Goal: Task Accomplishment & Management: Manage account settings

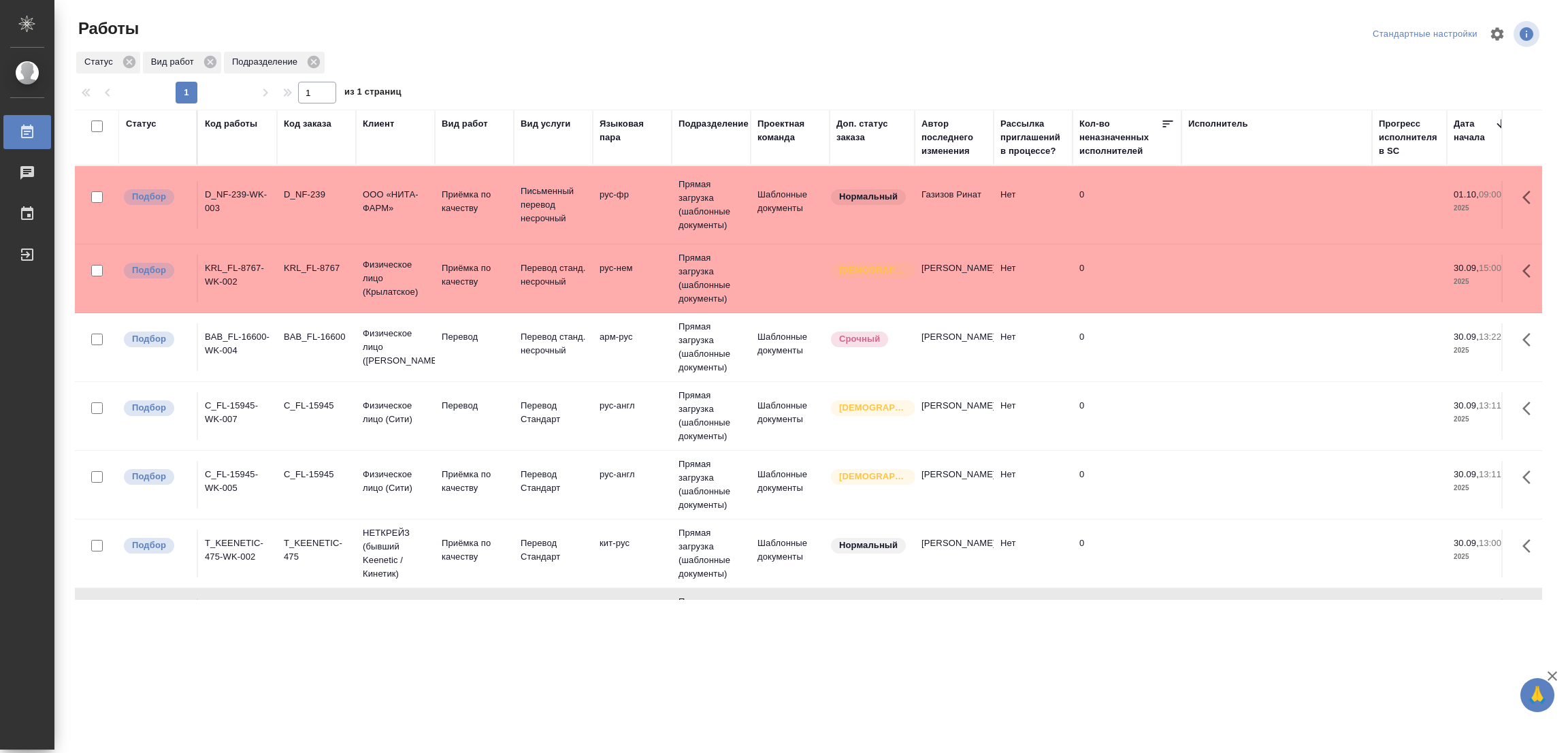
scroll to position [12, 0]
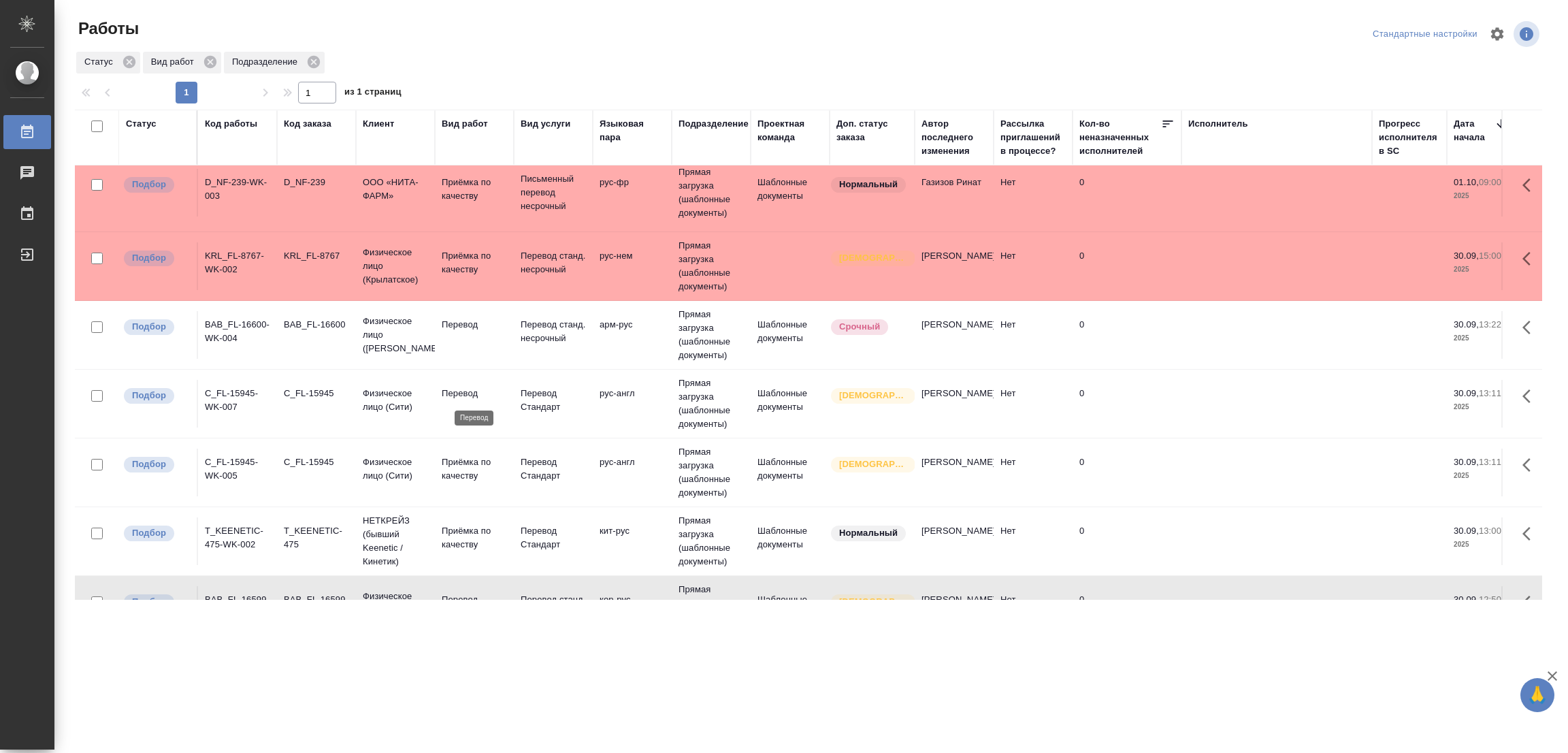
click at [465, 388] on p "Перевод" at bounding box center [475, 394] width 66 height 14
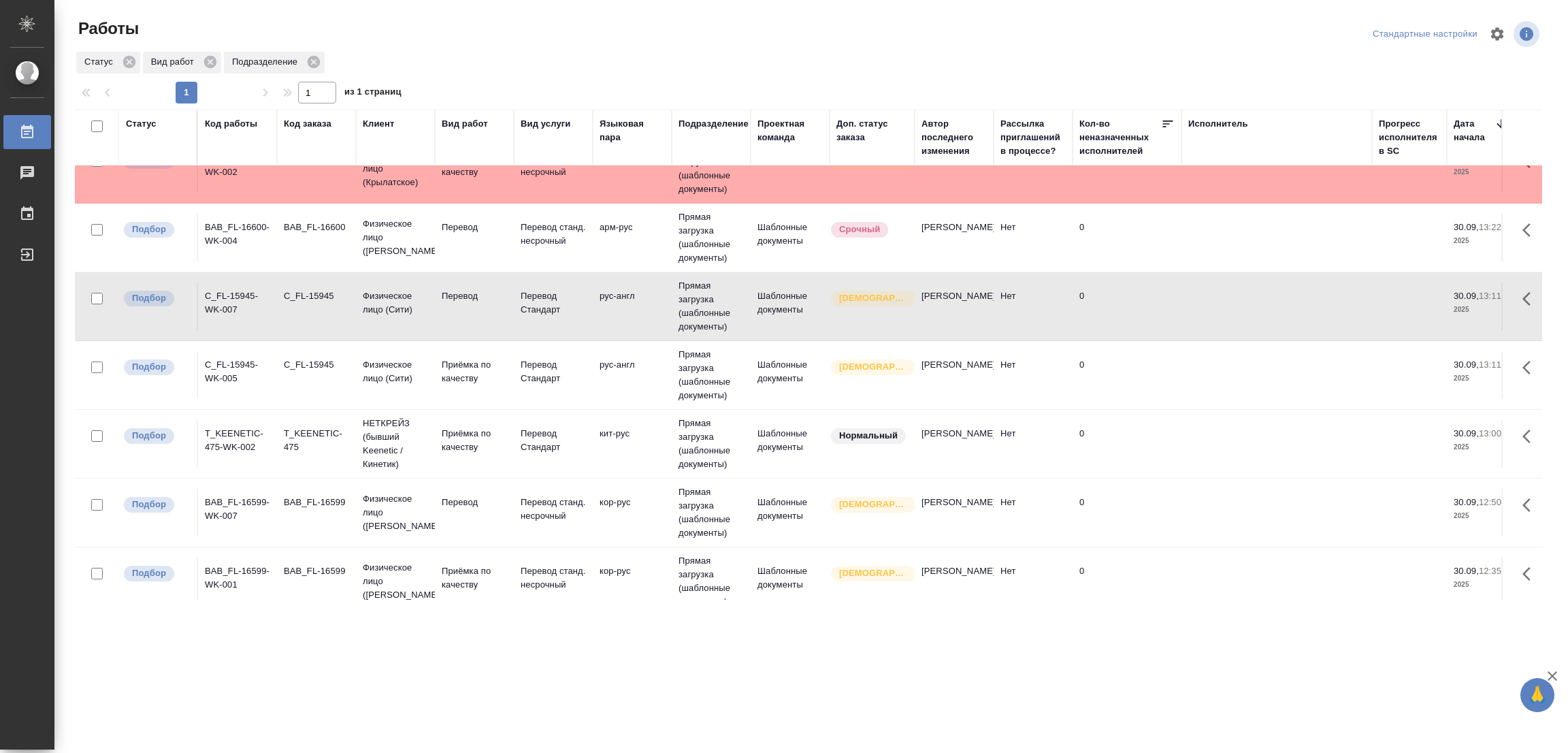
scroll to position [0, 0]
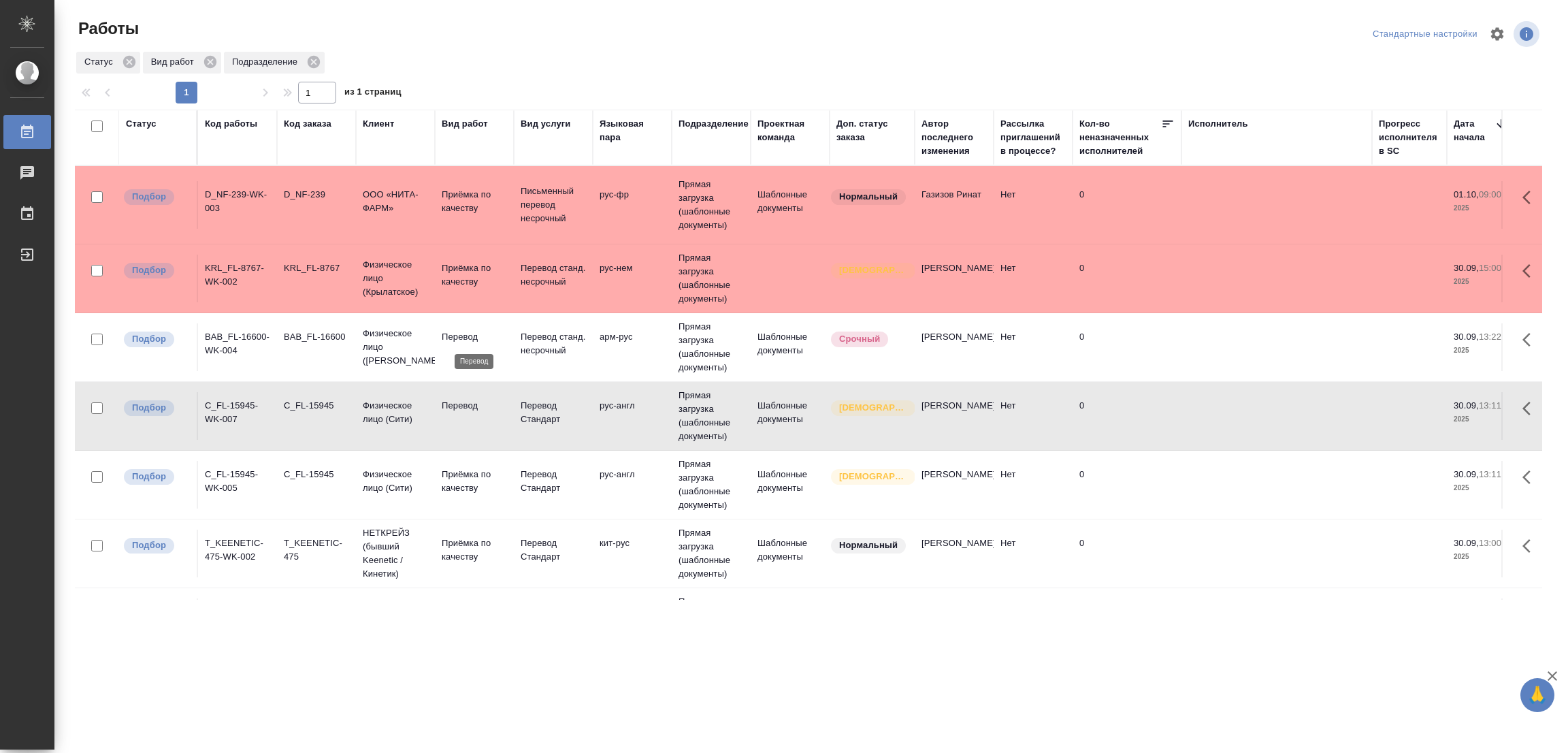
click at [450, 335] on p "Перевод" at bounding box center [475, 337] width 66 height 14
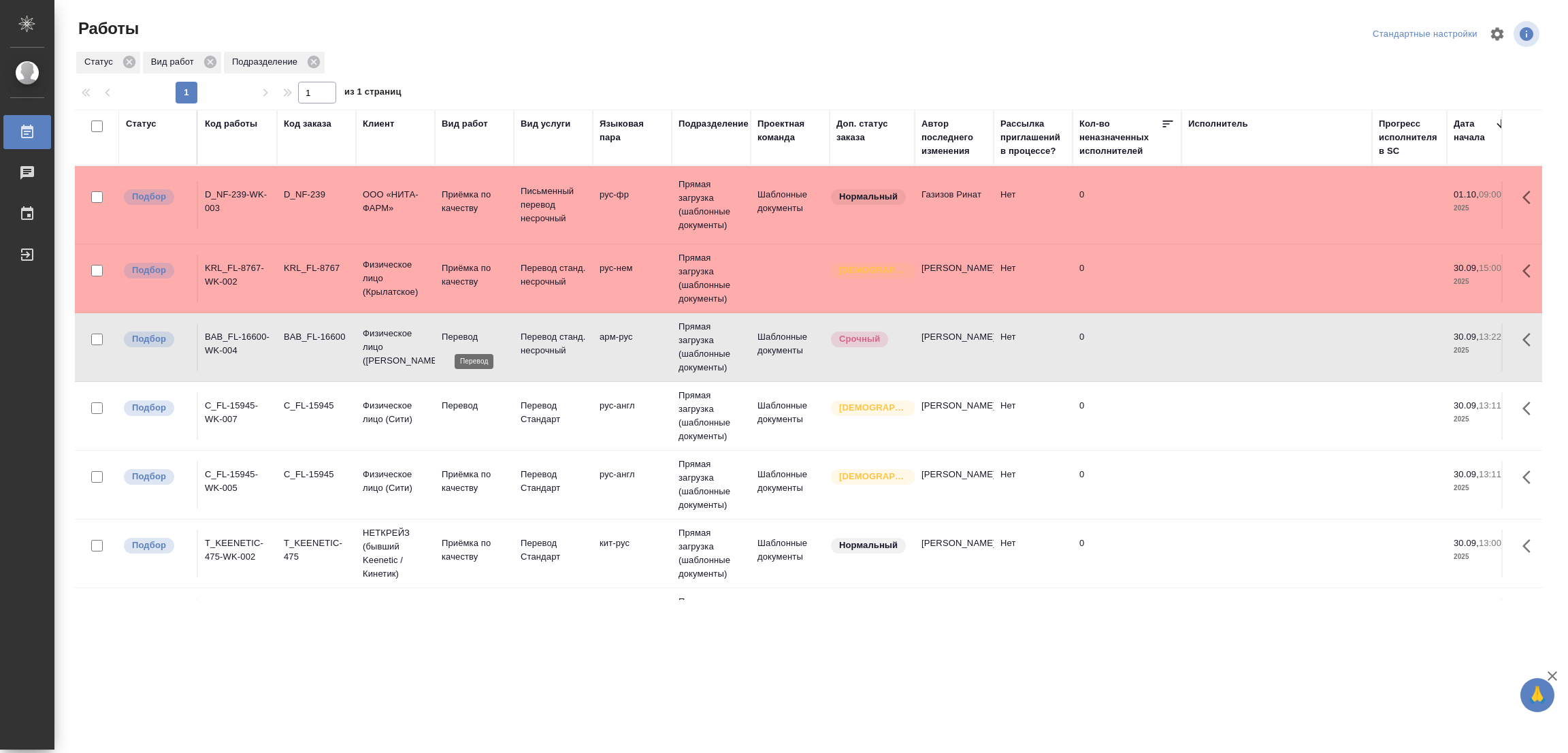
click at [450, 335] on p "Перевод" at bounding box center [475, 337] width 66 height 14
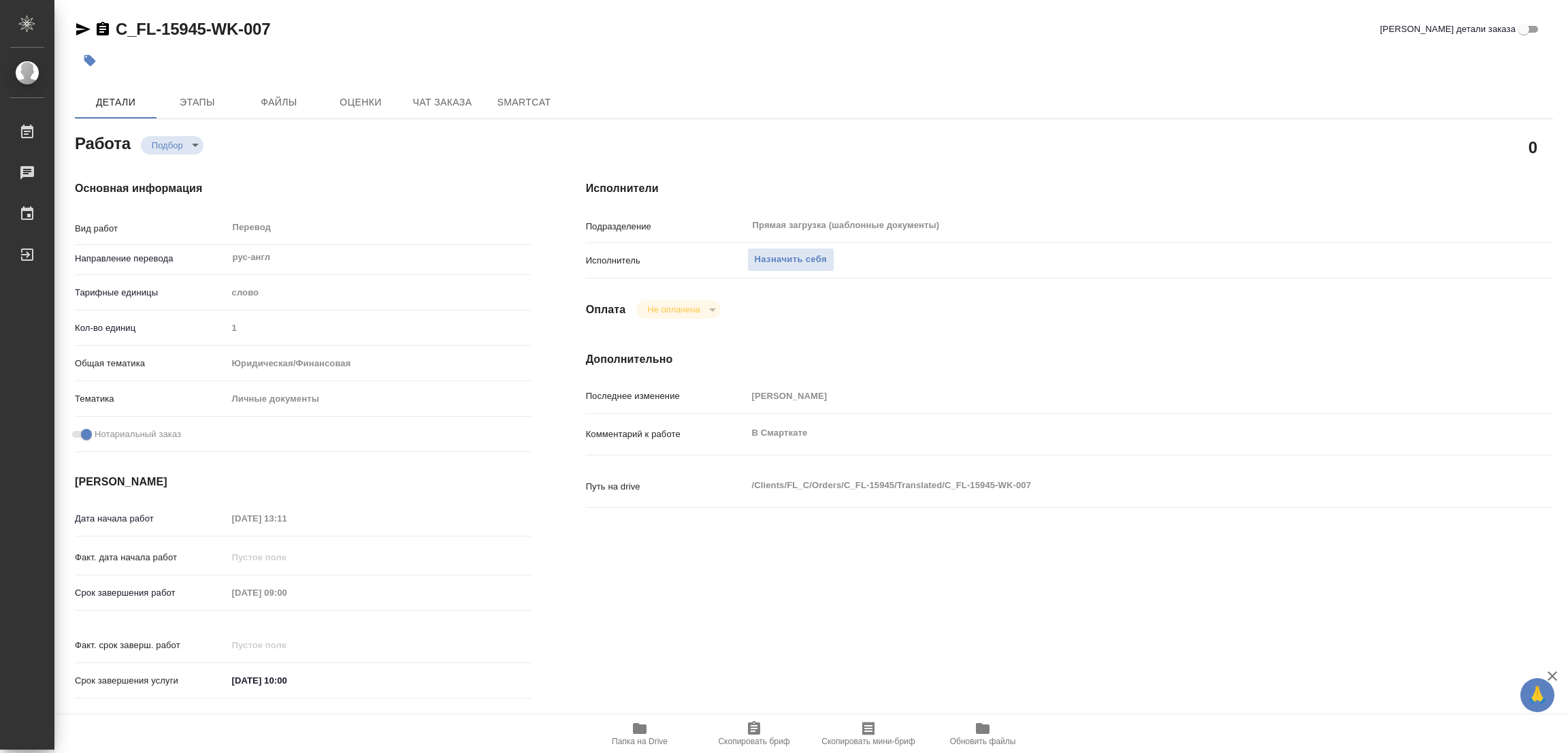
type textarea "x"
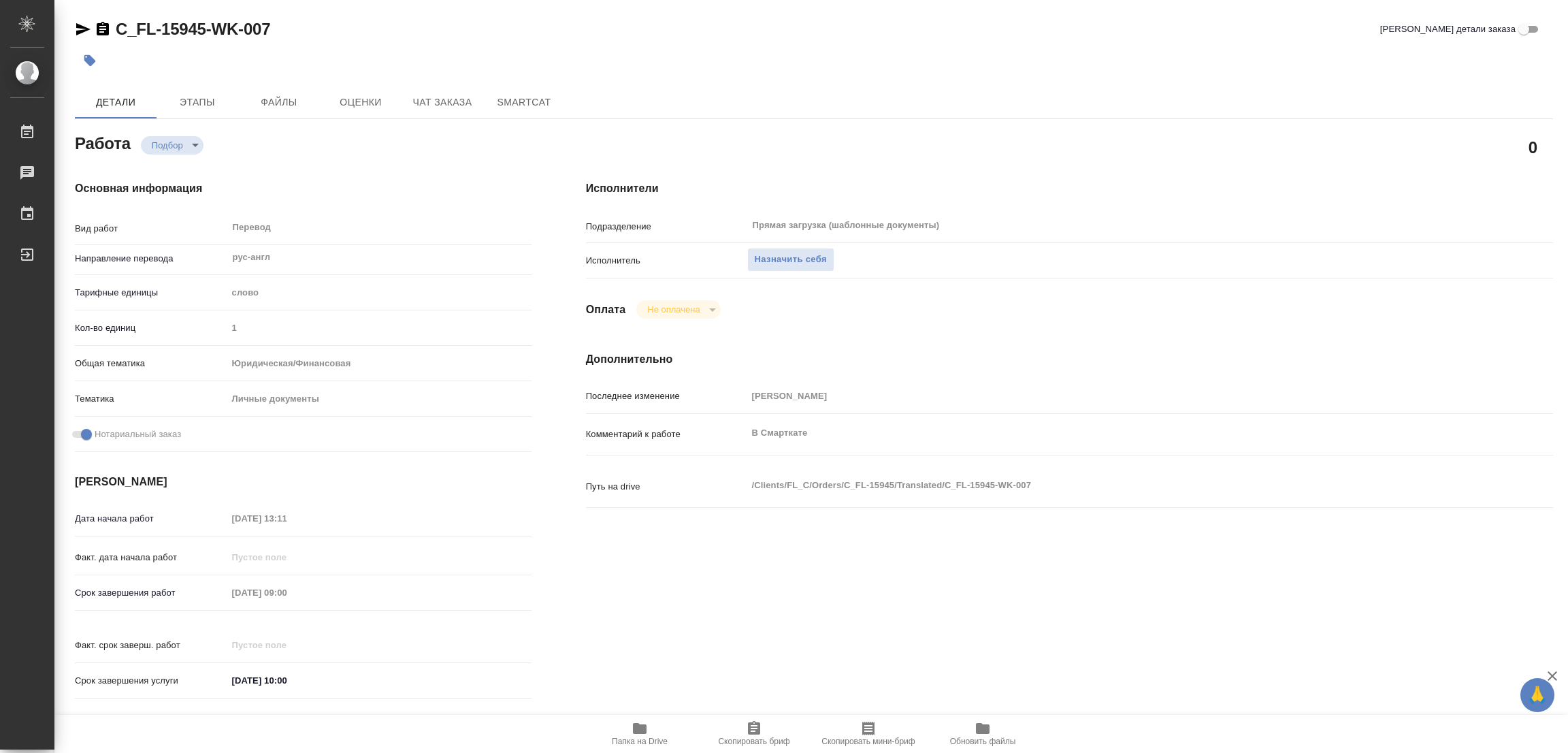
type textarea "x"
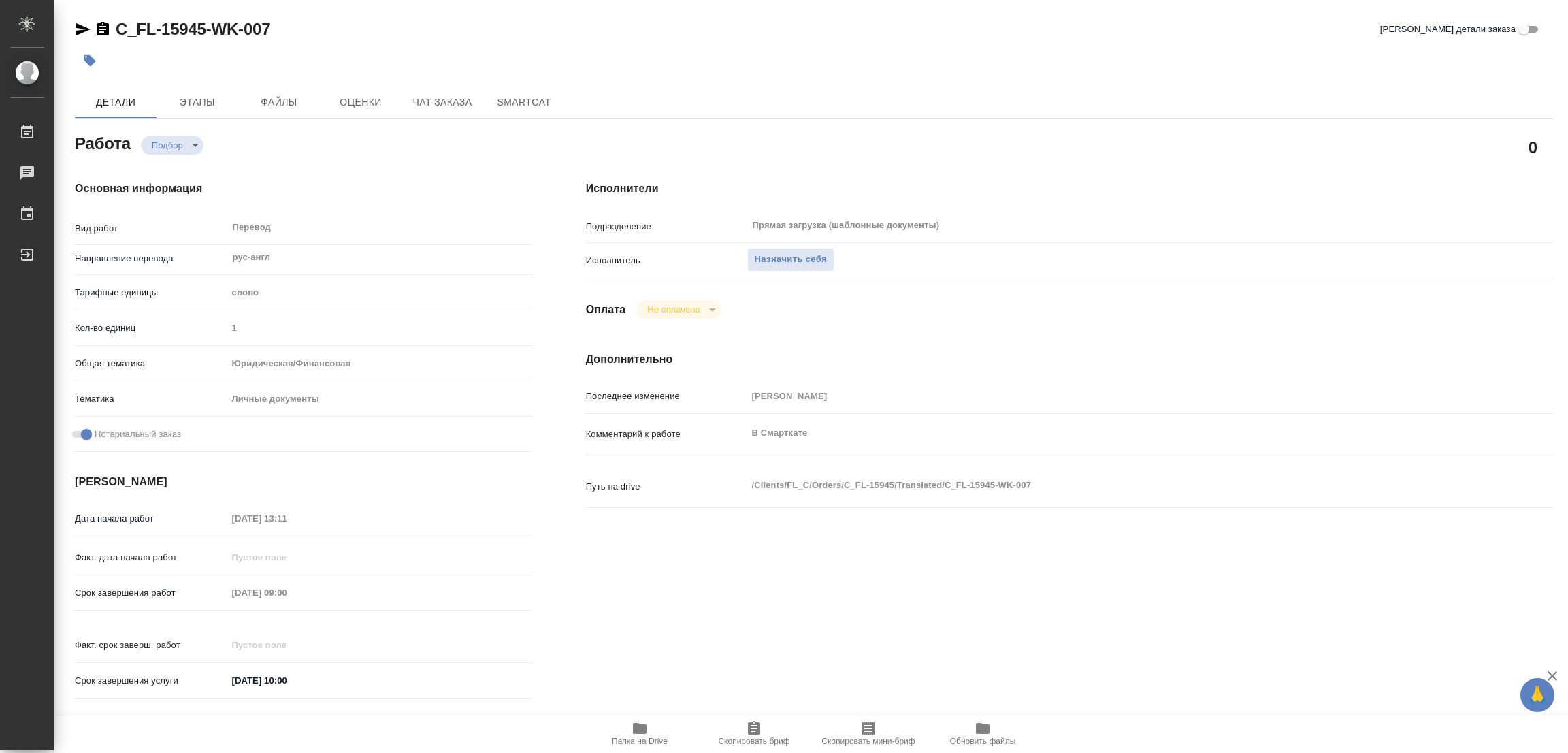
type textarea "x"
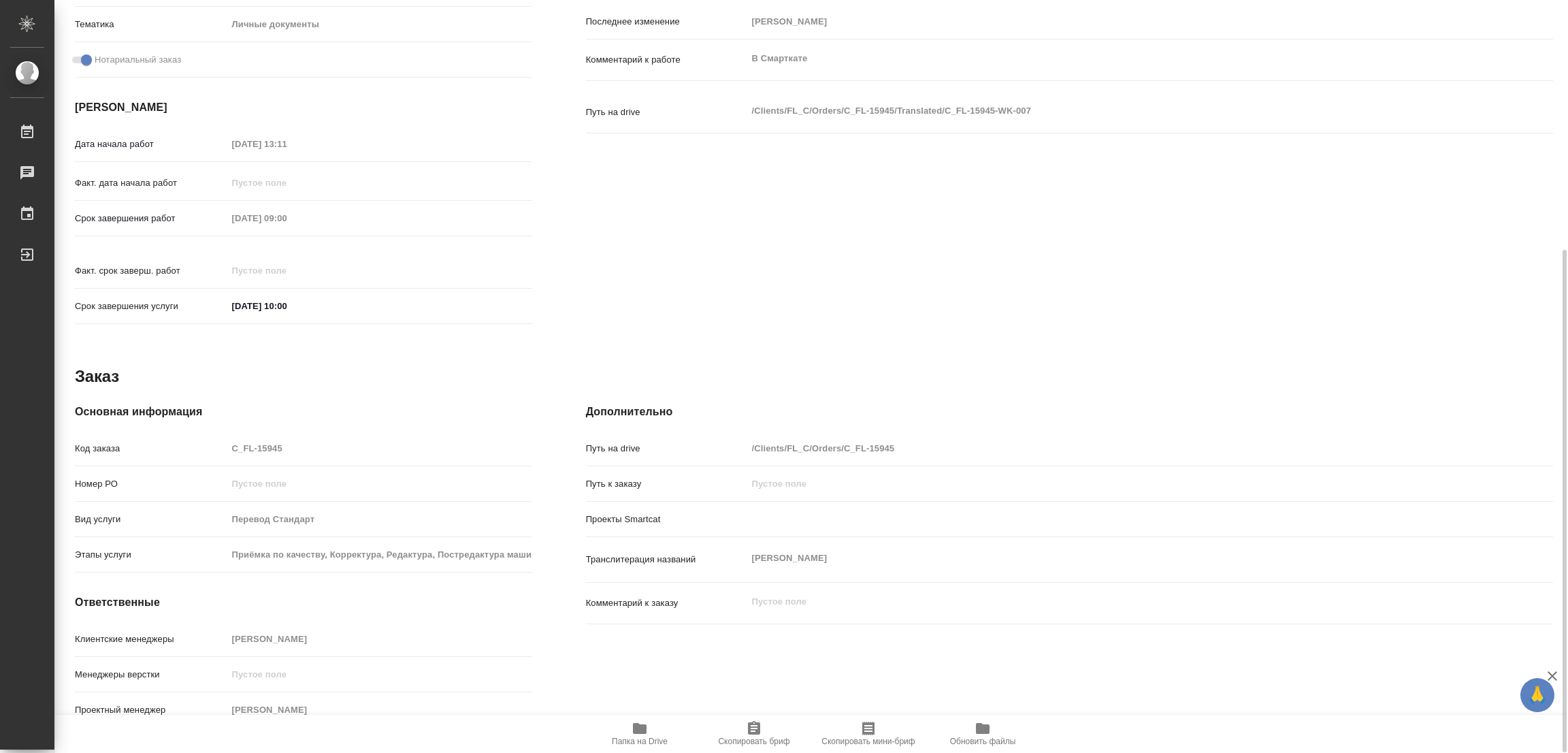
type textarea "x"
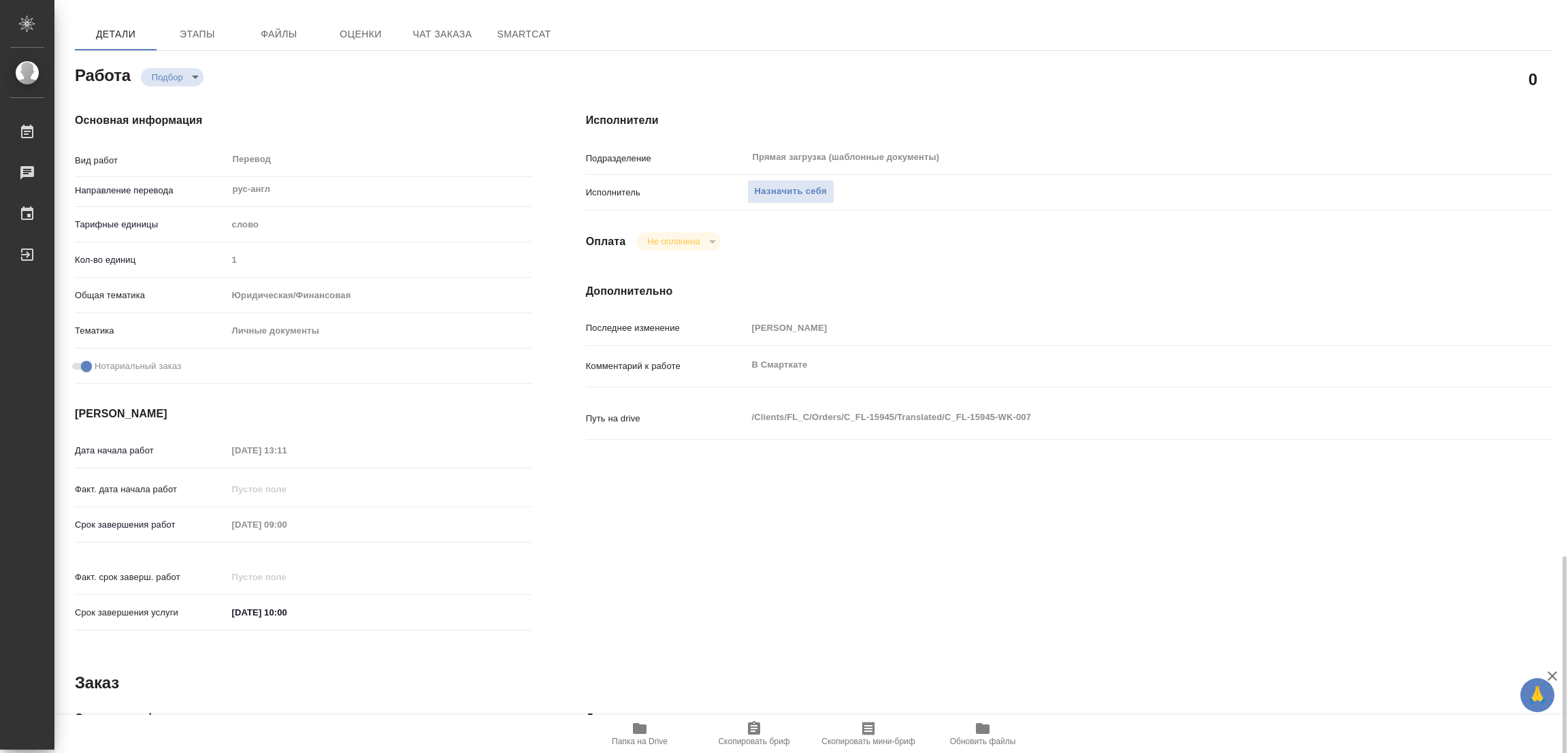
scroll to position [374, 0]
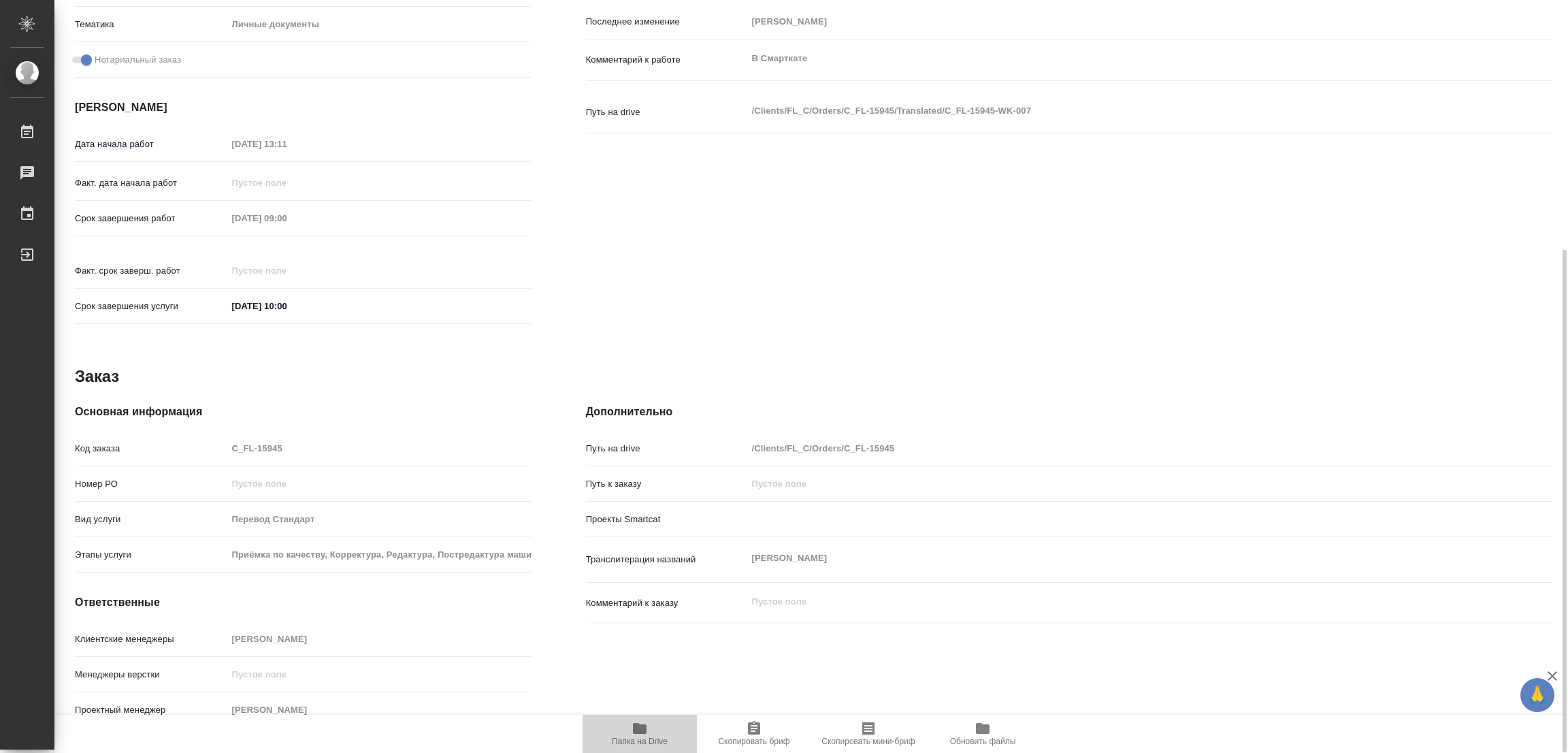
click at [628, 727] on span "Папка на Drive" at bounding box center [640, 733] width 98 height 26
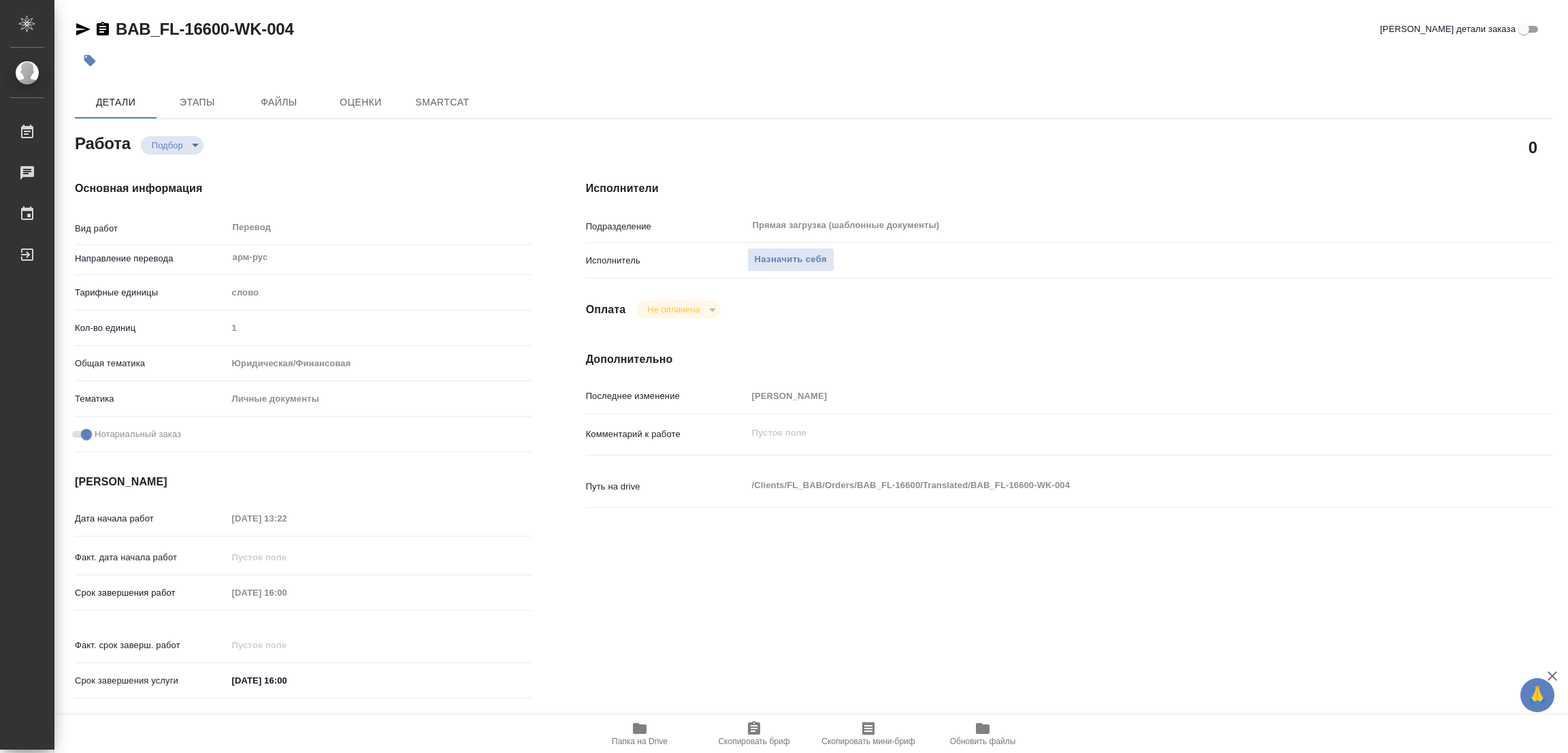
type textarea "x"
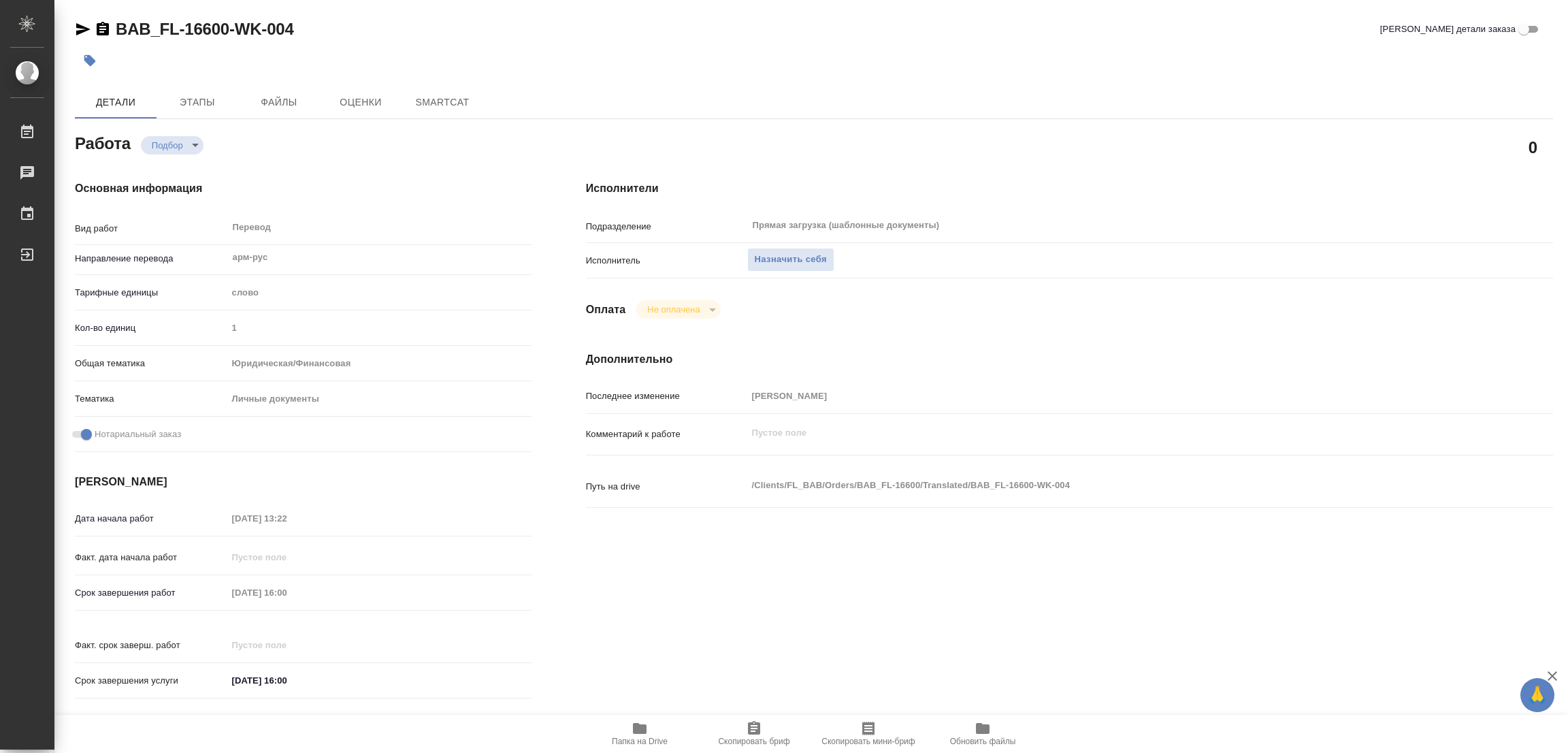
type textarea "x"
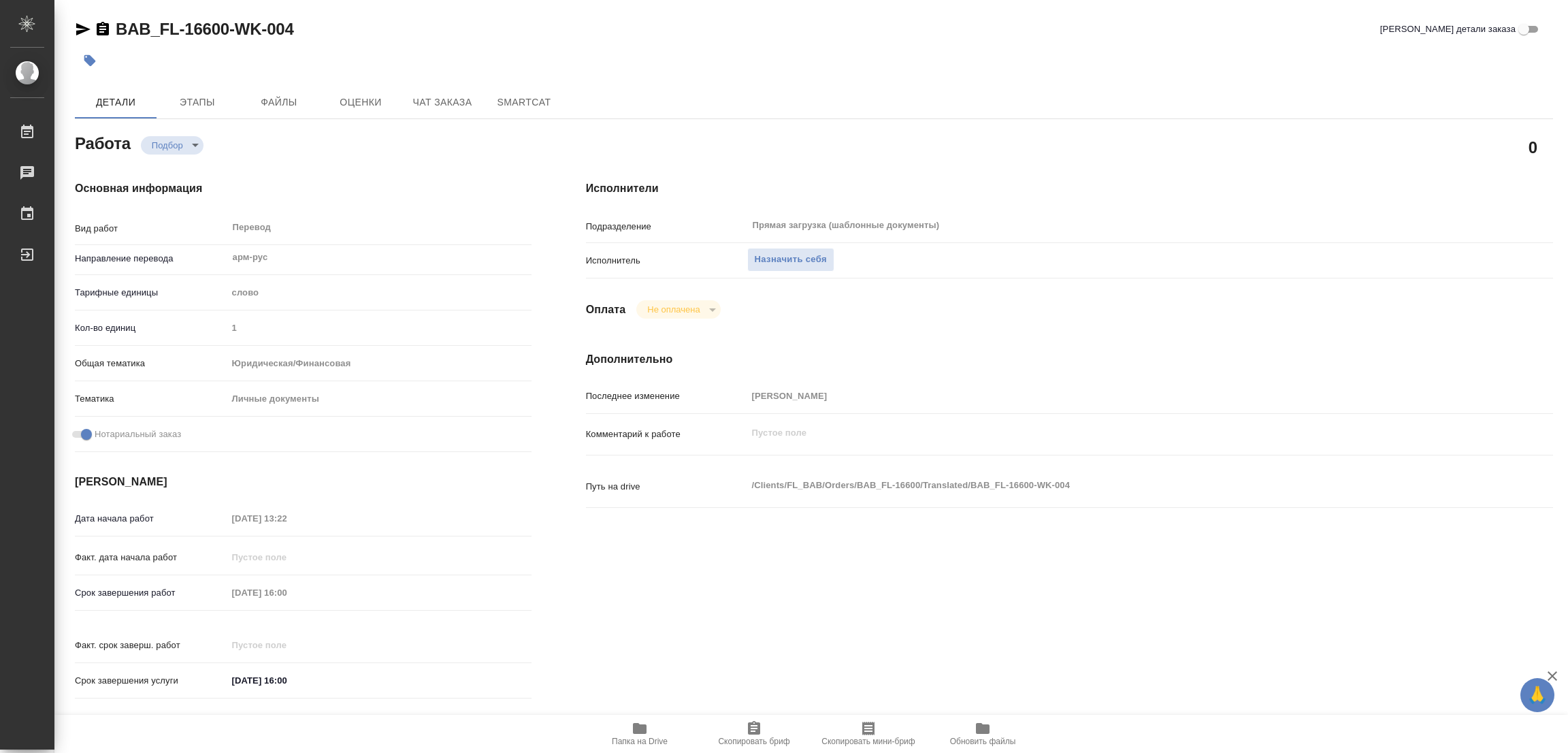
type textarea "x"
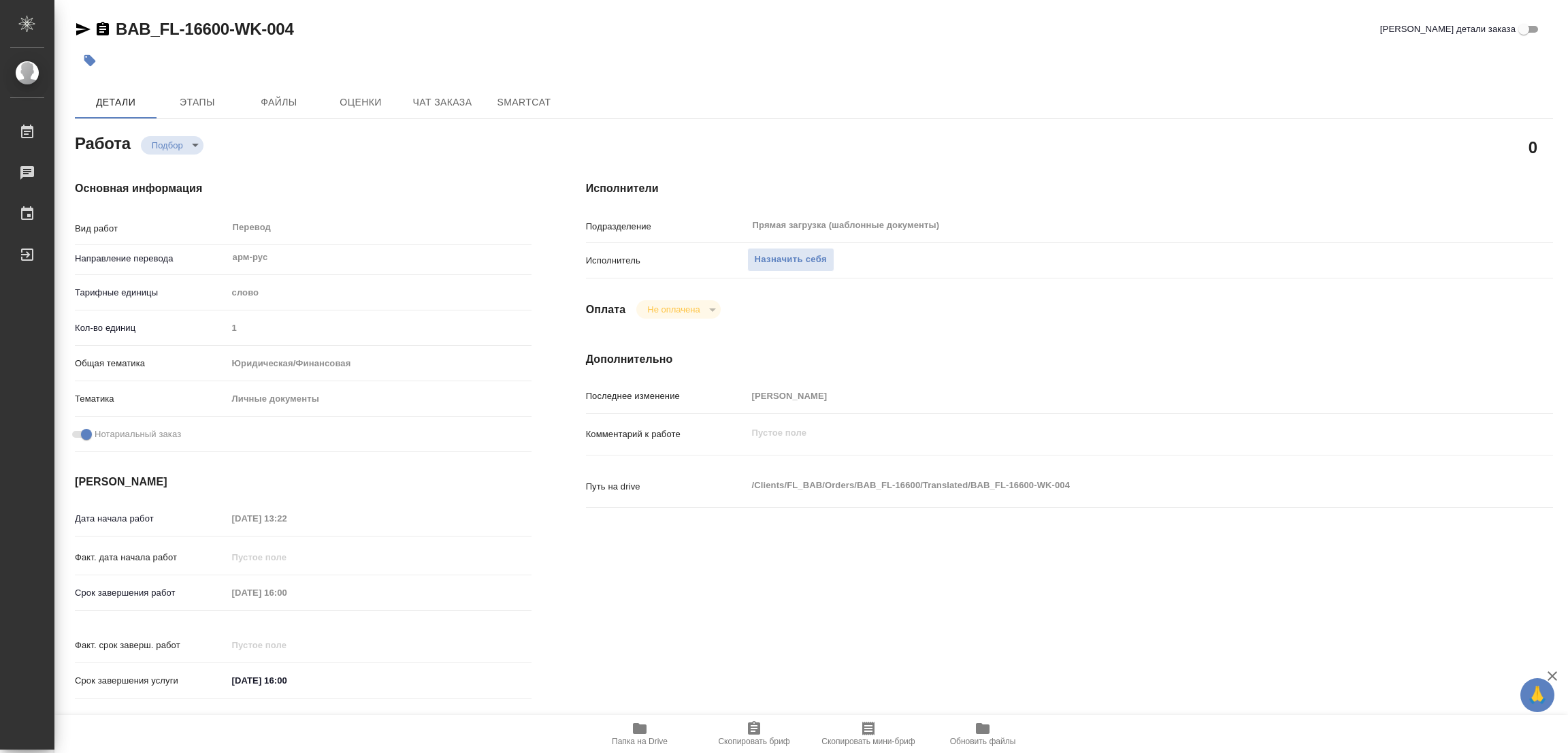
type textarea "x"
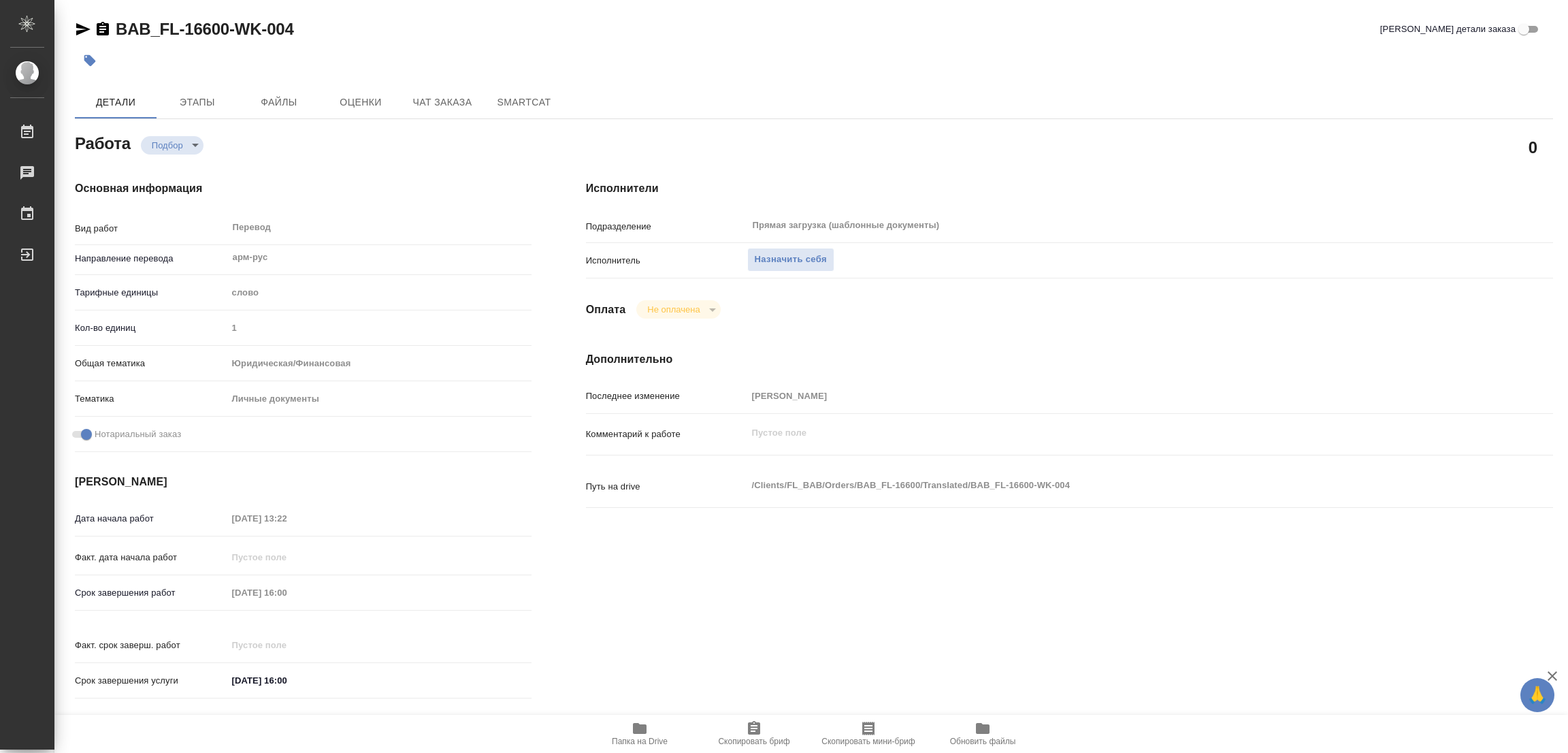
scroll to position [374, 0]
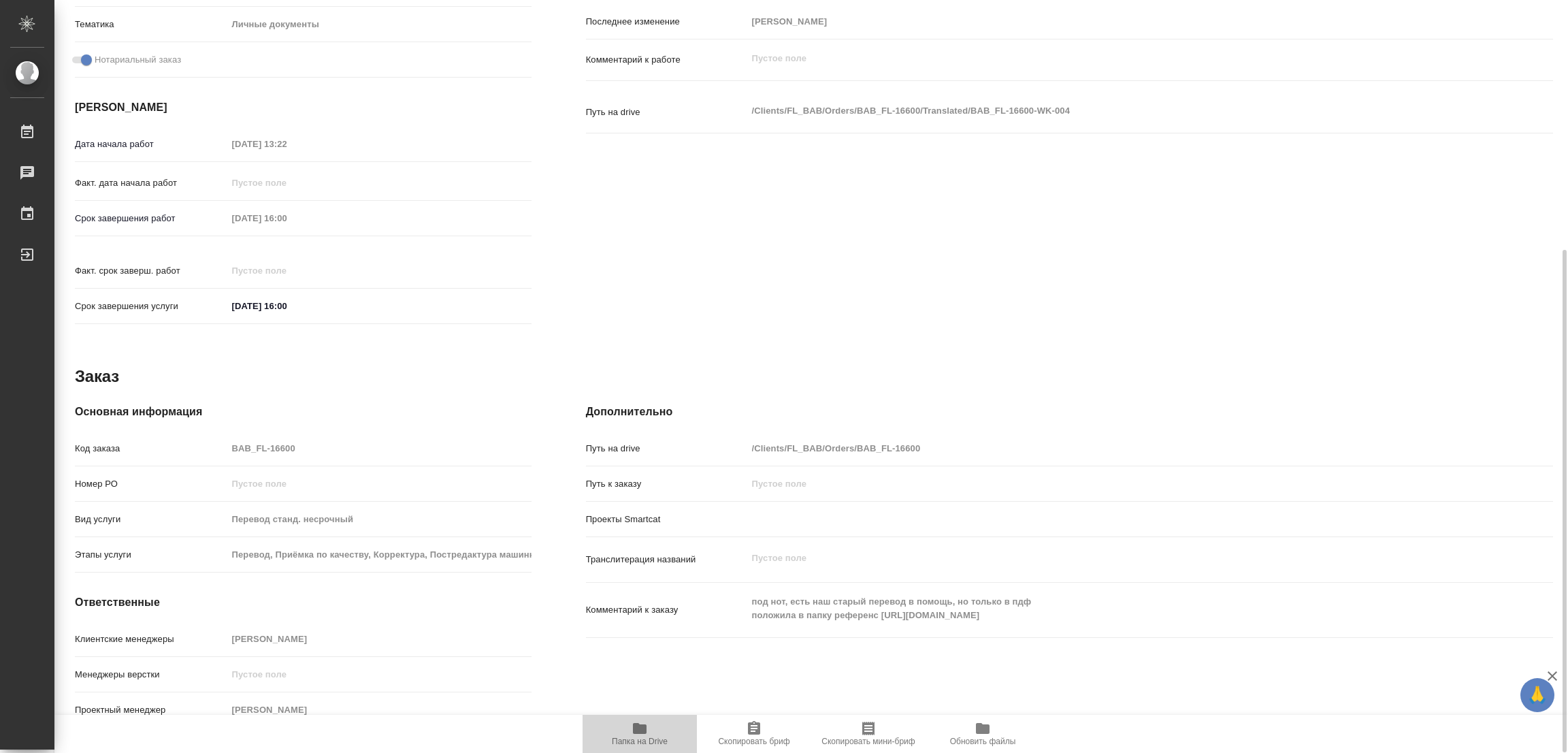
click at [636, 731] on icon "button" at bounding box center [640, 728] width 14 height 11
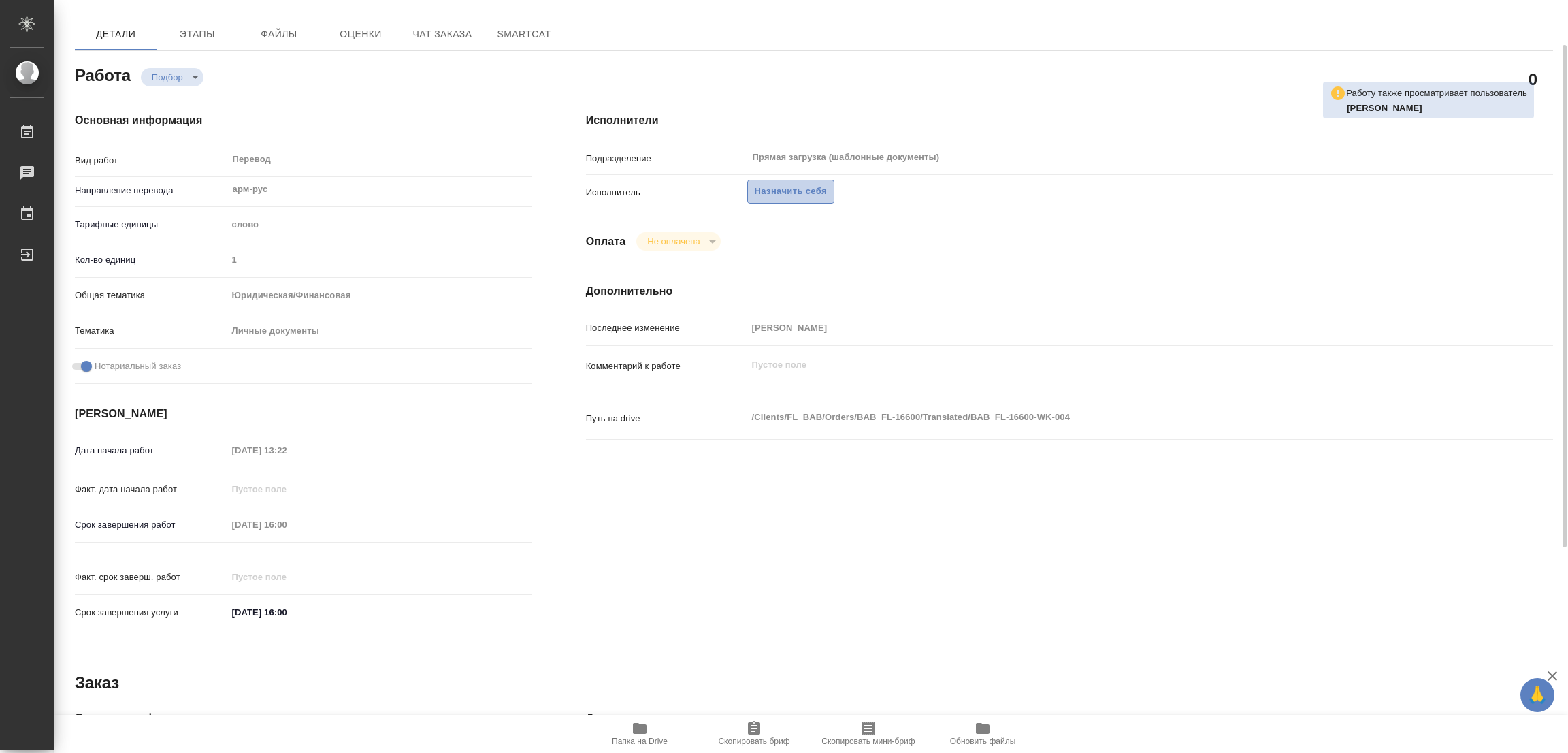
click at [790, 189] on span "Назначить себя" at bounding box center [791, 192] width 73 height 16
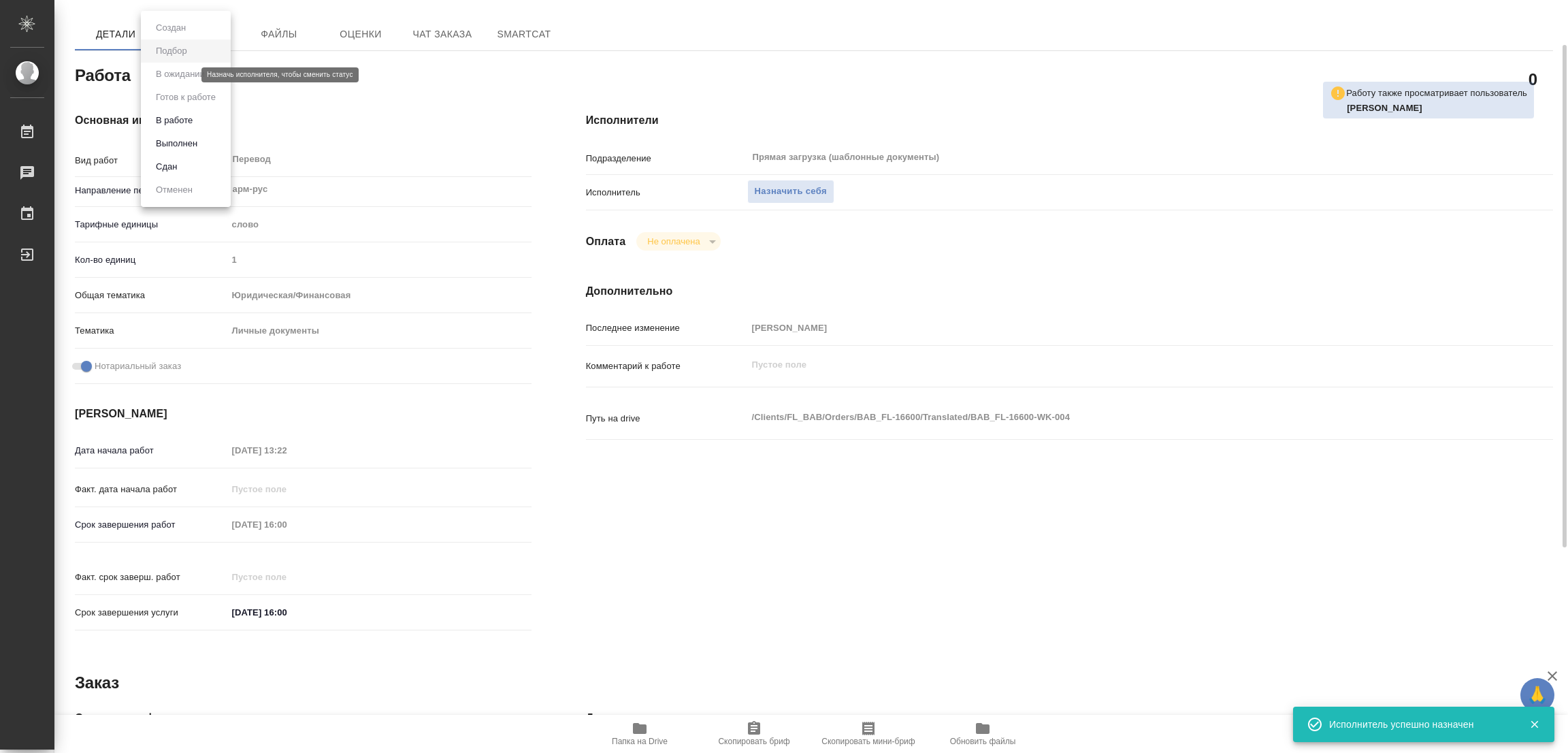
click at [174, 74] on body "🙏 .cls-1 fill:#fff; AWATERA Popova Galina Работы 0 Чаты График Выйти BAB_FL-166…" at bounding box center [784, 376] width 1568 height 753
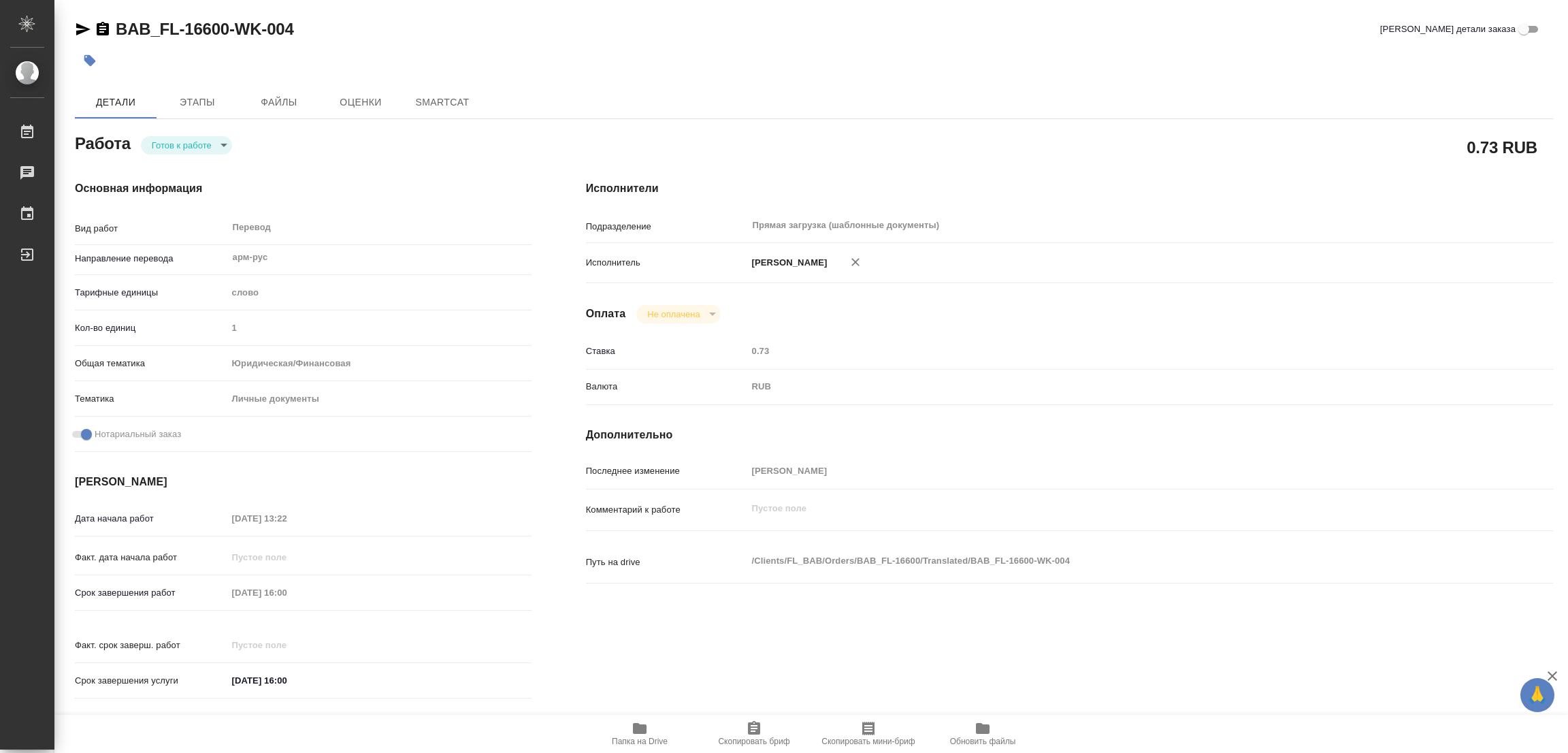
type textarea "x"
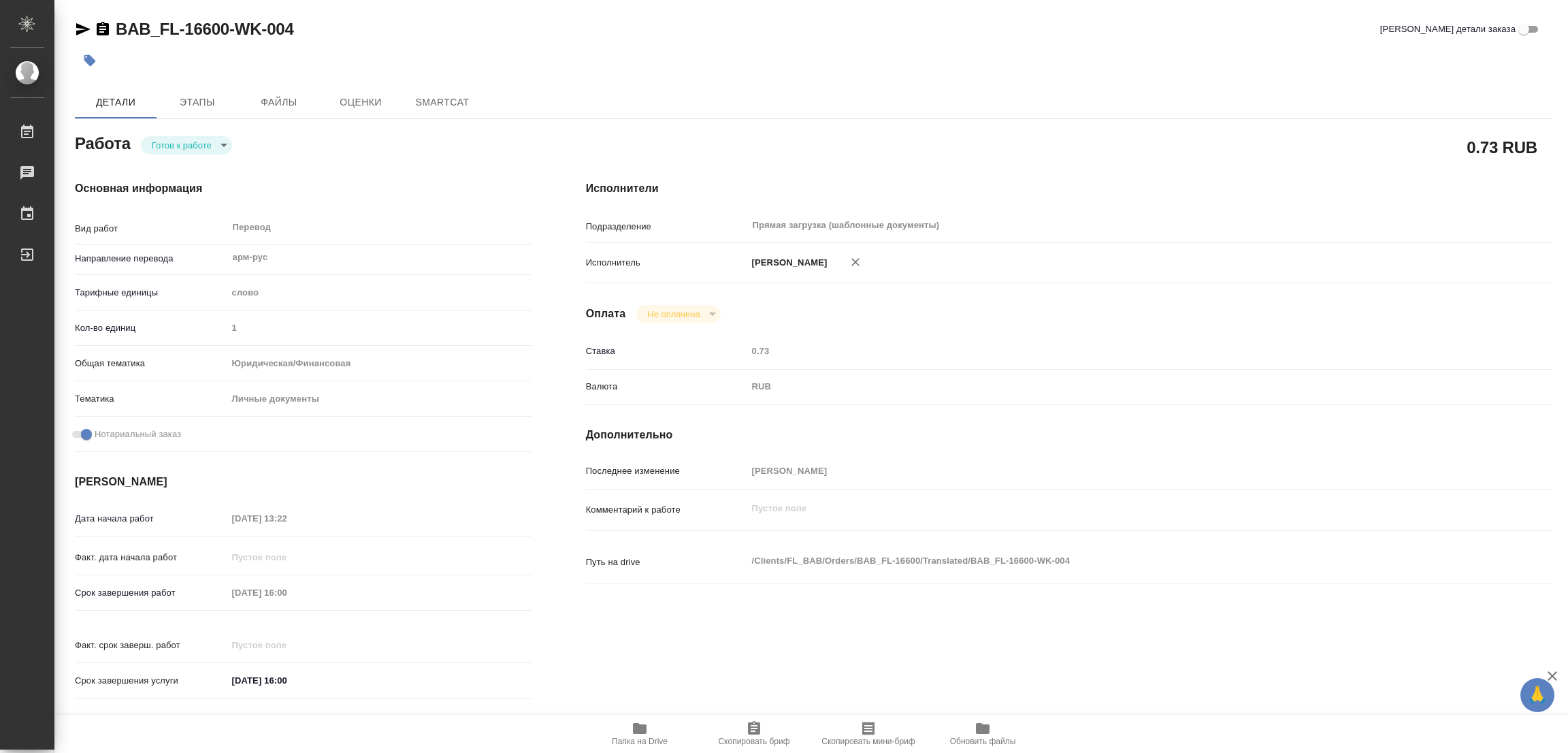
type textarea "x"
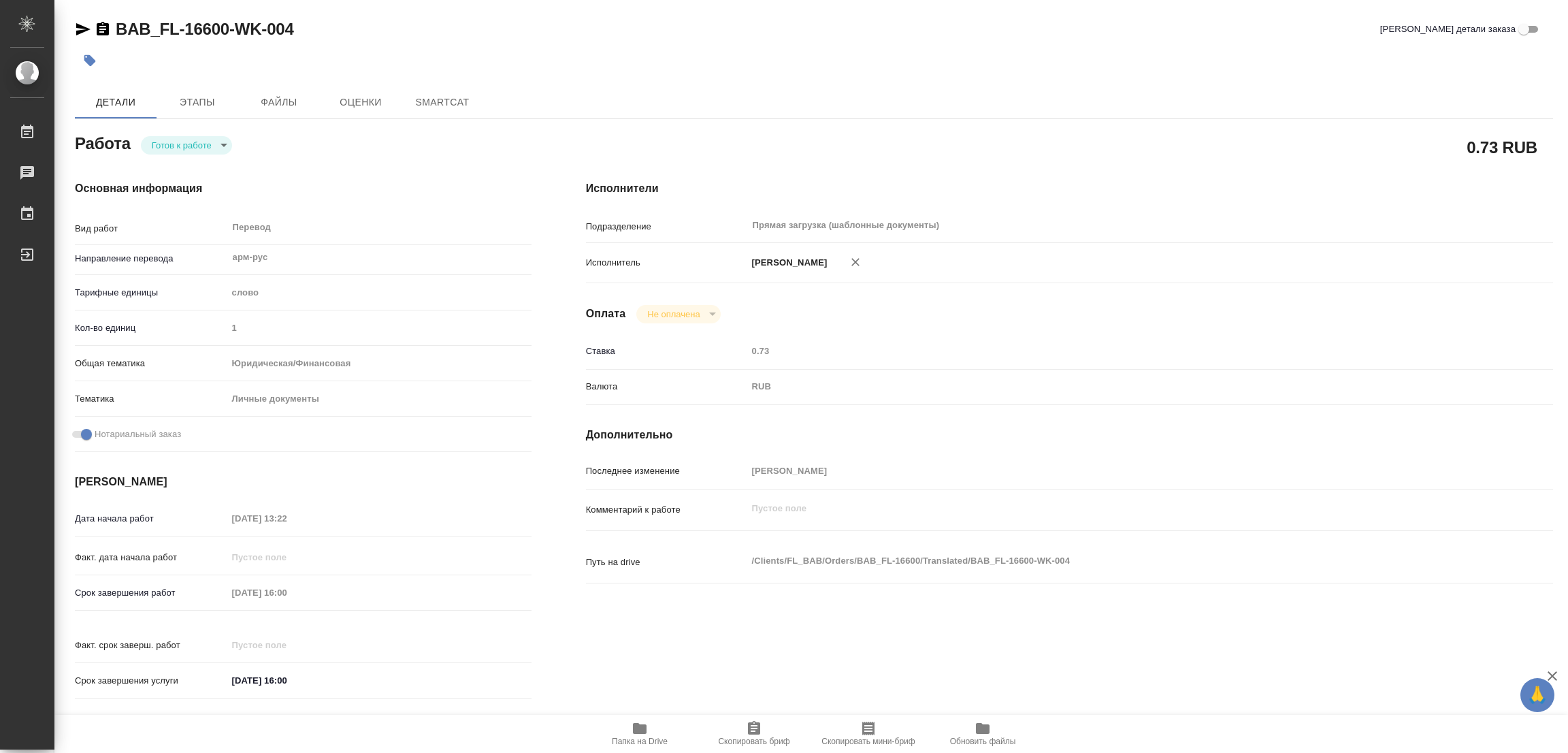
scroll to position [102, 0]
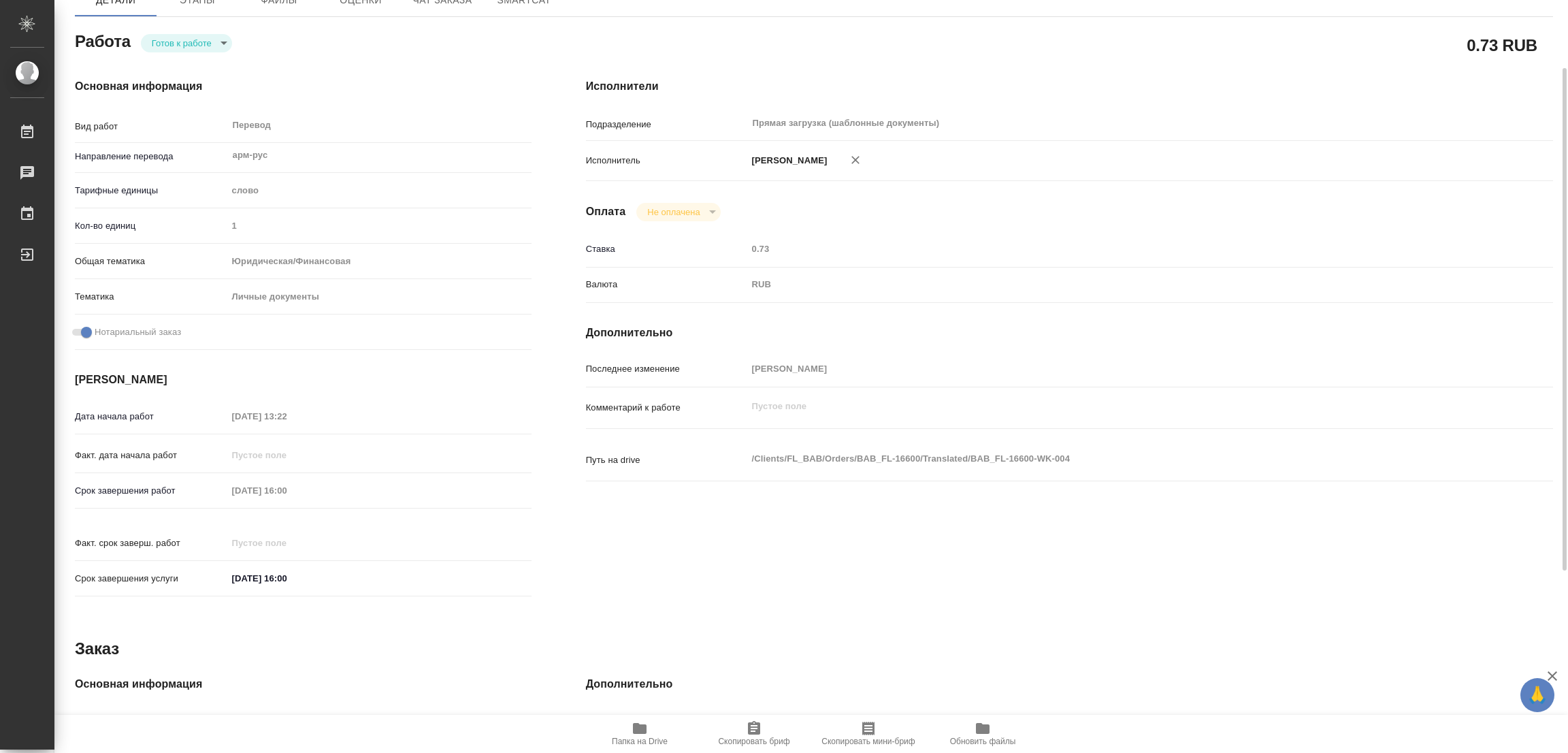
type textarea "x"
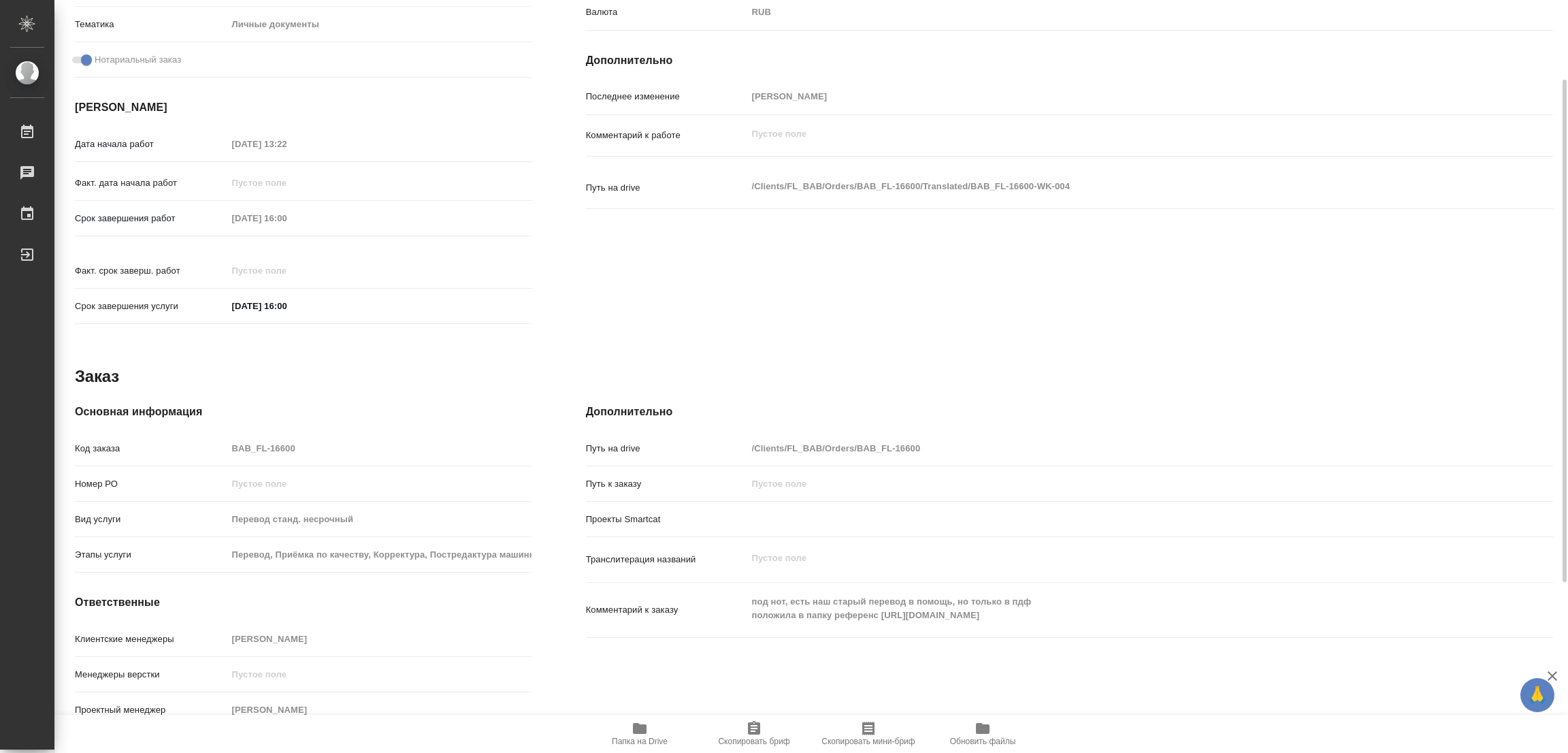
scroll to position [0, 0]
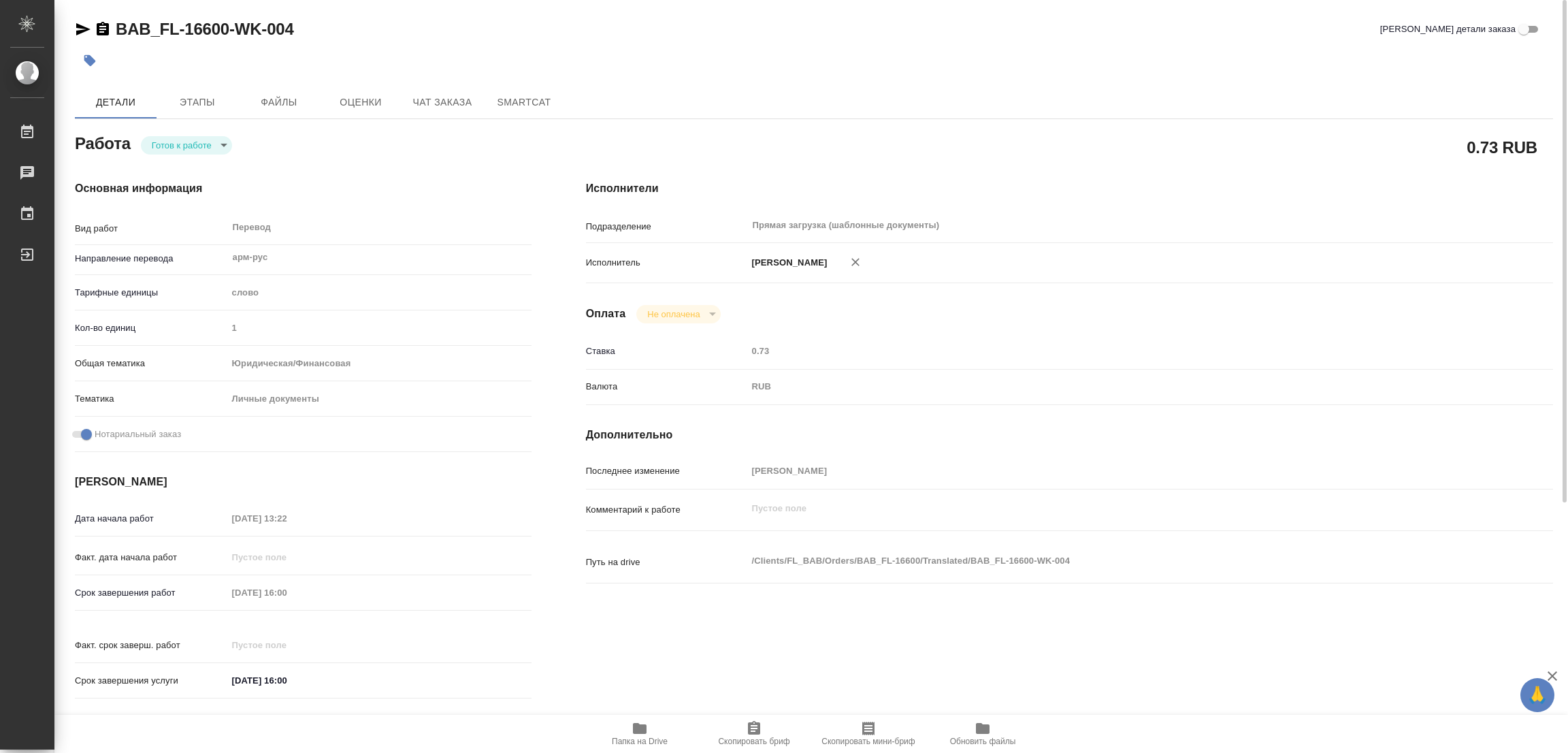
type textarea "x"
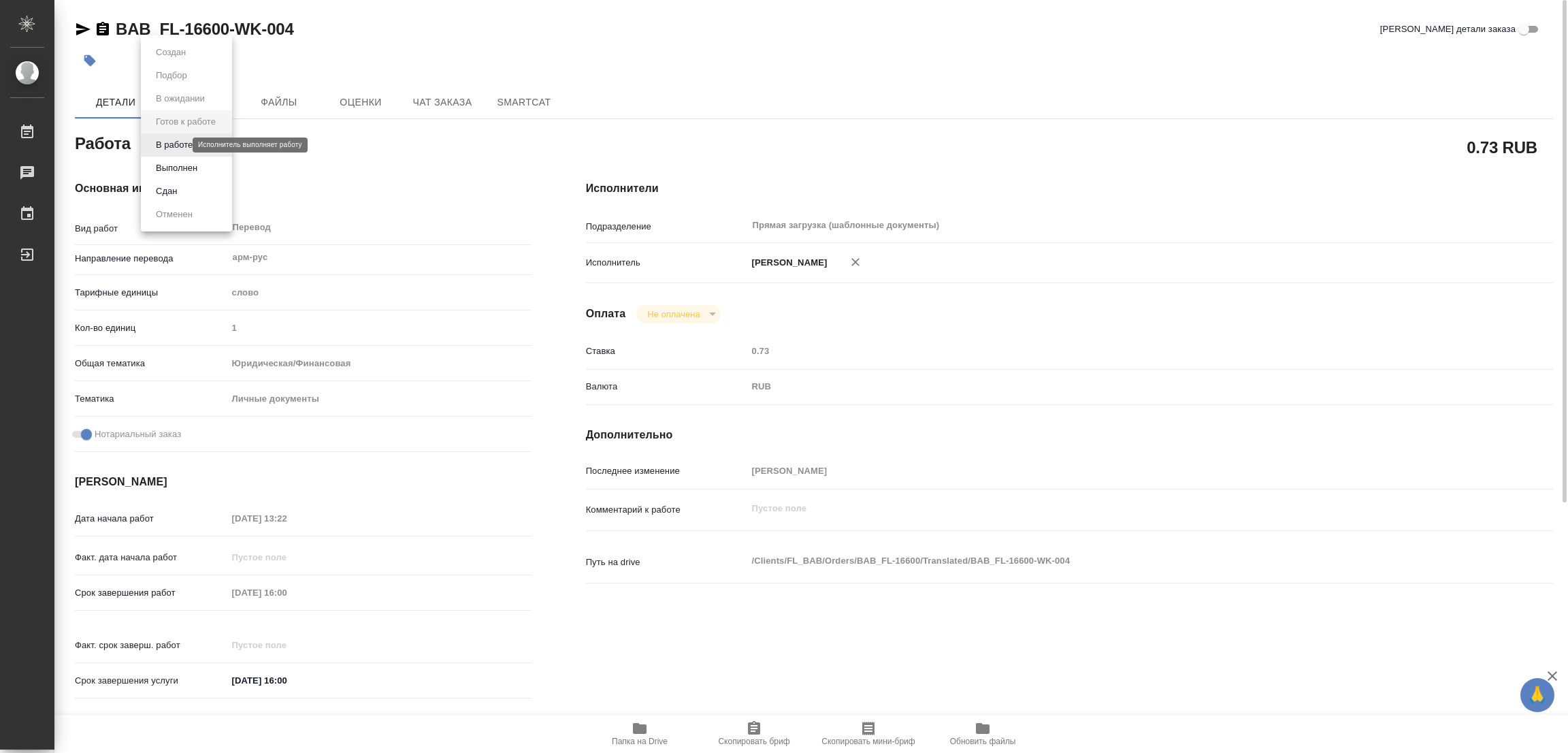
click at [180, 148] on body "🙏 .cls-1 fill:#fff; AWATERA Popova Galina Работы 0 Чаты График Выйти BAB_FL-166…" at bounding box center [784, 376] width 1568 height 753
click at [180, 148] on button "В работе" at bounding box center [174, 144] width 45 height 15
type textarea "x"
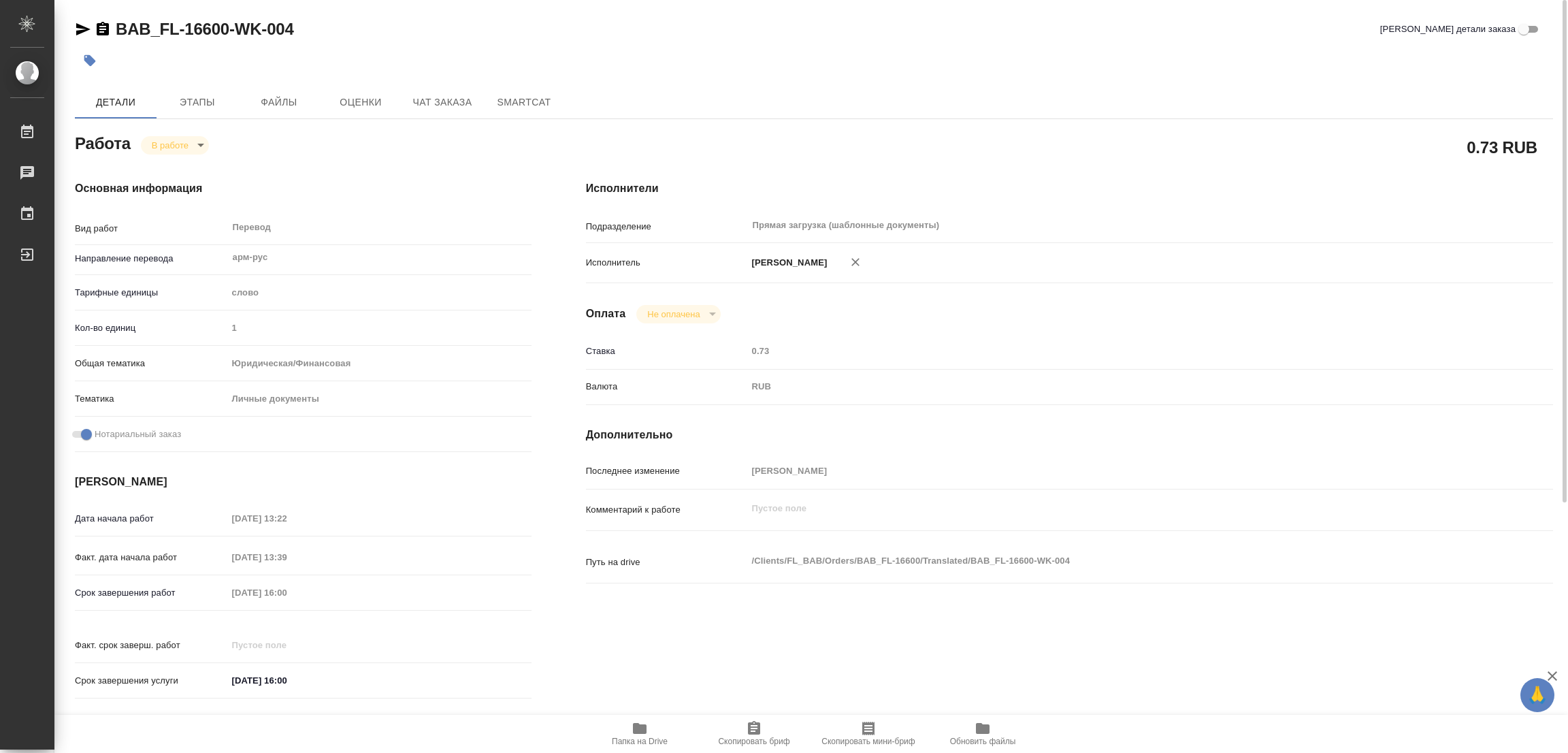
type textarea "x"
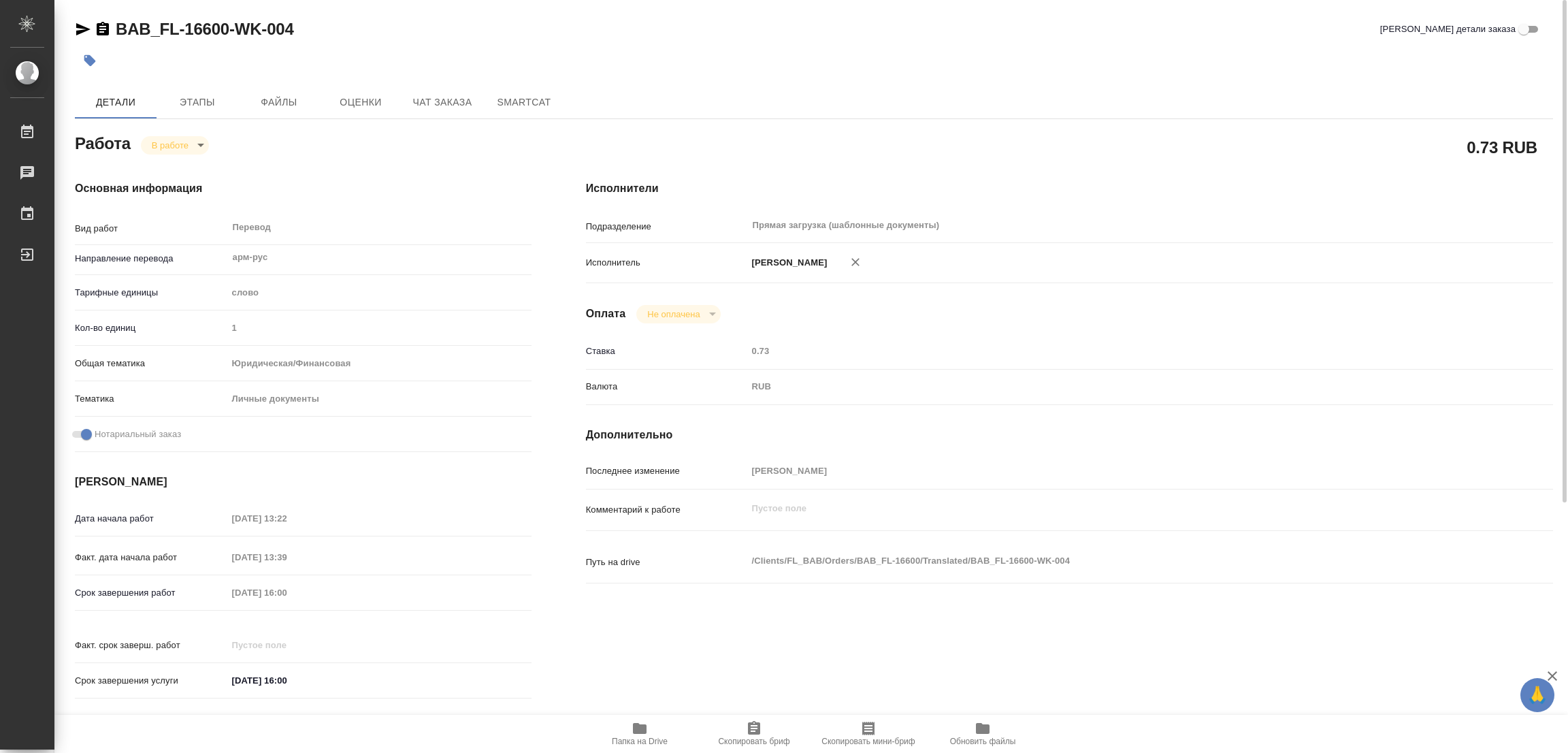
type textarea "x"
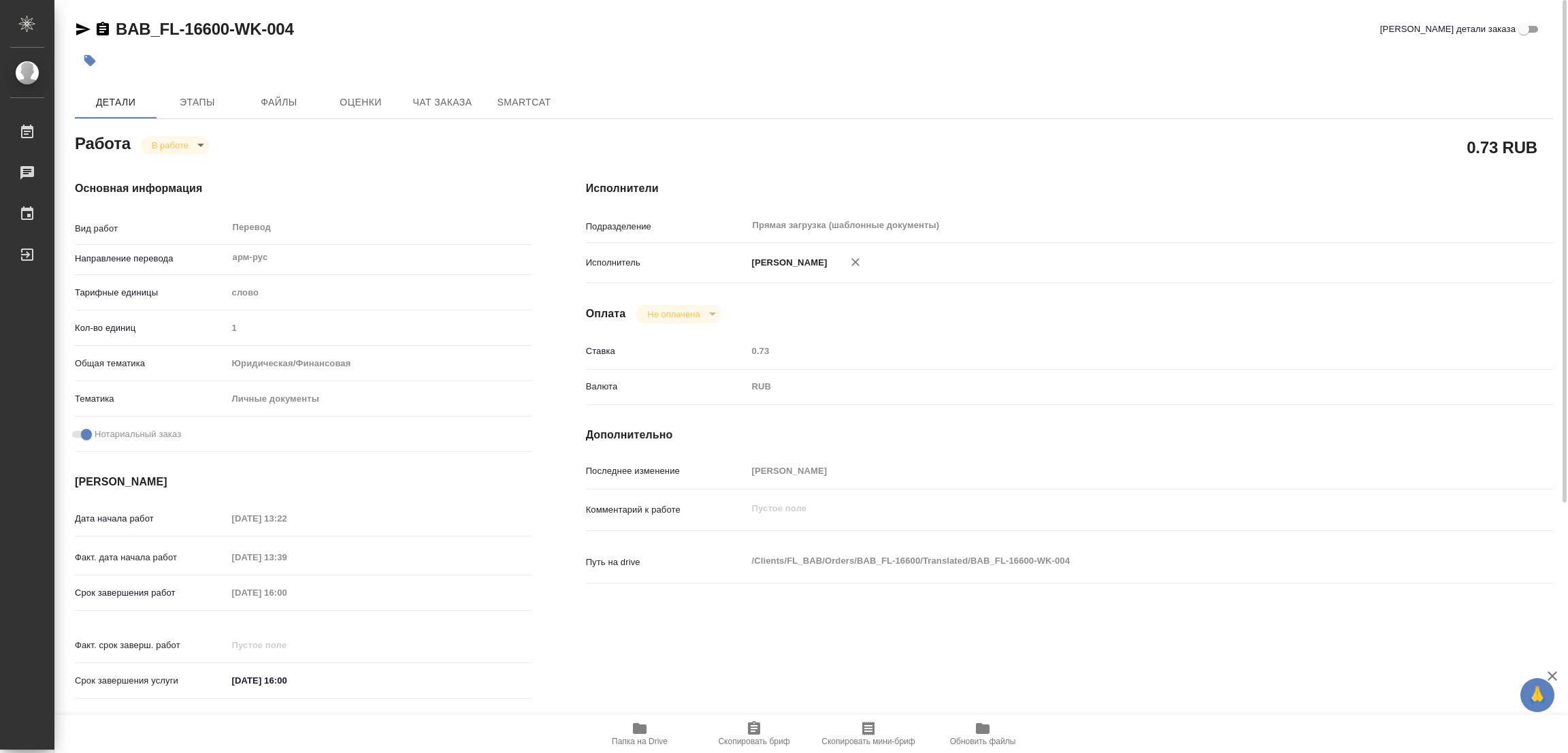
type textarea "x"
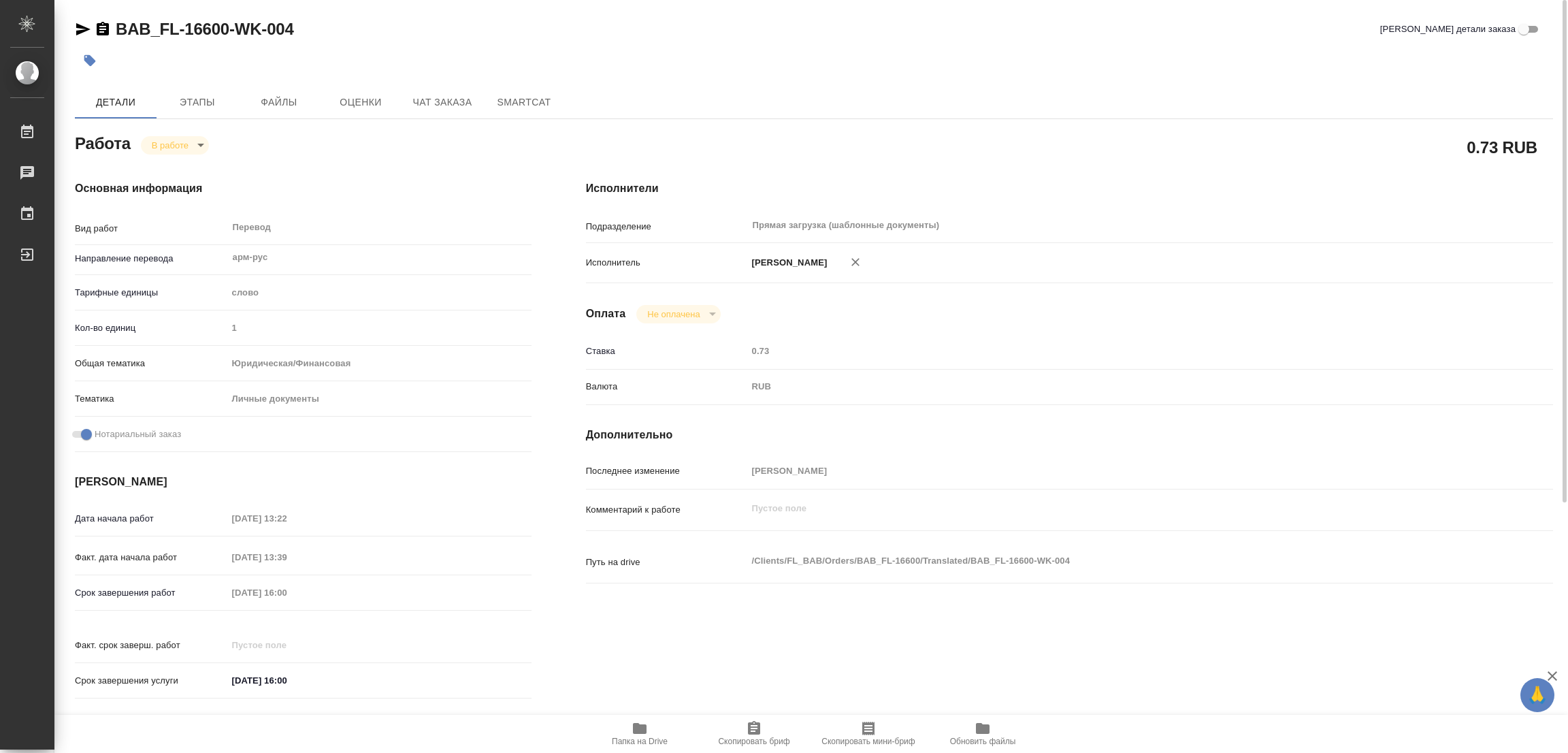
type textarea "x"
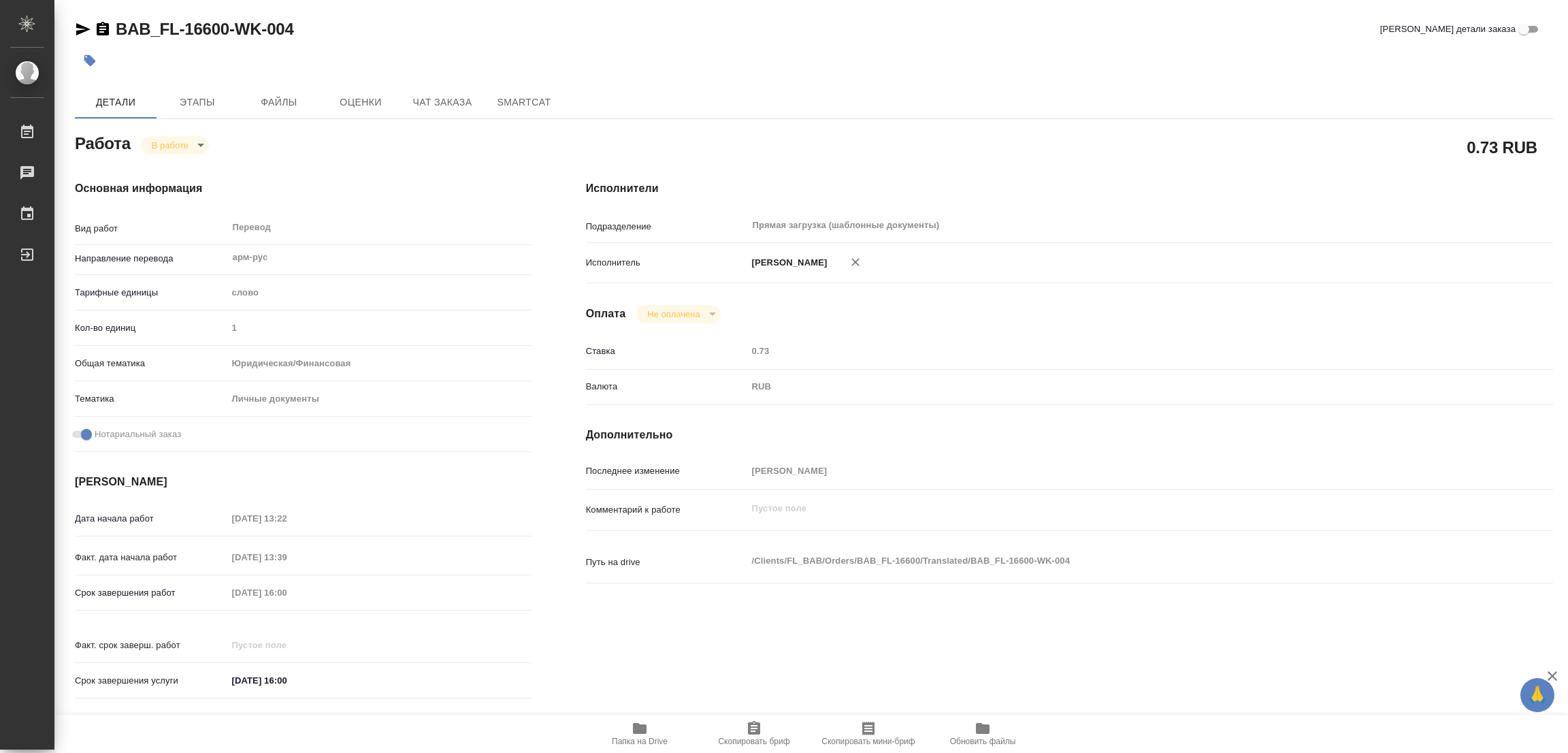
type textarea "x"
click at [714, 62] on div at bounding box center [567, 61] width 986 height 30
type textarea "x"
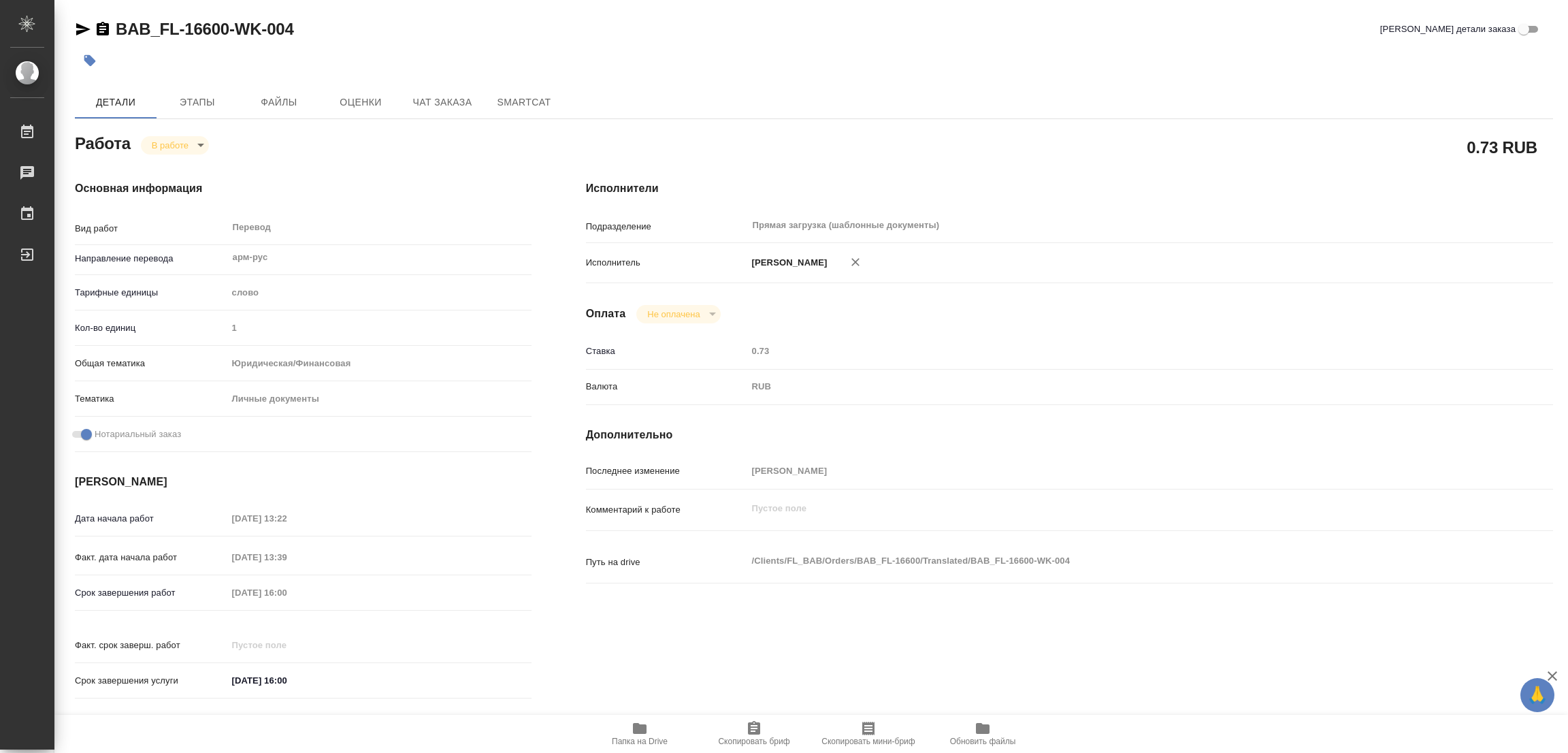
type textarea "x"
drag, startPoint x: 111, startPoint y: 14, endPoint x: 232, endPoint y: 36, distance: 123.0
click at [232, 36] on div "BAB_FL-16600-WK-004 Кратко детали заказа Детали Этапы Файлы Оценки Чат заказа S…" at bounding box center [814, 571] width 1493 height 1142
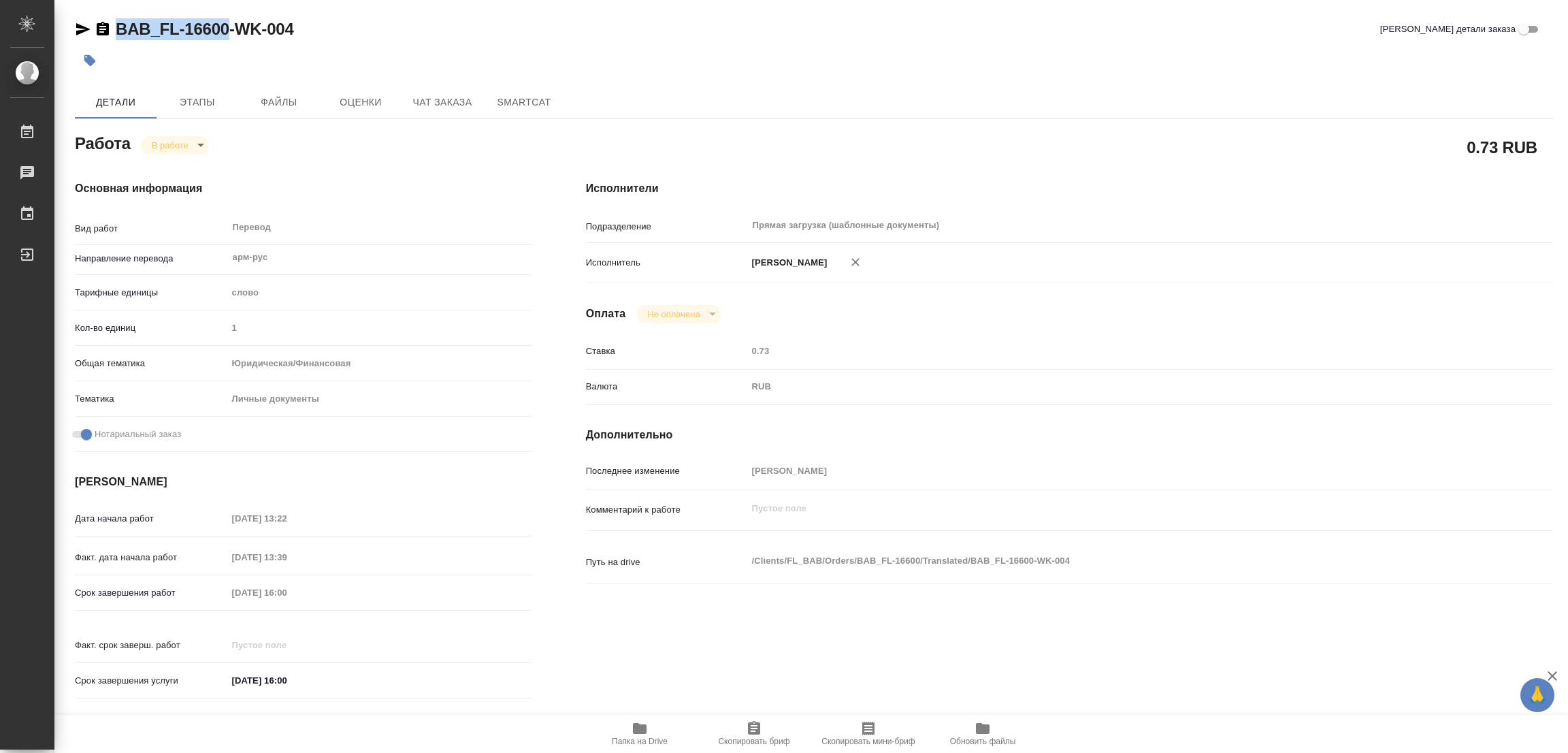
drag, startPoint x: 195, startPoint y: 29, endPoint x: 180, endPoint y: 28, distance: 15.0
copy link "BAB_FL-16600"
click at [765, 728] on span "Скопировать бриф" at bounding box center [754, 733] width 98 height 26
copy link "BAB_FL-16600"
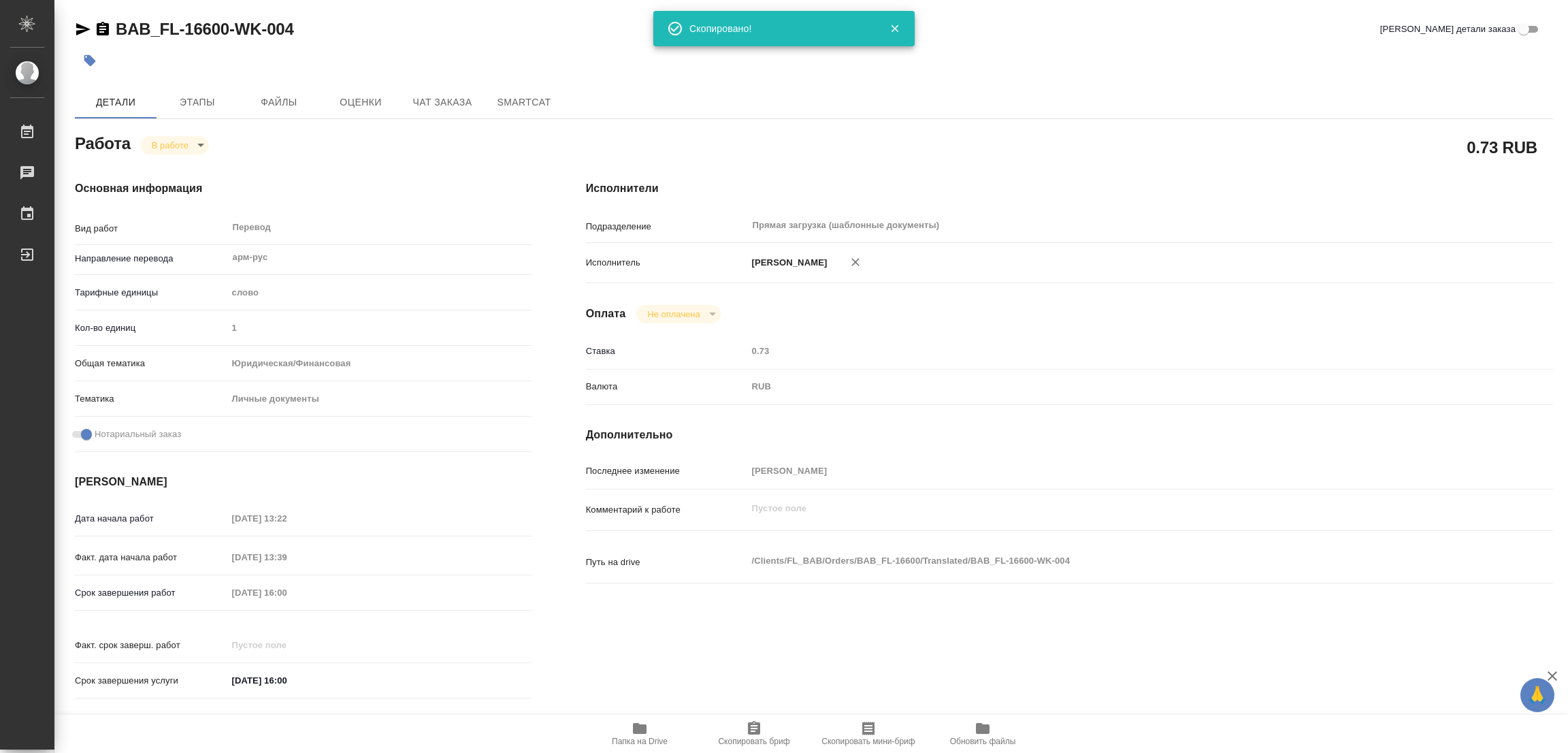
drag, startPoint x: 807, startPoint y: 163, endPoint x: 1001, endPoint y: 64, distance: 217.8
click at [853, 145] on div "Работа В работе inProgress 0.73 RUB Основная информация Вид работ Перевод x ​ Н…" at bounding box center [814, 619] width 1478 height 977
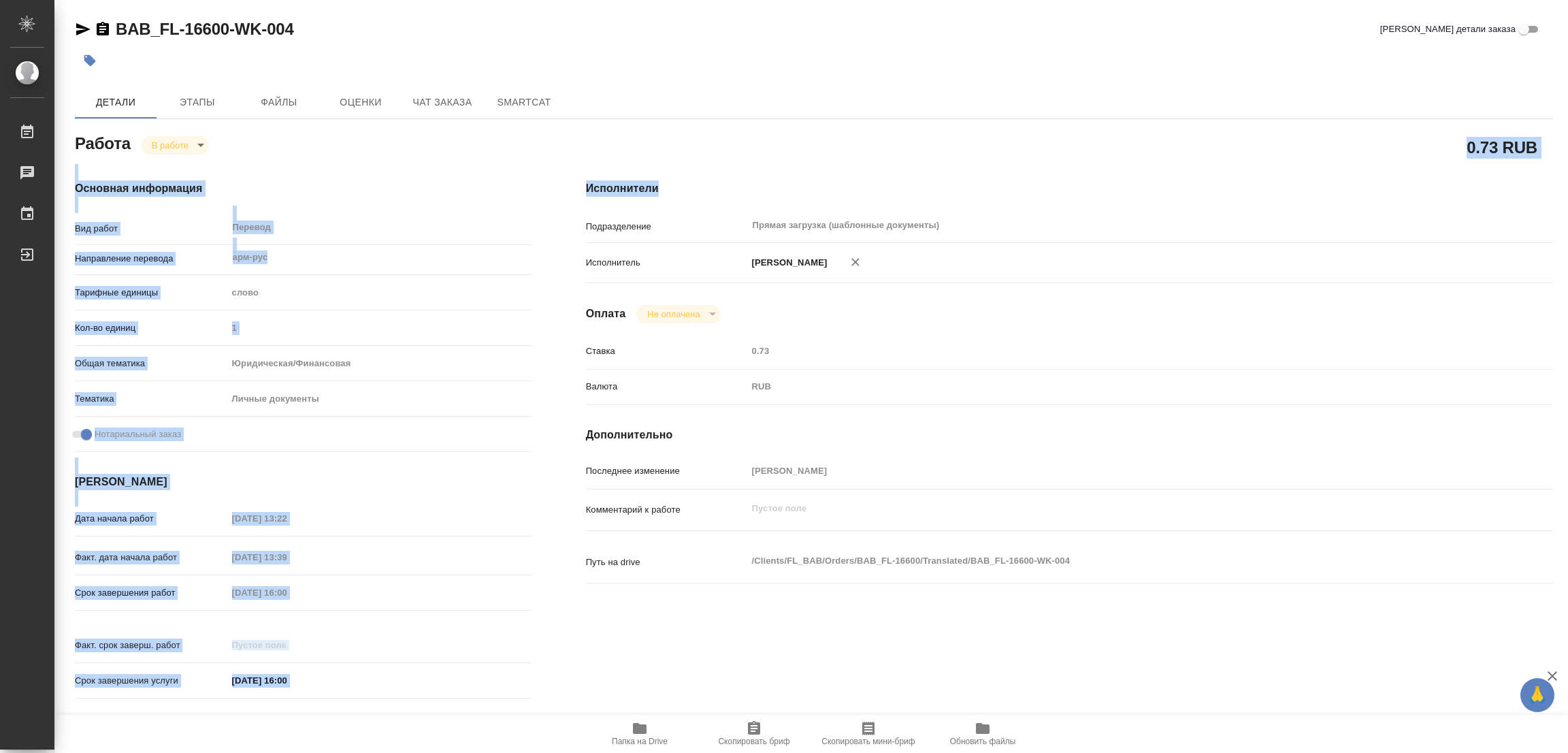
click at [488, 608] on div "Срок завершения работ 30.09.2025 16:00" at bounding box center [302, 607] width 457 height 53
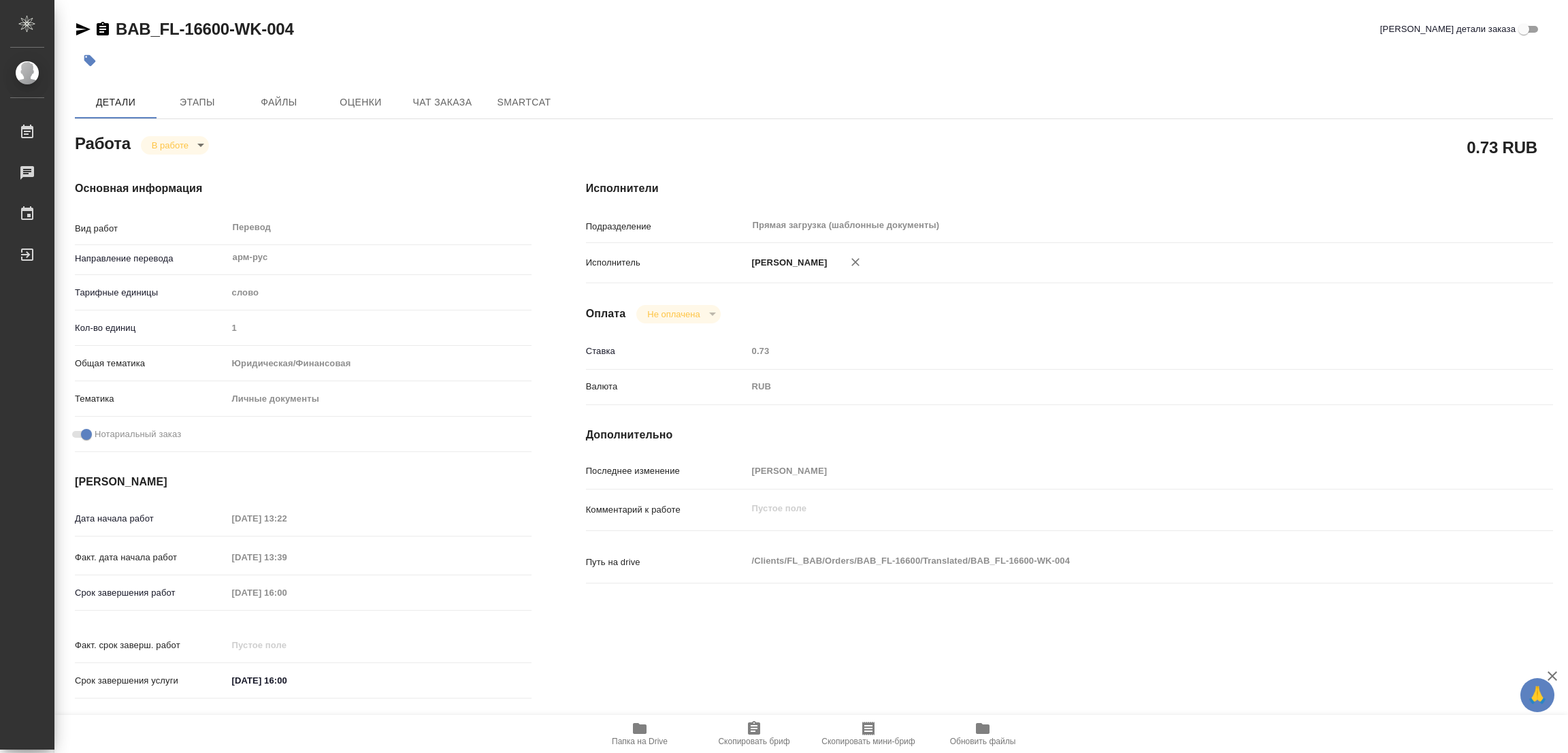
click at [178, 592] on div "Срок завершения работ 30.09.2025 16:00" at bounding box center [302, 593] width 457 height 24
click at [382, 165] on div "Основная информация Вид работ Перевод x ​ Направление перевода арм-рус ​ Тарифн…" at bounding box center [303, 444] width 511 height 581
click at [719, 75] on div at bounding box center [567, 61] width 986 height 30
type textarea "x"
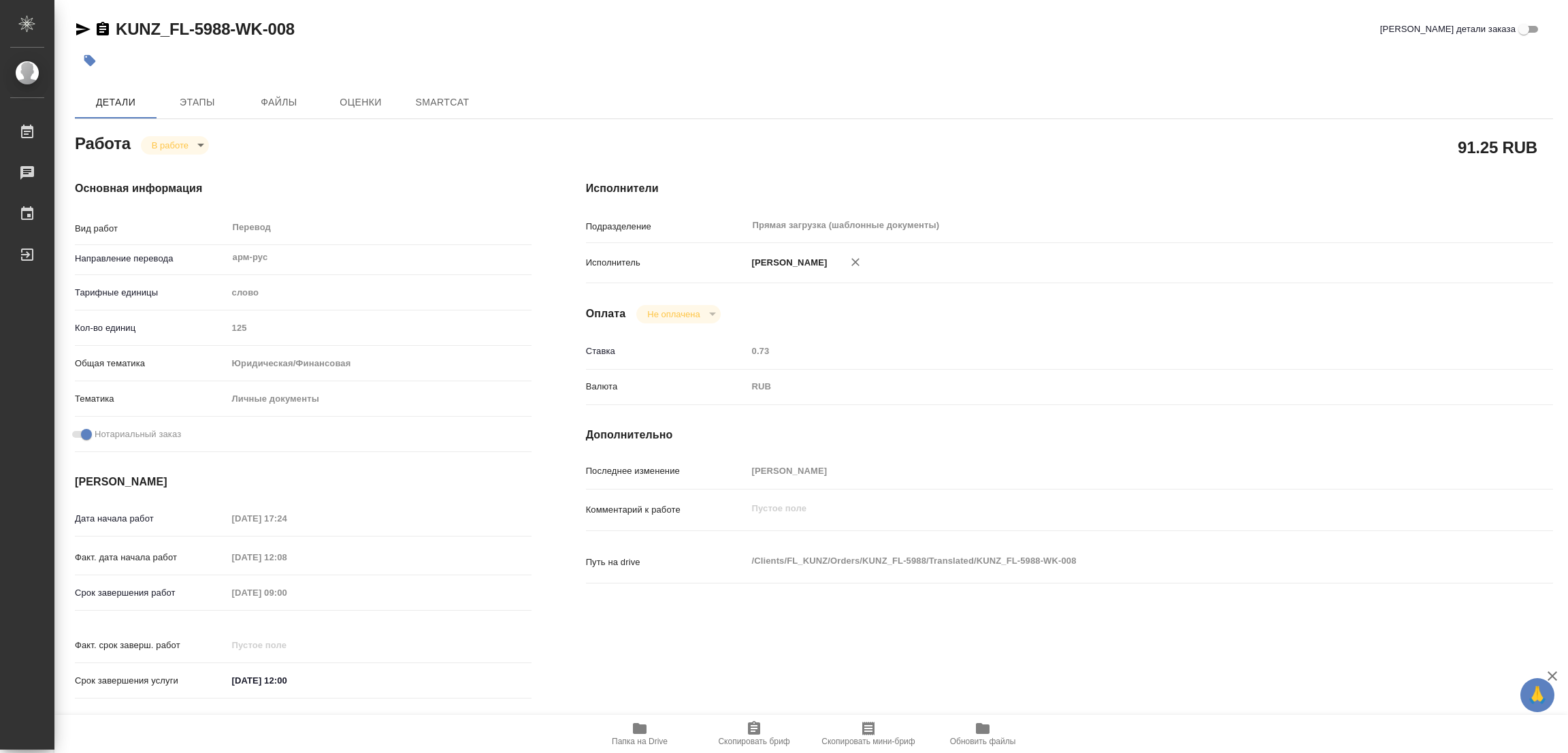
type textarea "x"
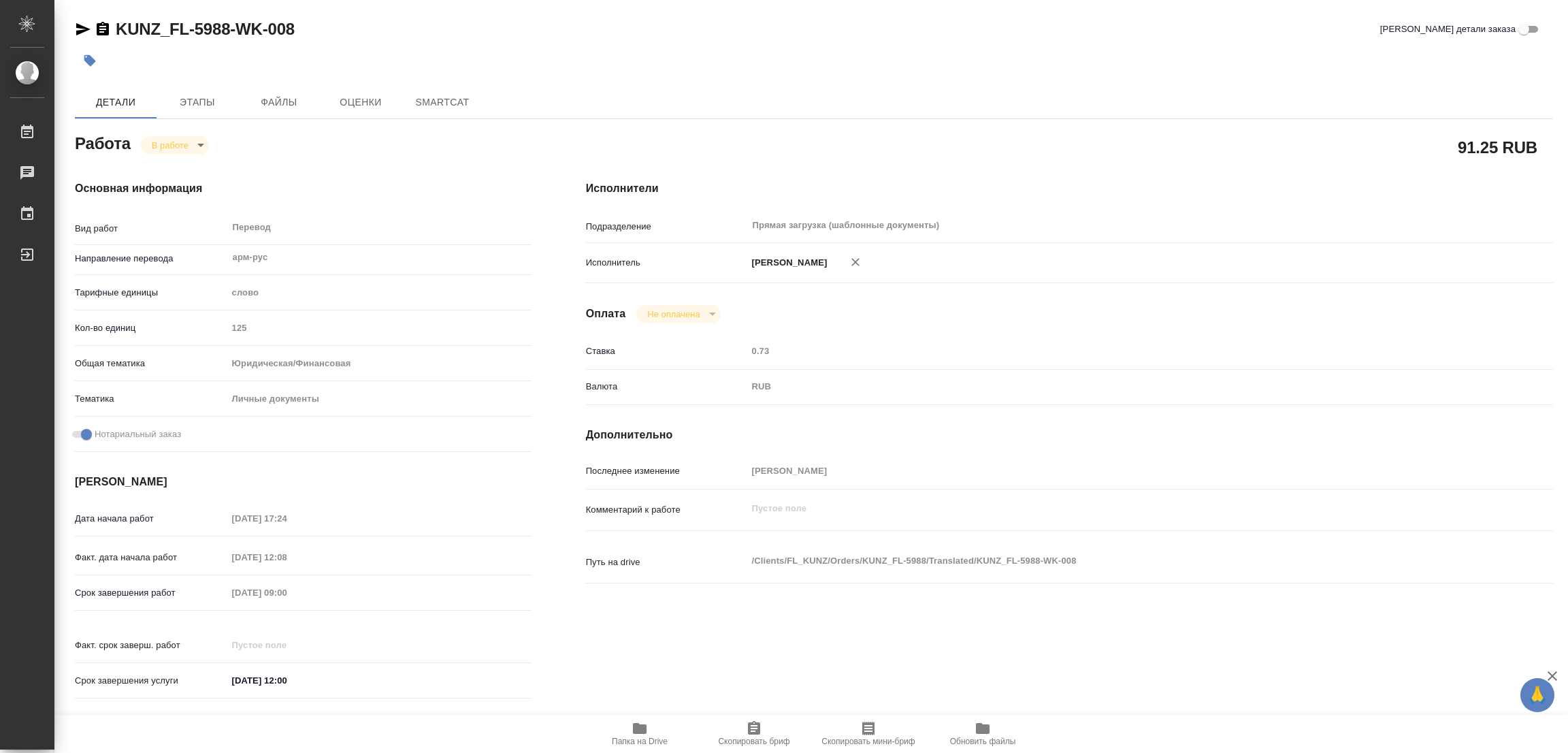
type textarea "x"
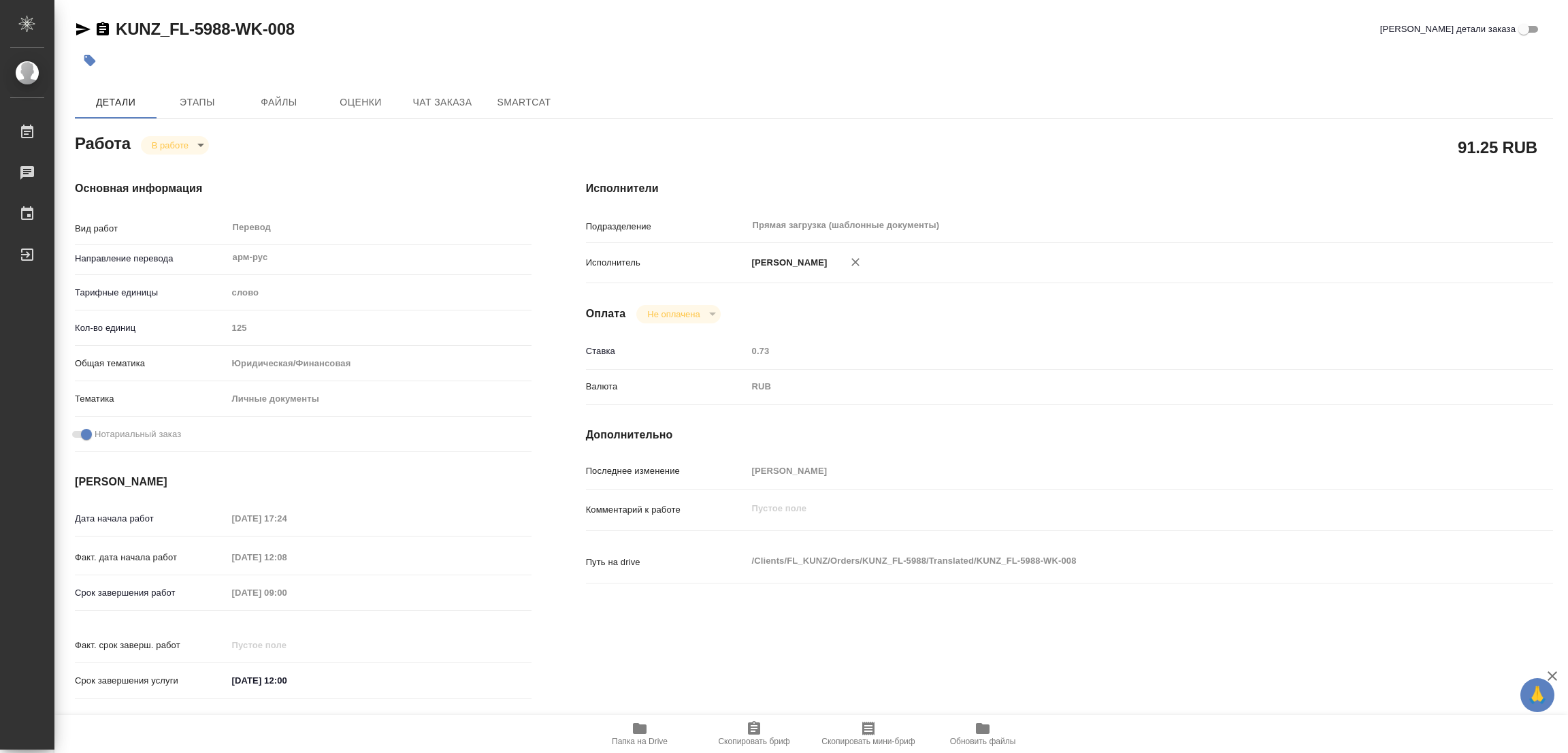
type textarea "x"
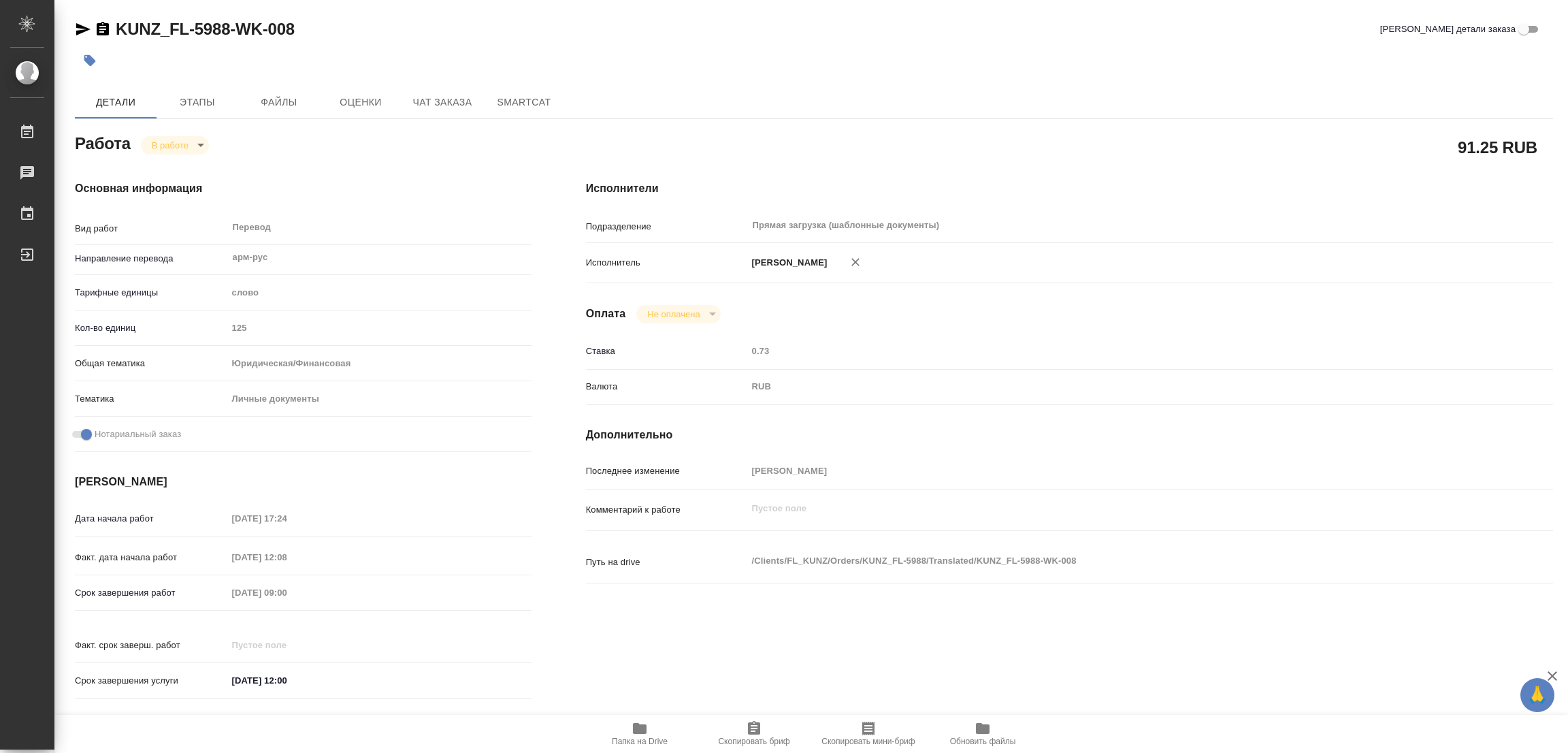
type textarea "x"
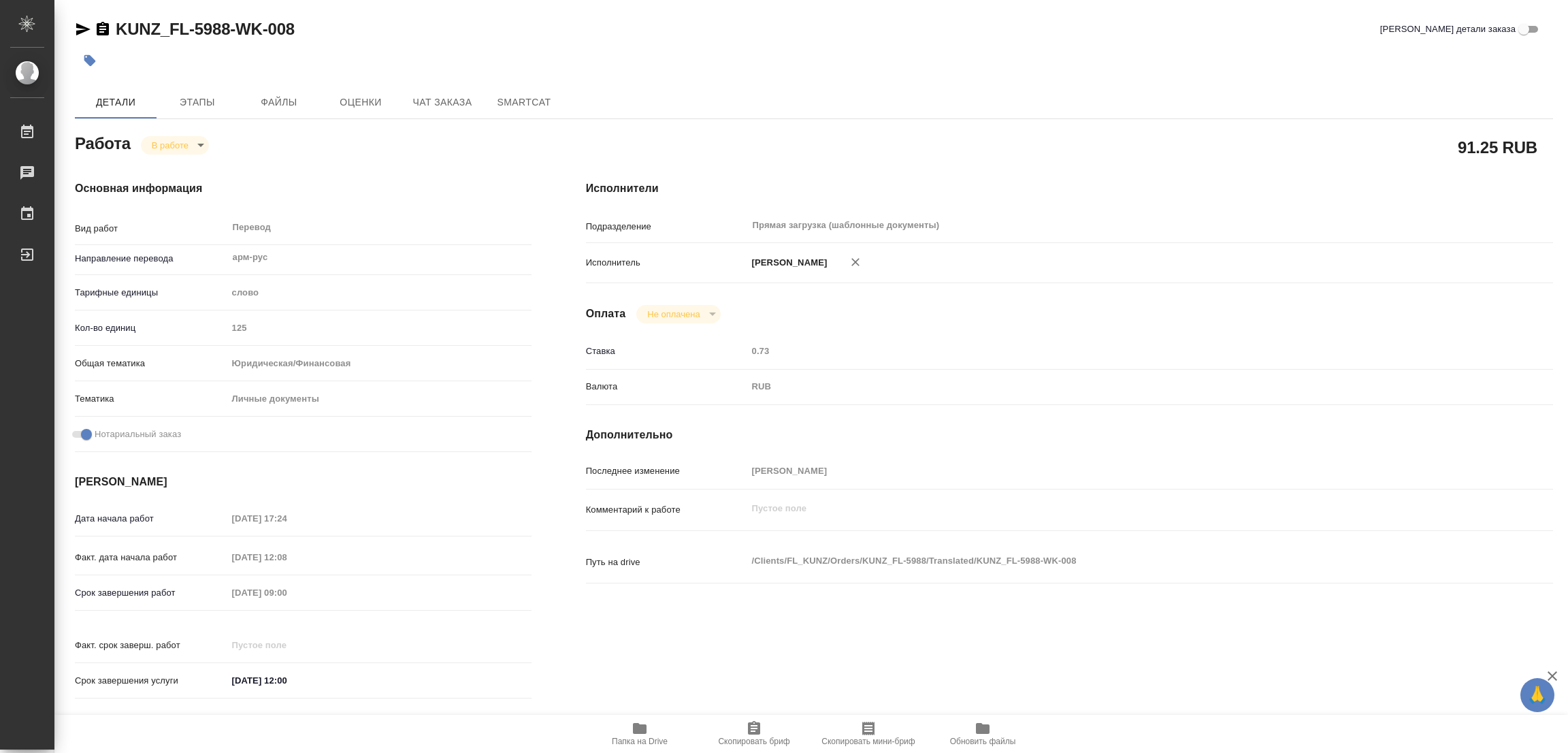
type textarea "x"
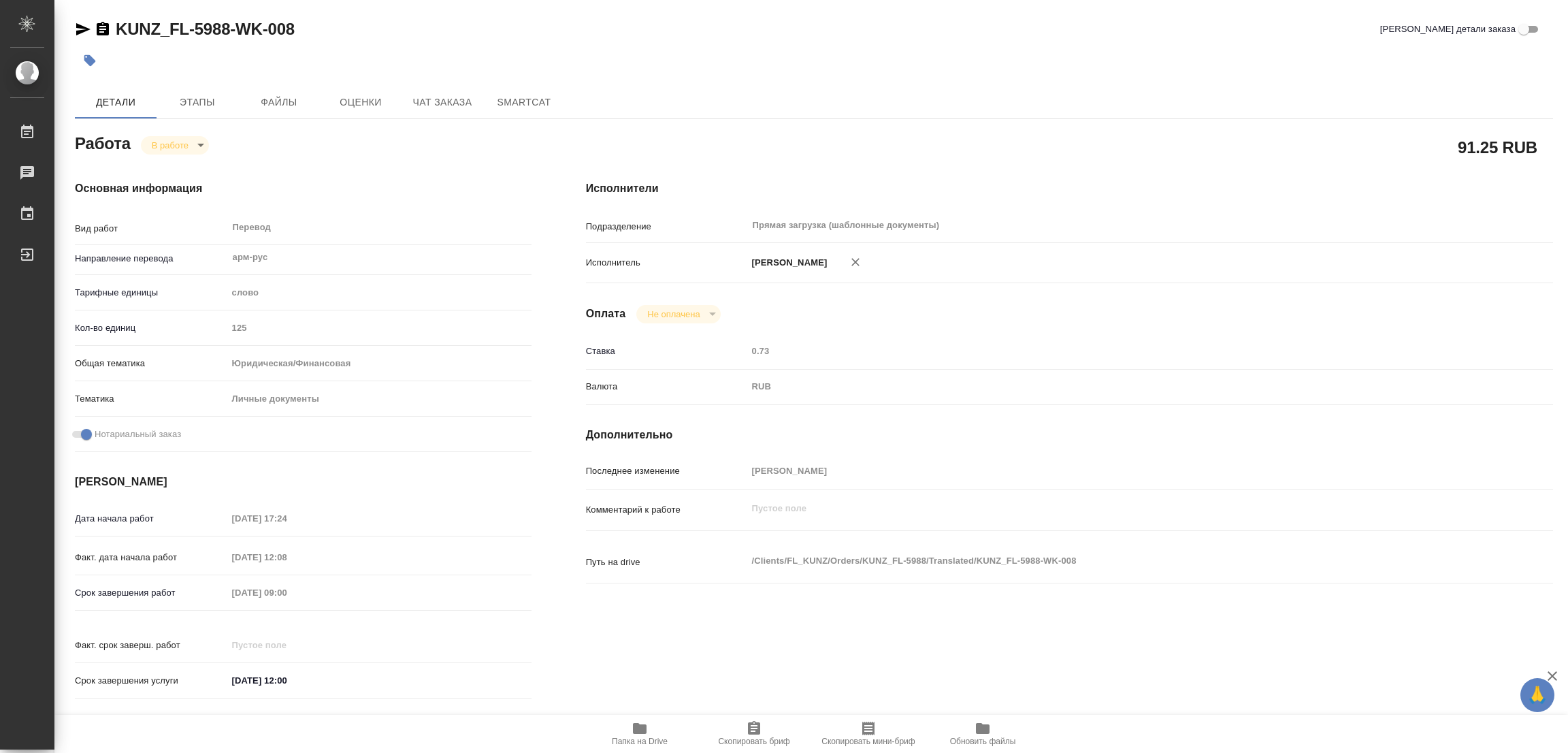
type textarea "x"
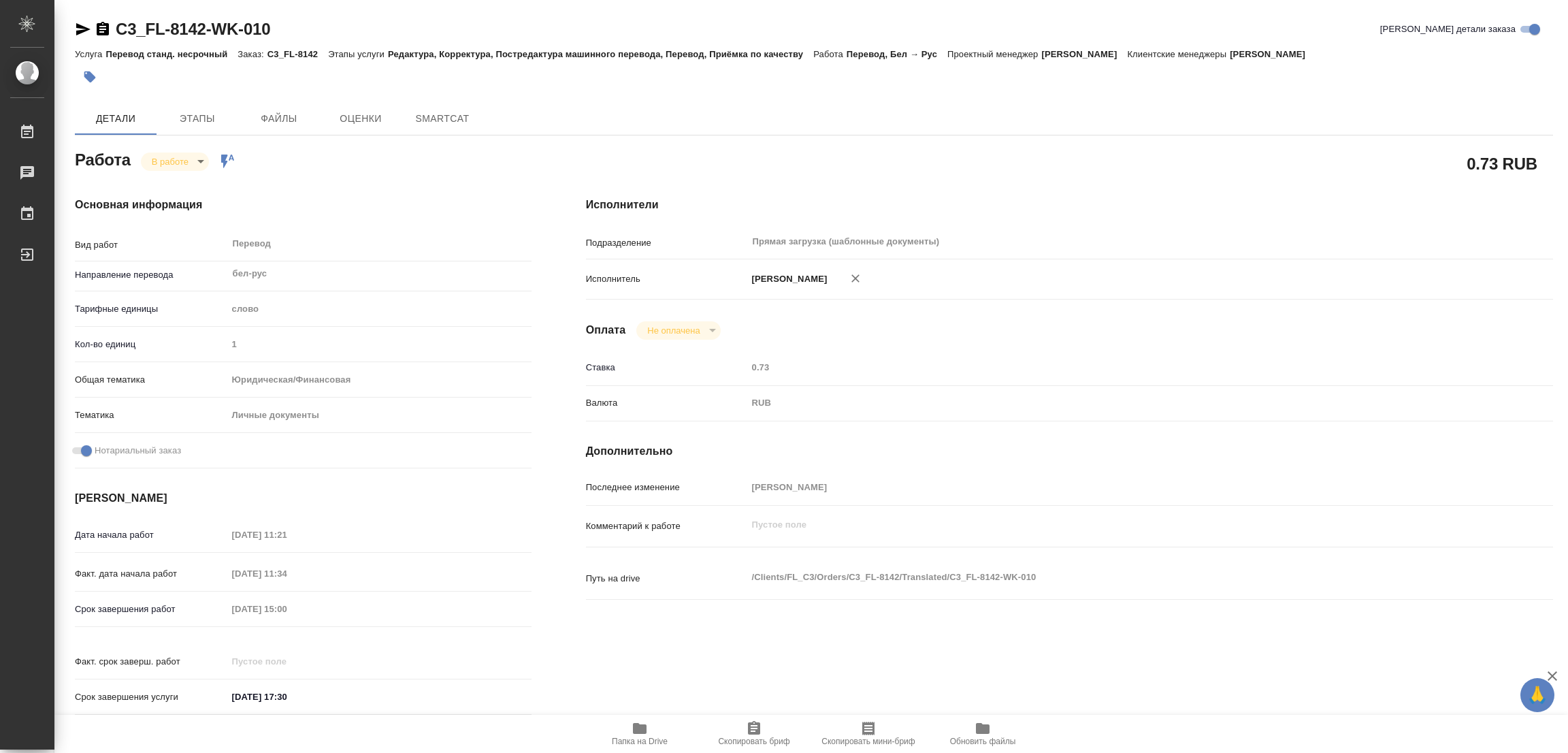
type textarea "x"
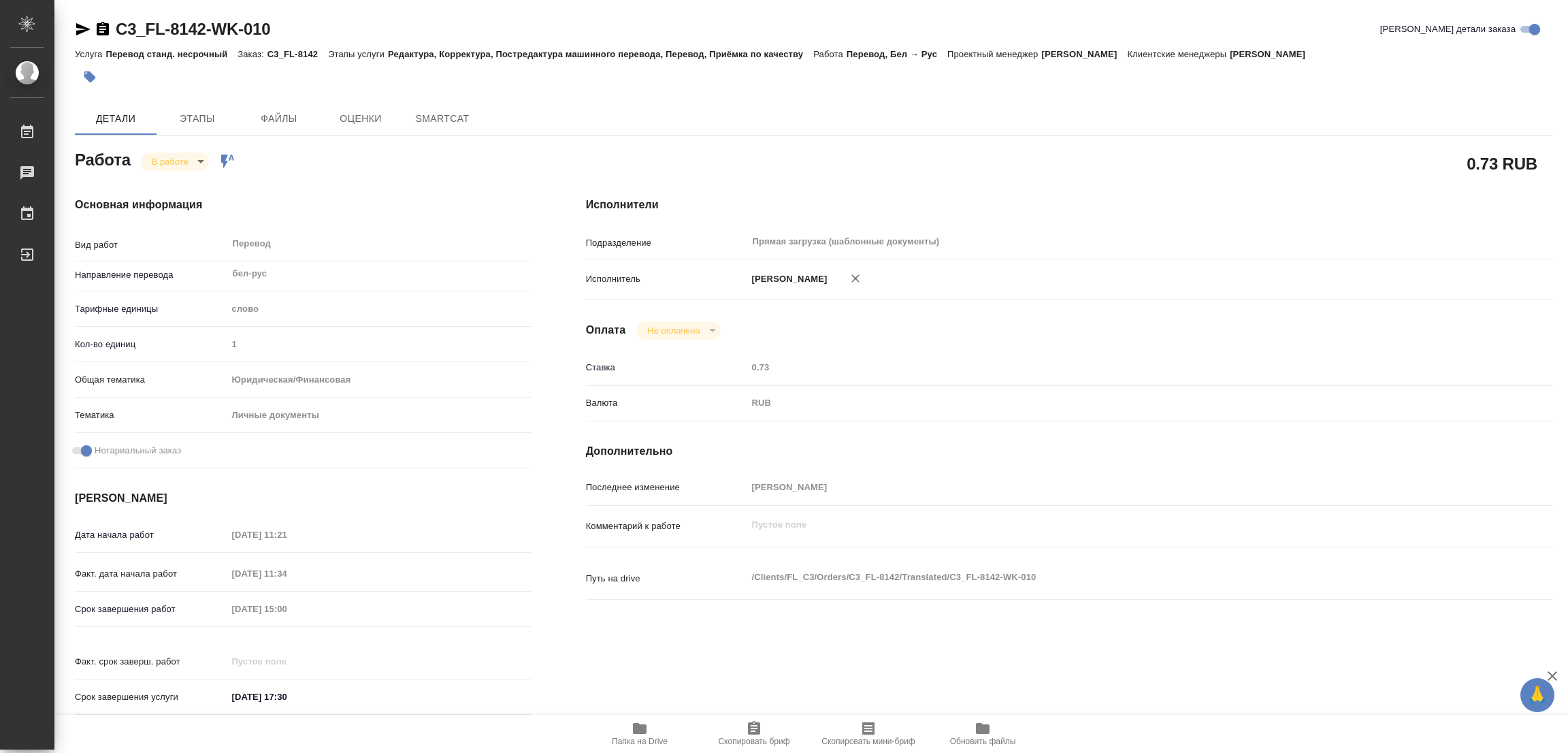
type textarea "x"
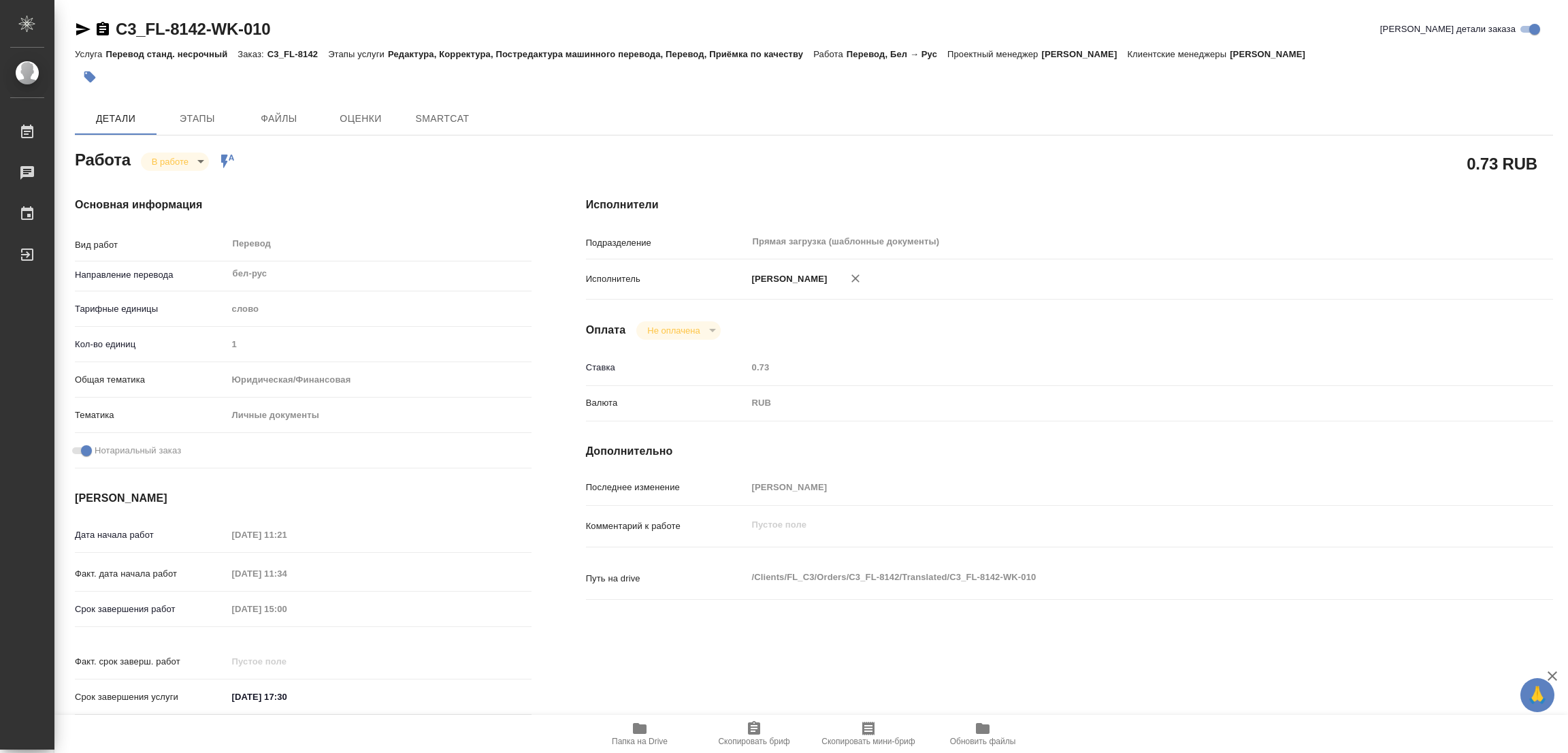
type textarea "x"
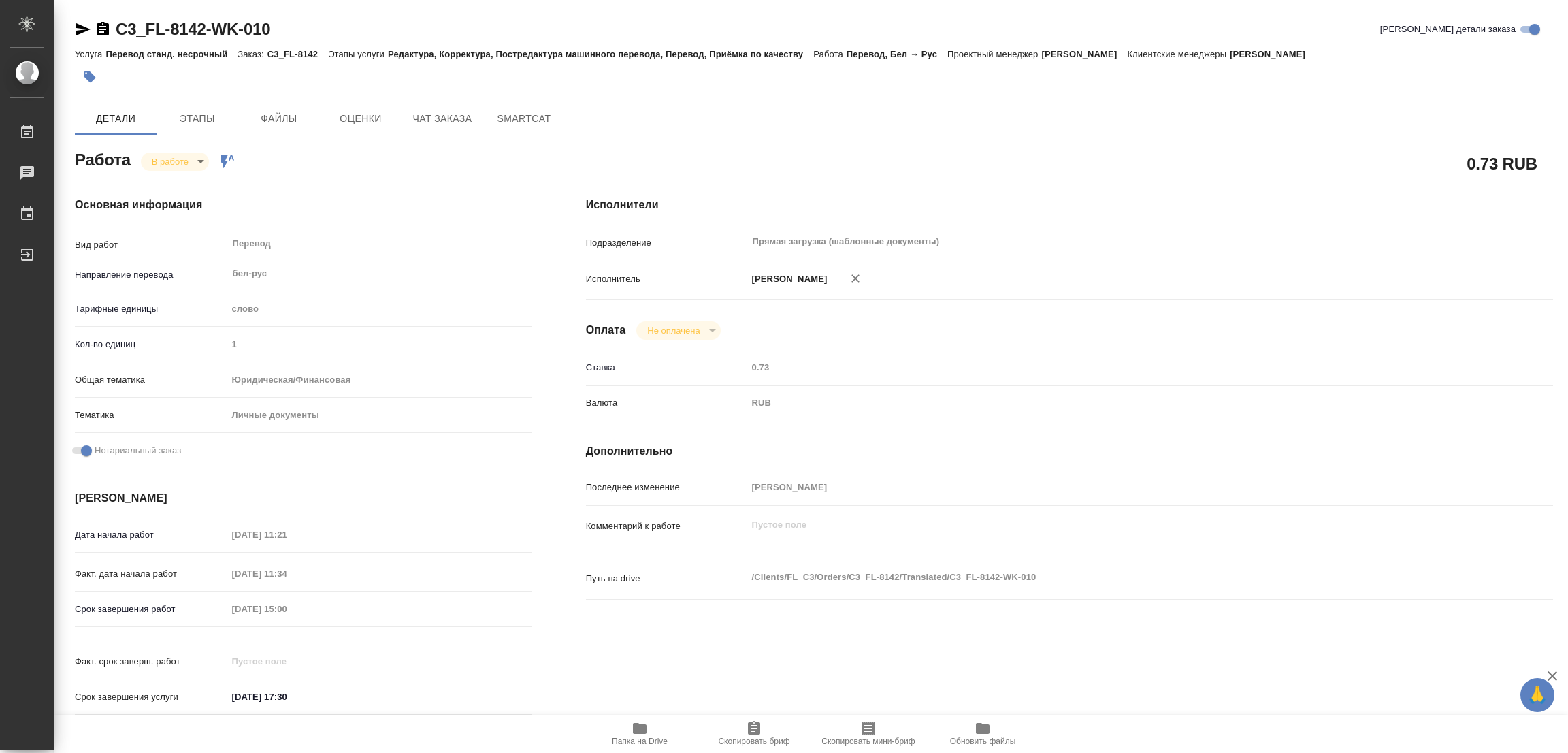
type textarea "x"
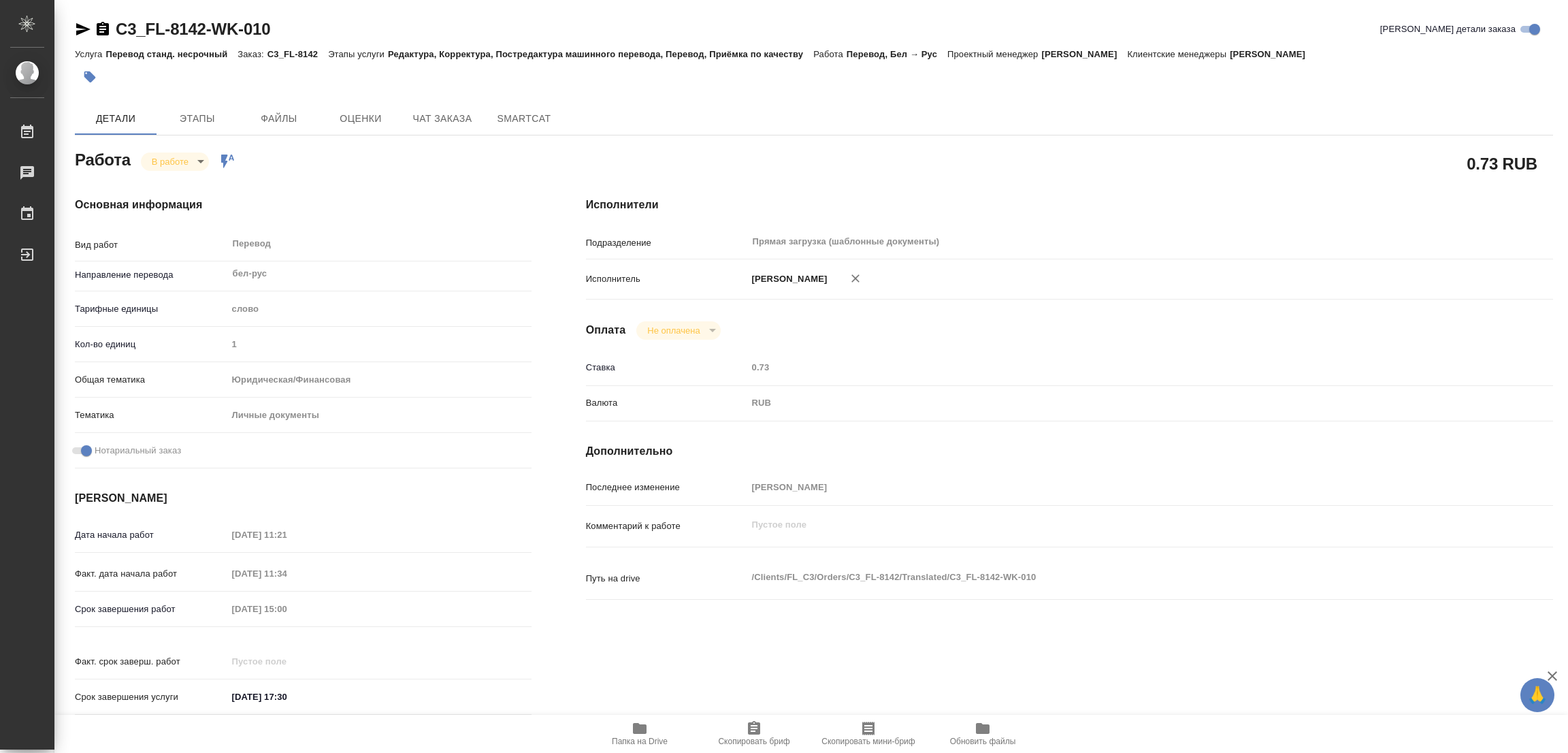
type textarea "x"
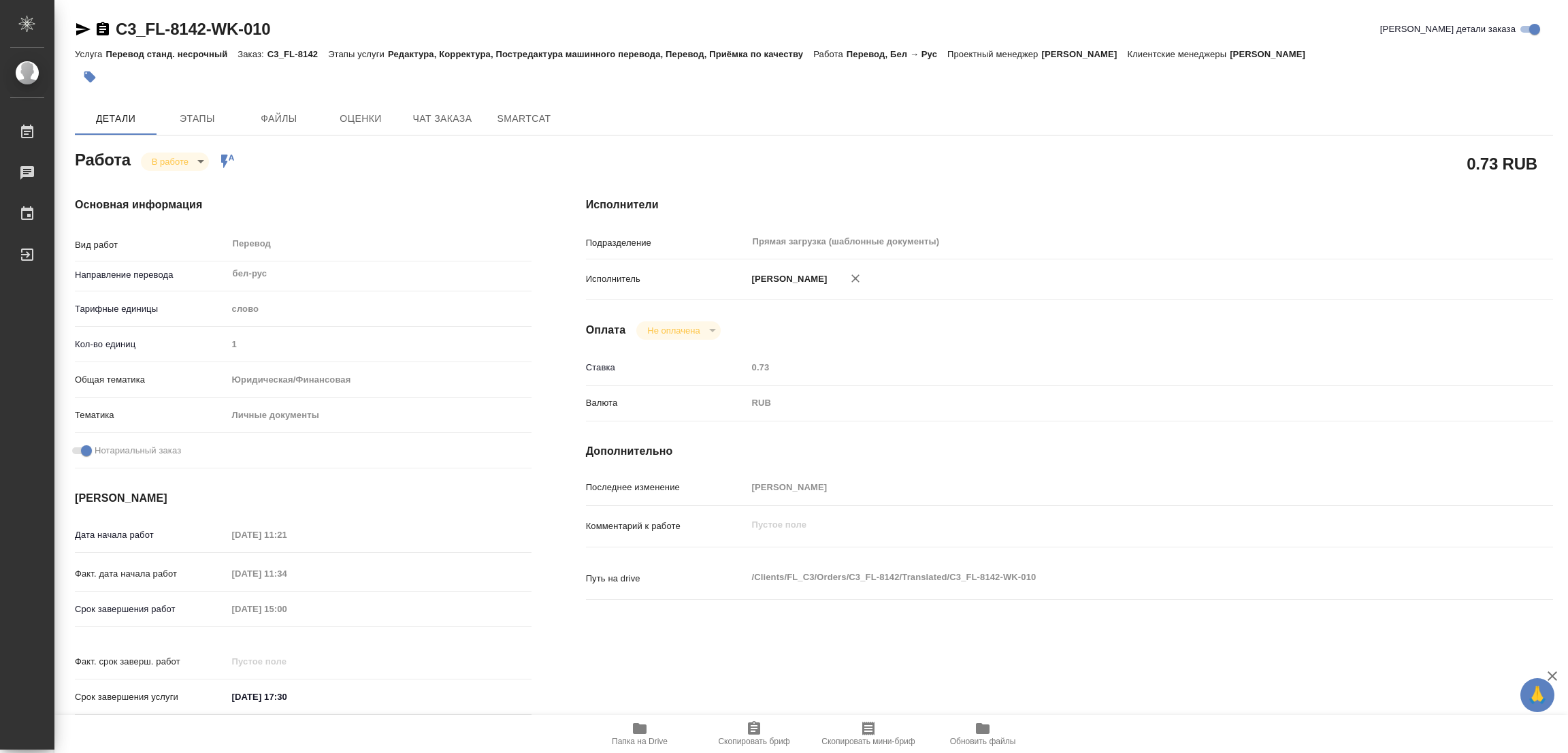
type textarea "x"
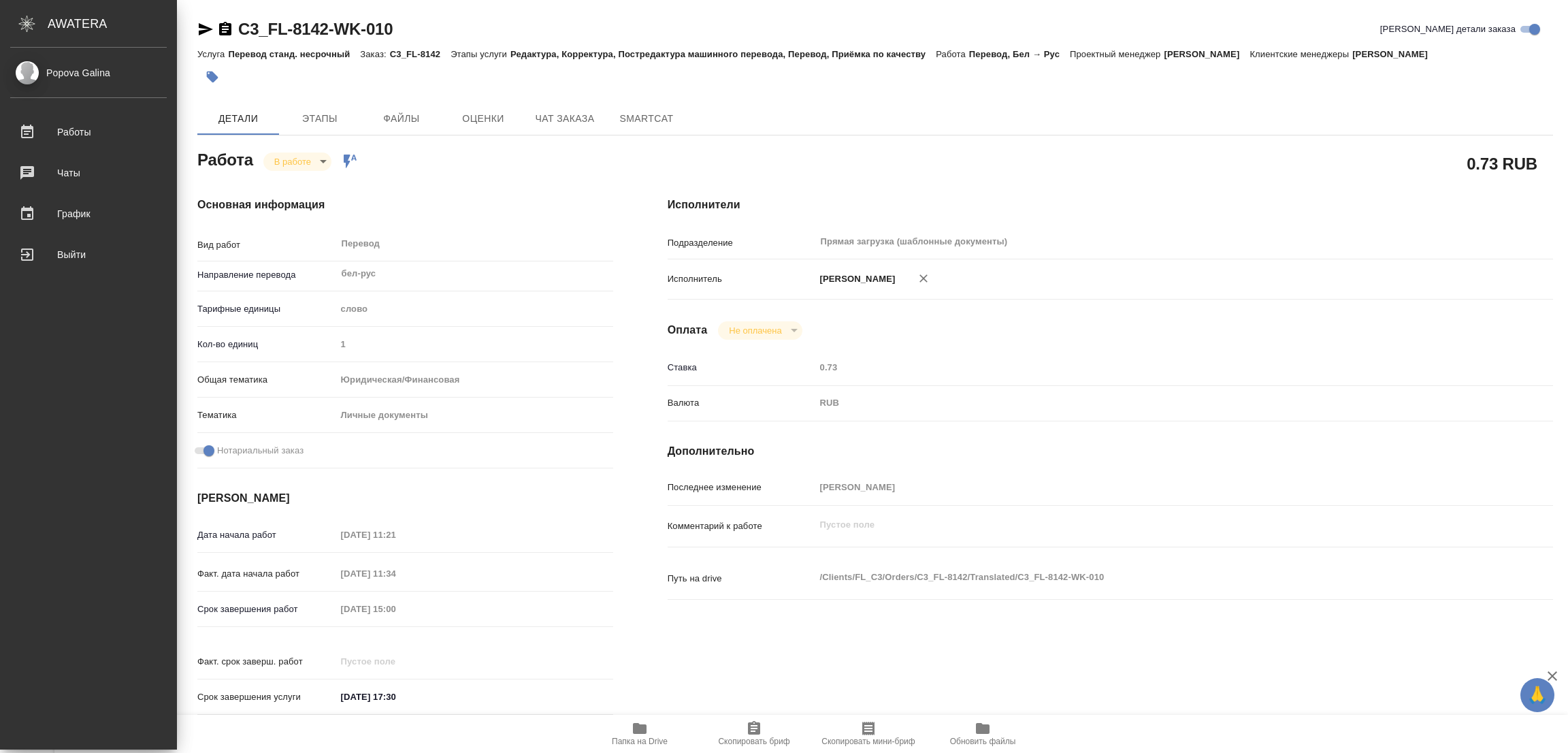
type textarea "x"
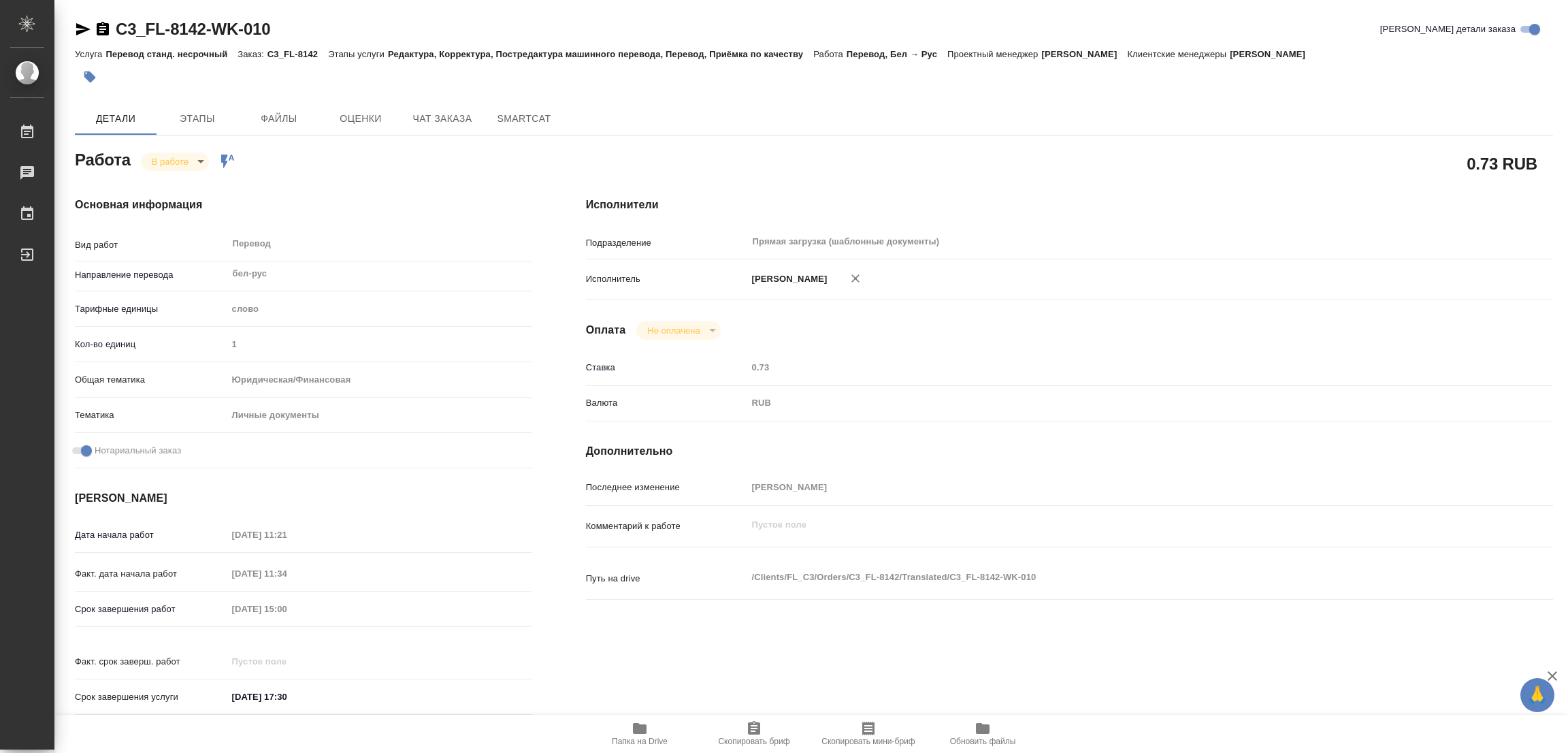
type textarea "x"
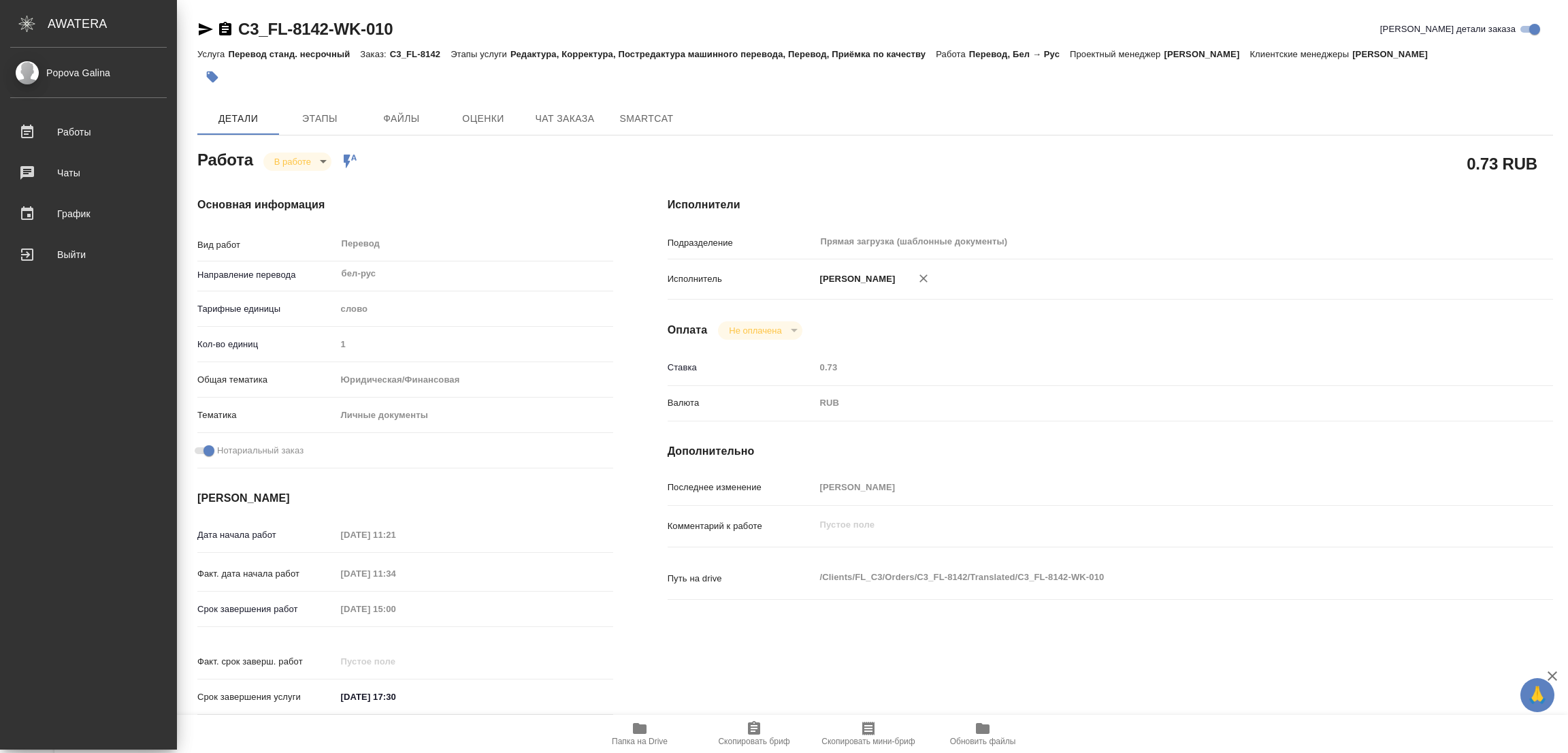
type textarea "x"
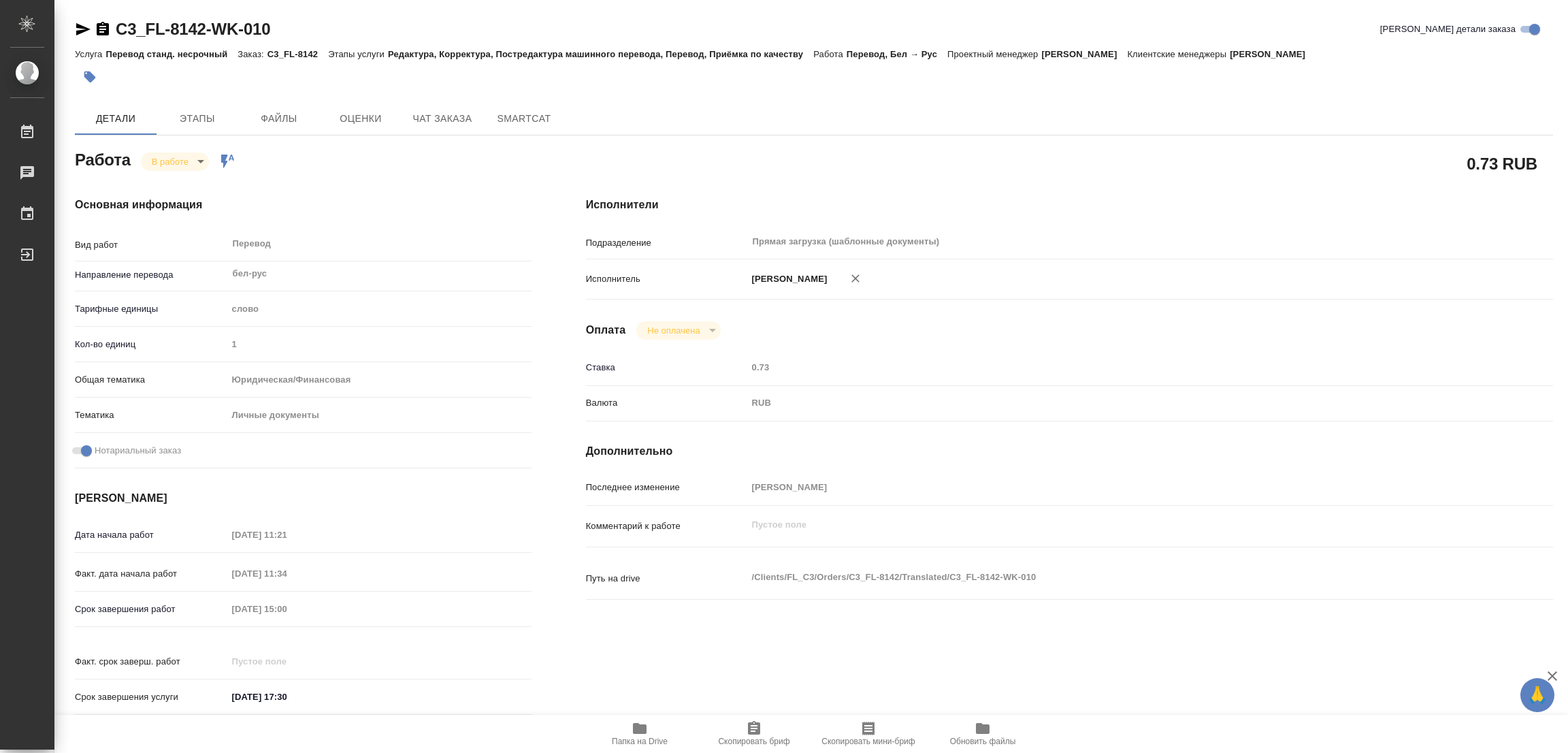
type textarea "x"
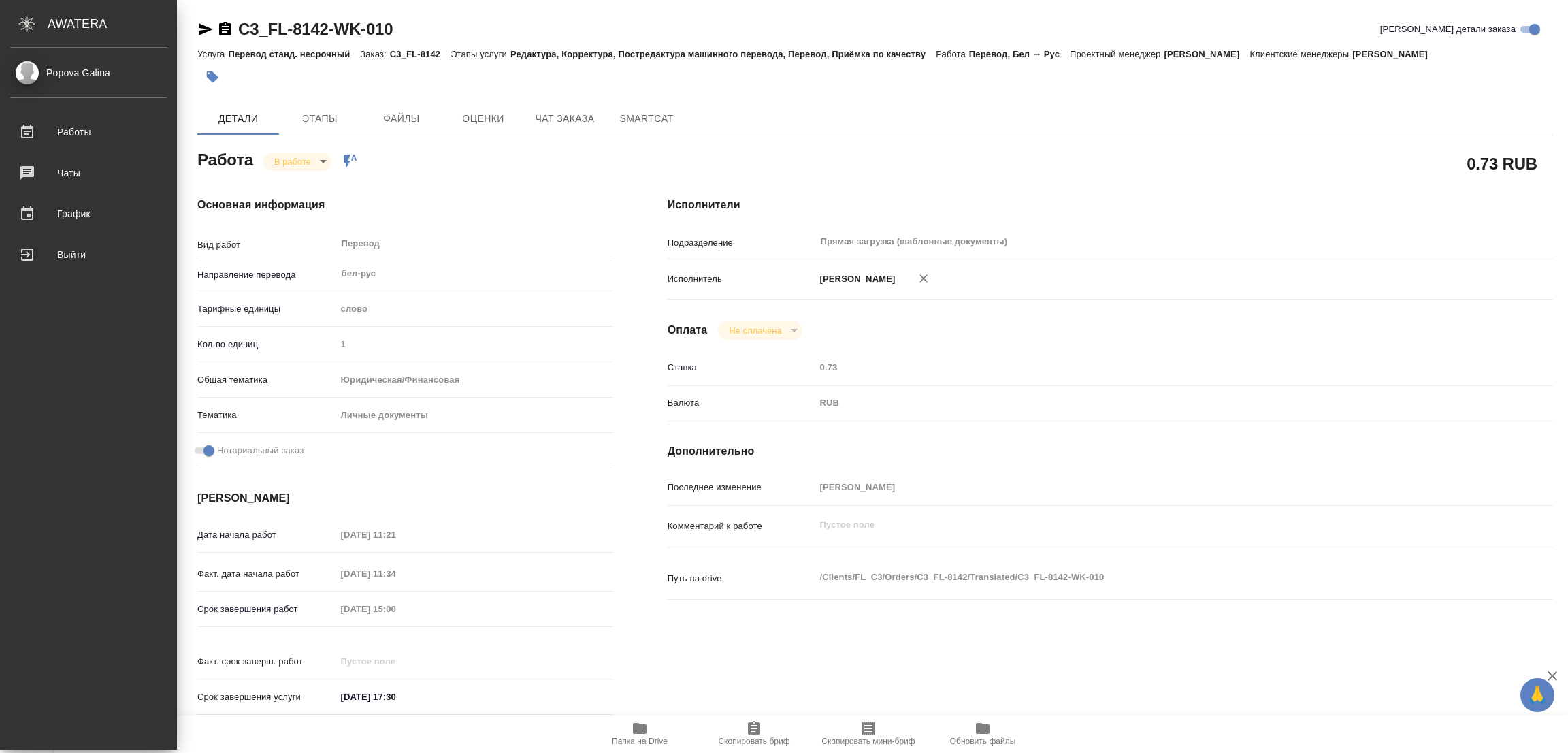
type textarea "x"
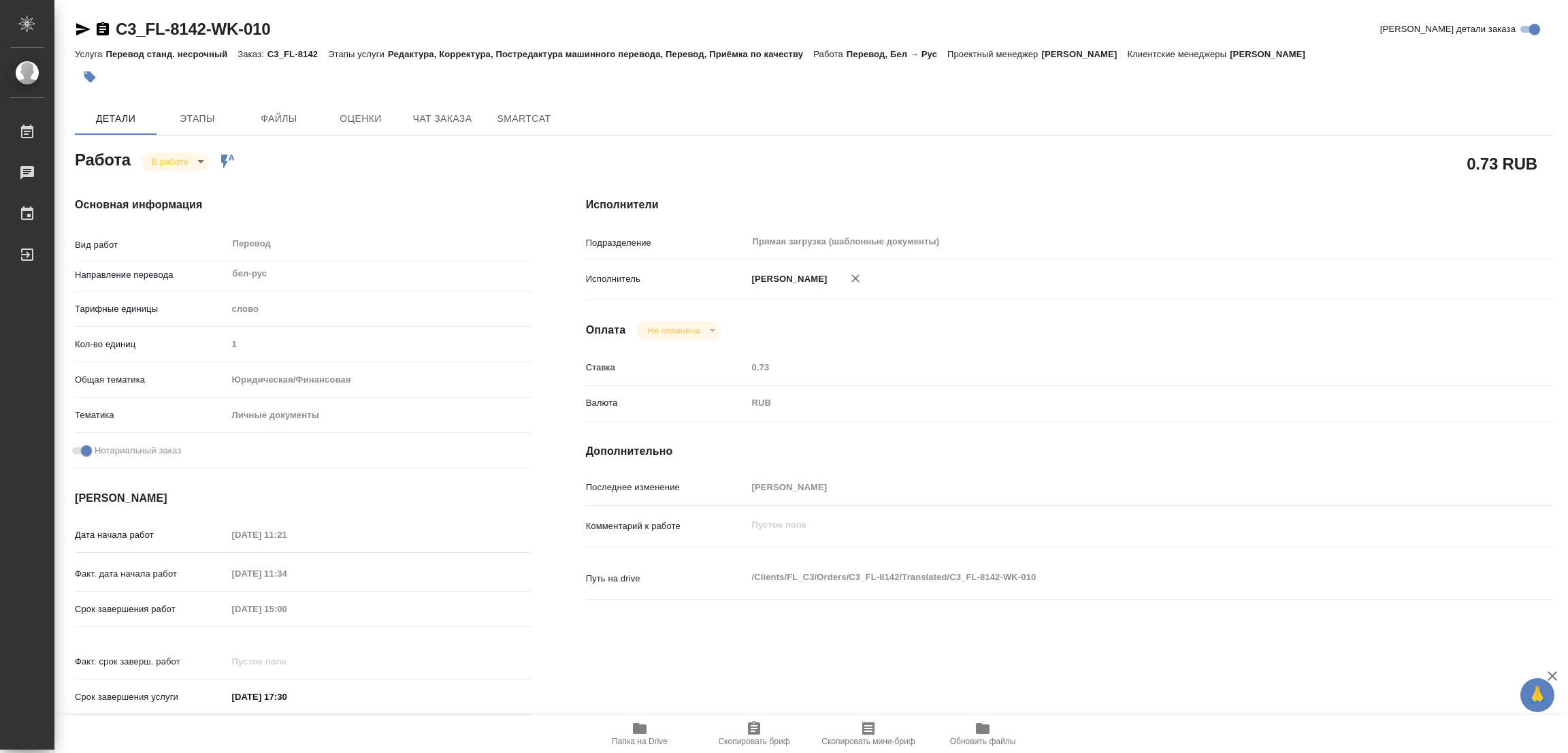
click at [637, 730] on icon "button" at bounding box center [640, 728] width 14 height 11
click at [193, 113] on span "Этапы" at bounding box center [198, 118] width 66 height 17
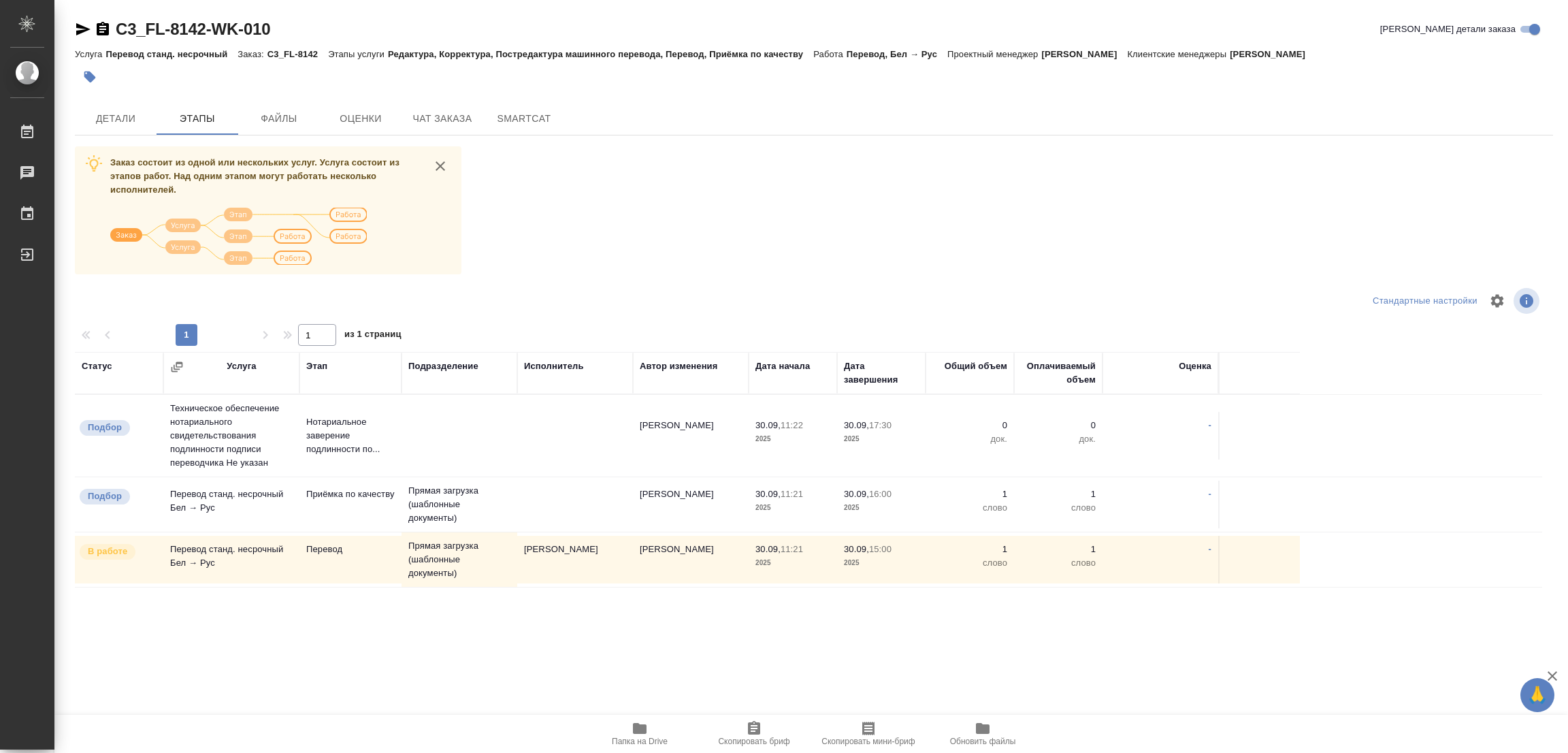
drag, startPoint x: 853, startPoint y: 299, endPoint x: 993, endPoint y: 16, distance: 315.7
click at [859, 298] on div at bounding box center [814, 300] width 492 height 33
click at [115, 112] on span "Детали" at bounding box center [115, 118] width 66 height 17
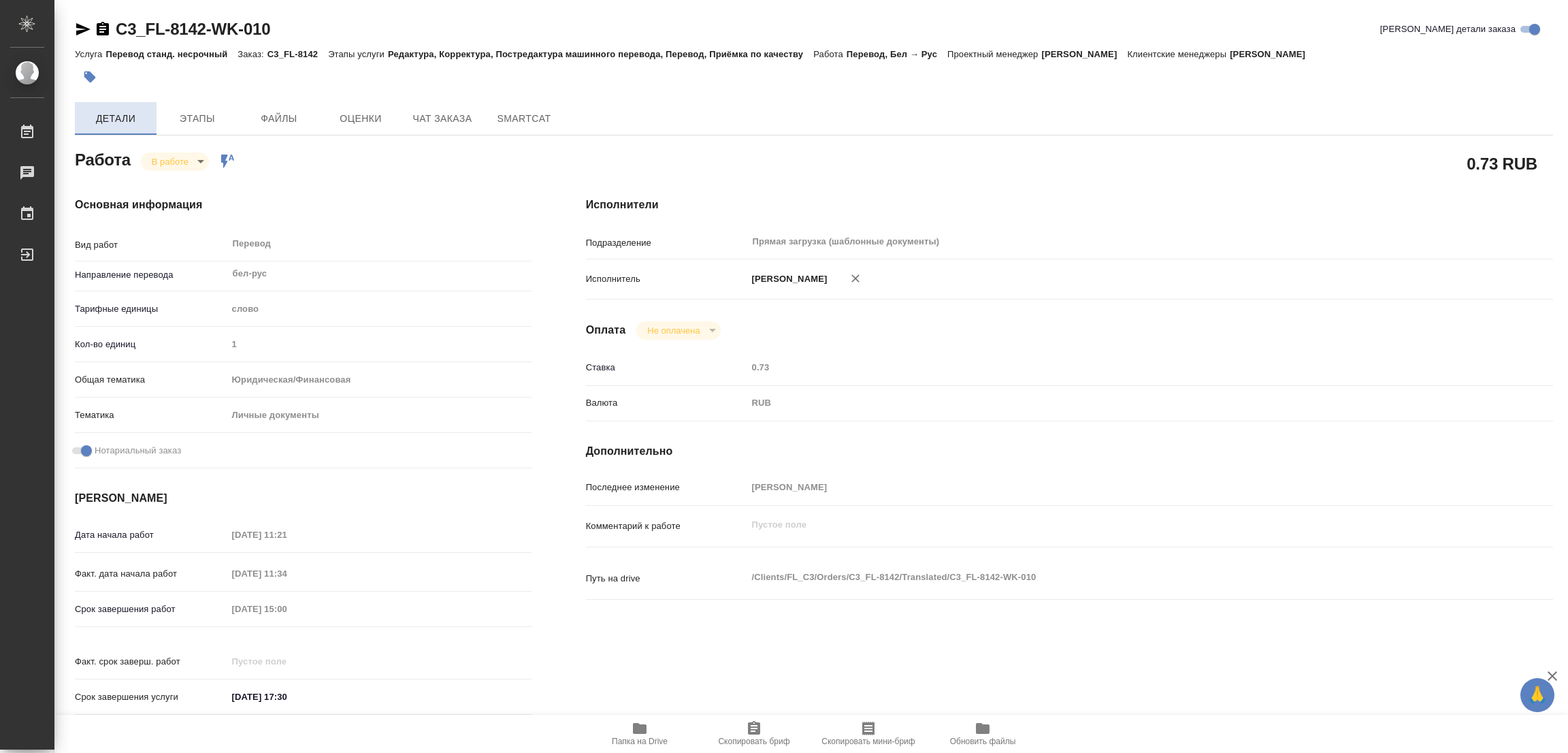
type textarea "x"
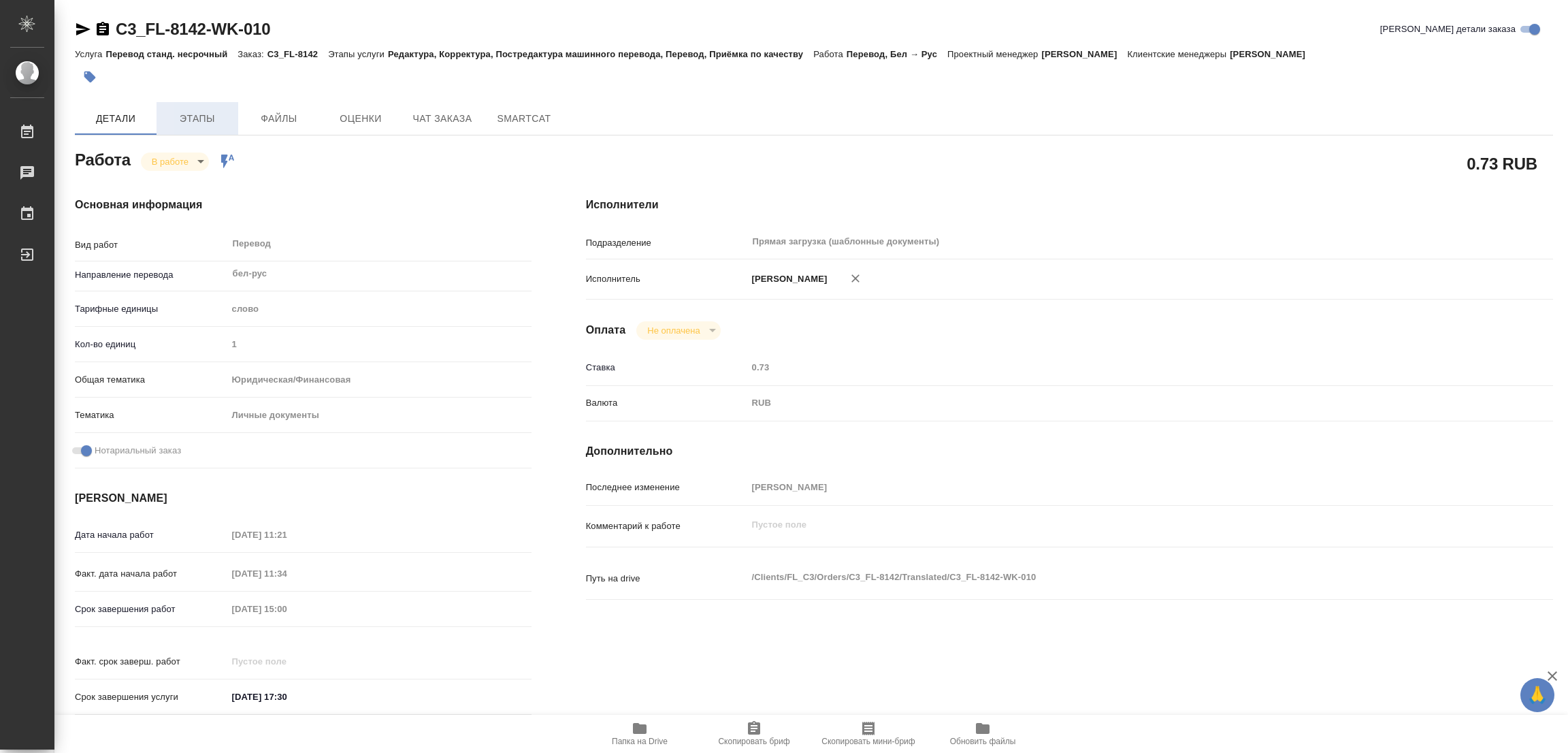
type textarea "x"
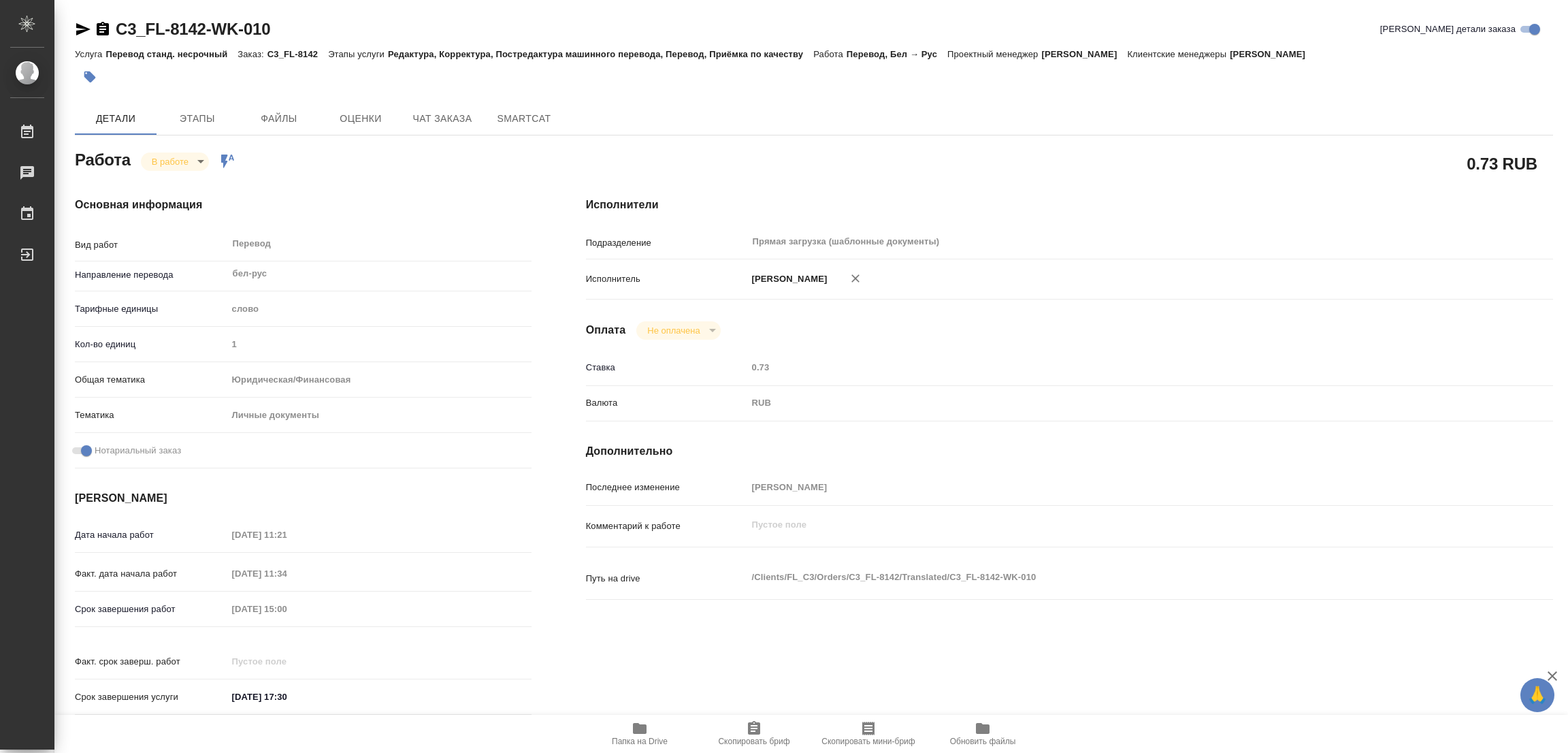
type textarea "x"
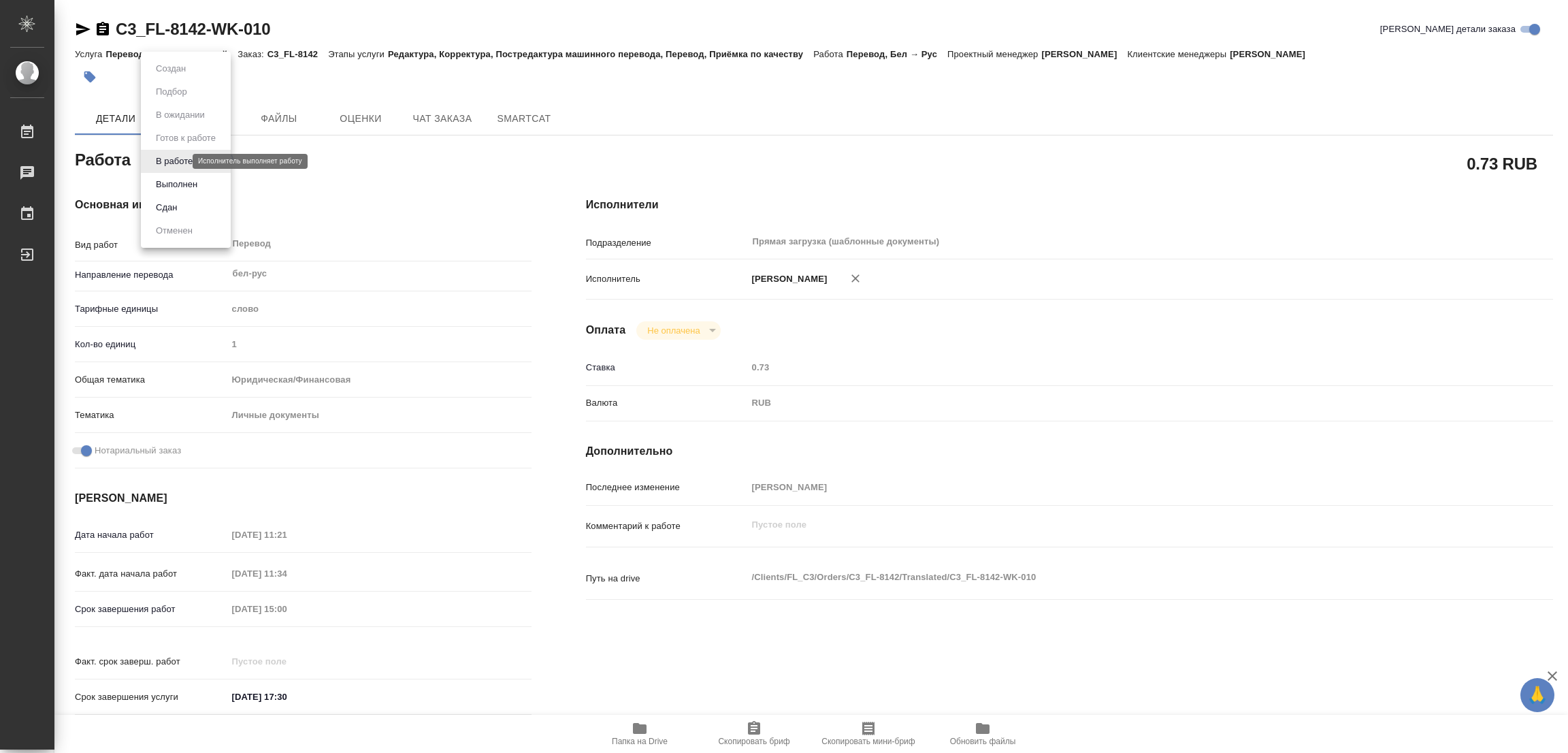
click at [169, 160] on body "🙏 .cls-1 fill:#fff; AWATERA [PERSON_NAME] Работы 0 Чаты График Выйти C3_FL-8142…" at bounding box center [784, 376] width 1568 height 753
click at [164, 184] on button "Выполнен" at bounding box center [177, 184] width 50 height 15
type textarea "x"
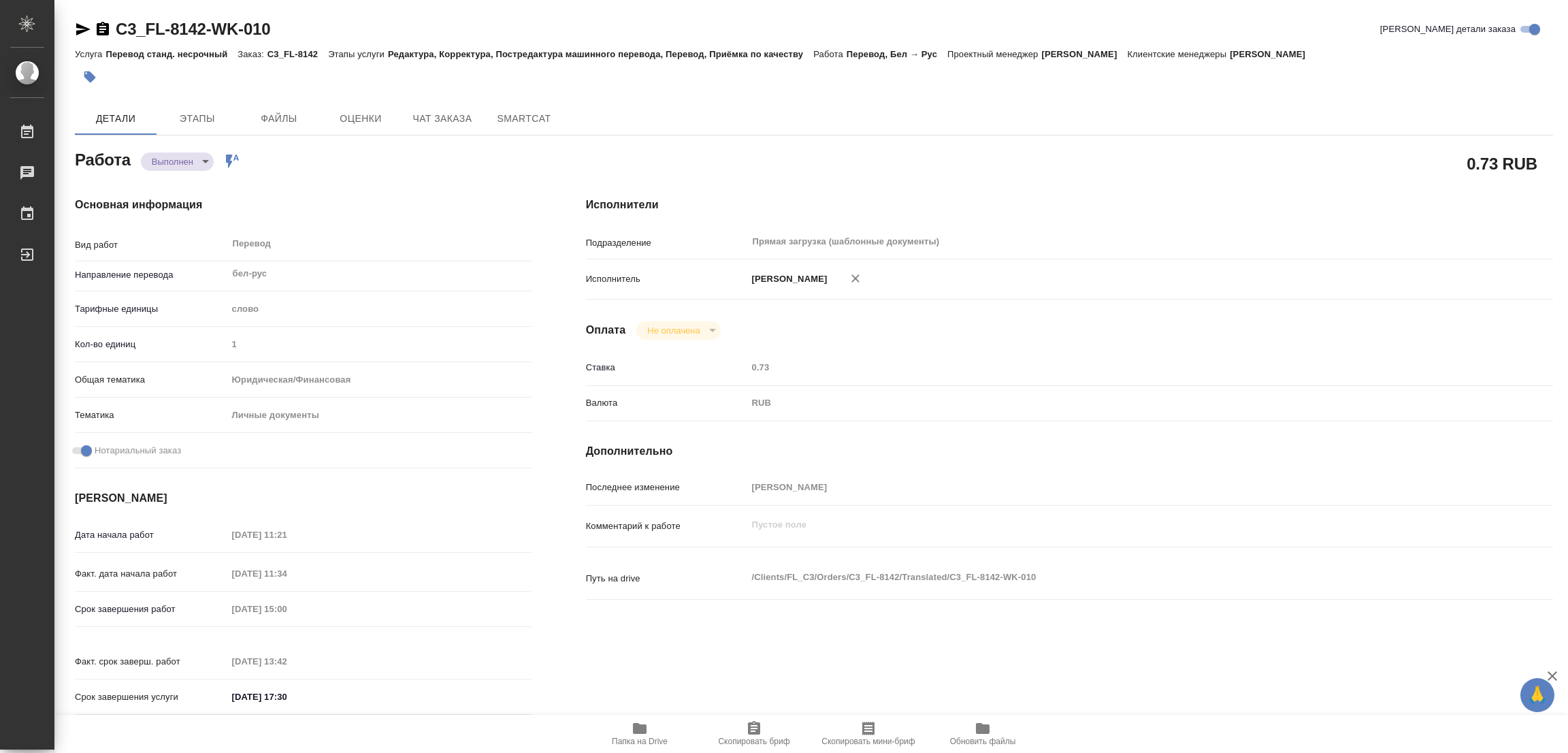
type textarea "x"
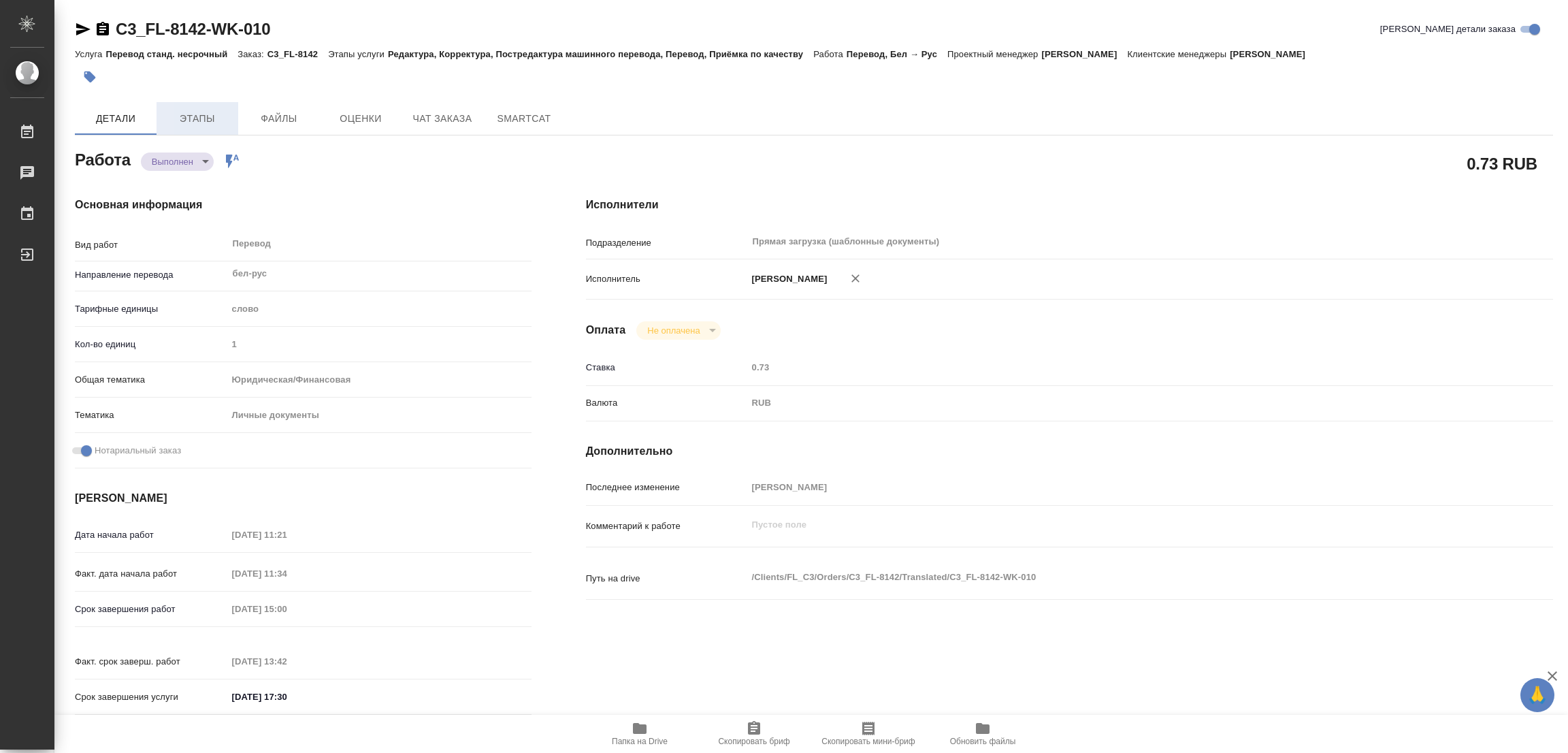
type textarea "x"
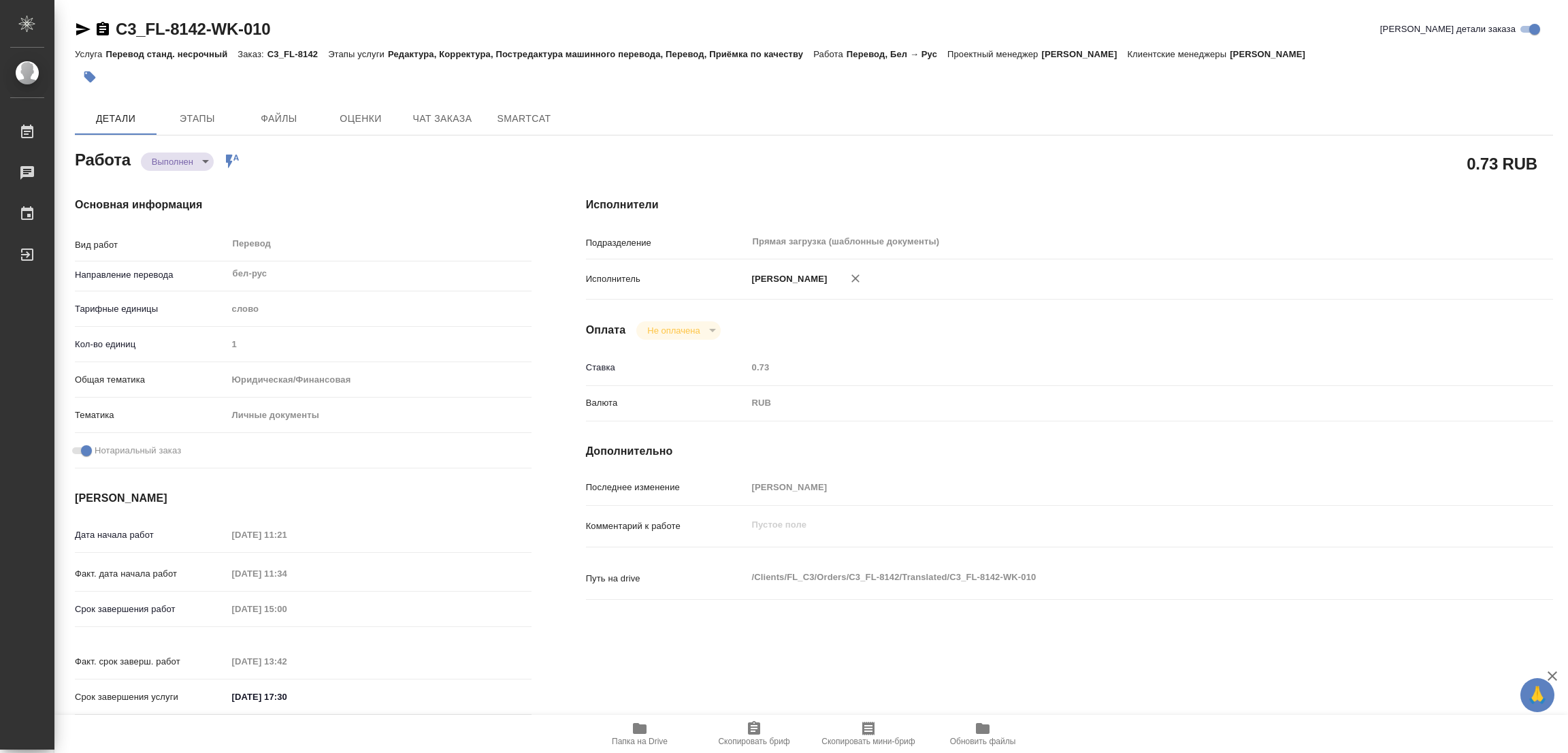
type textarea "x"
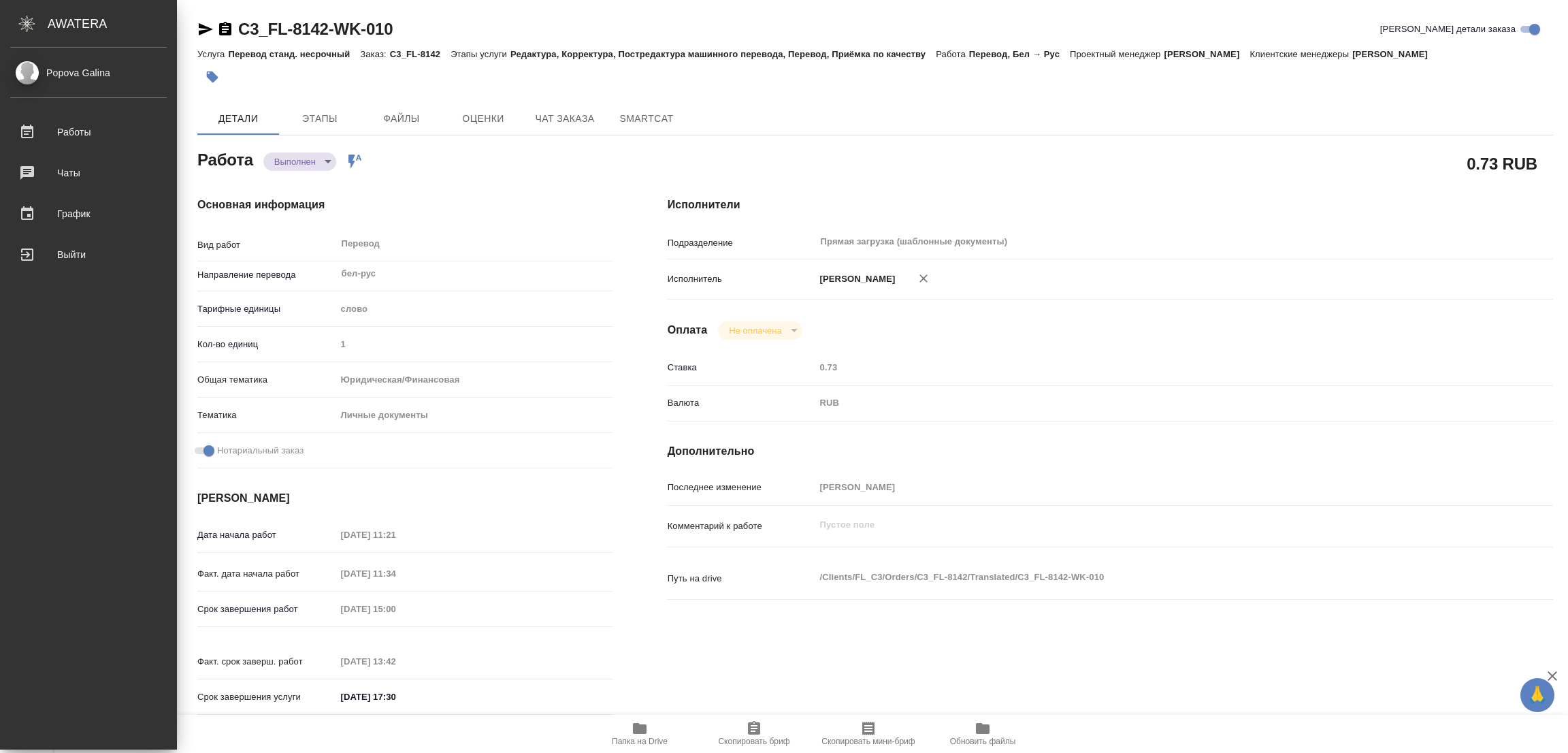
type textarea "x"
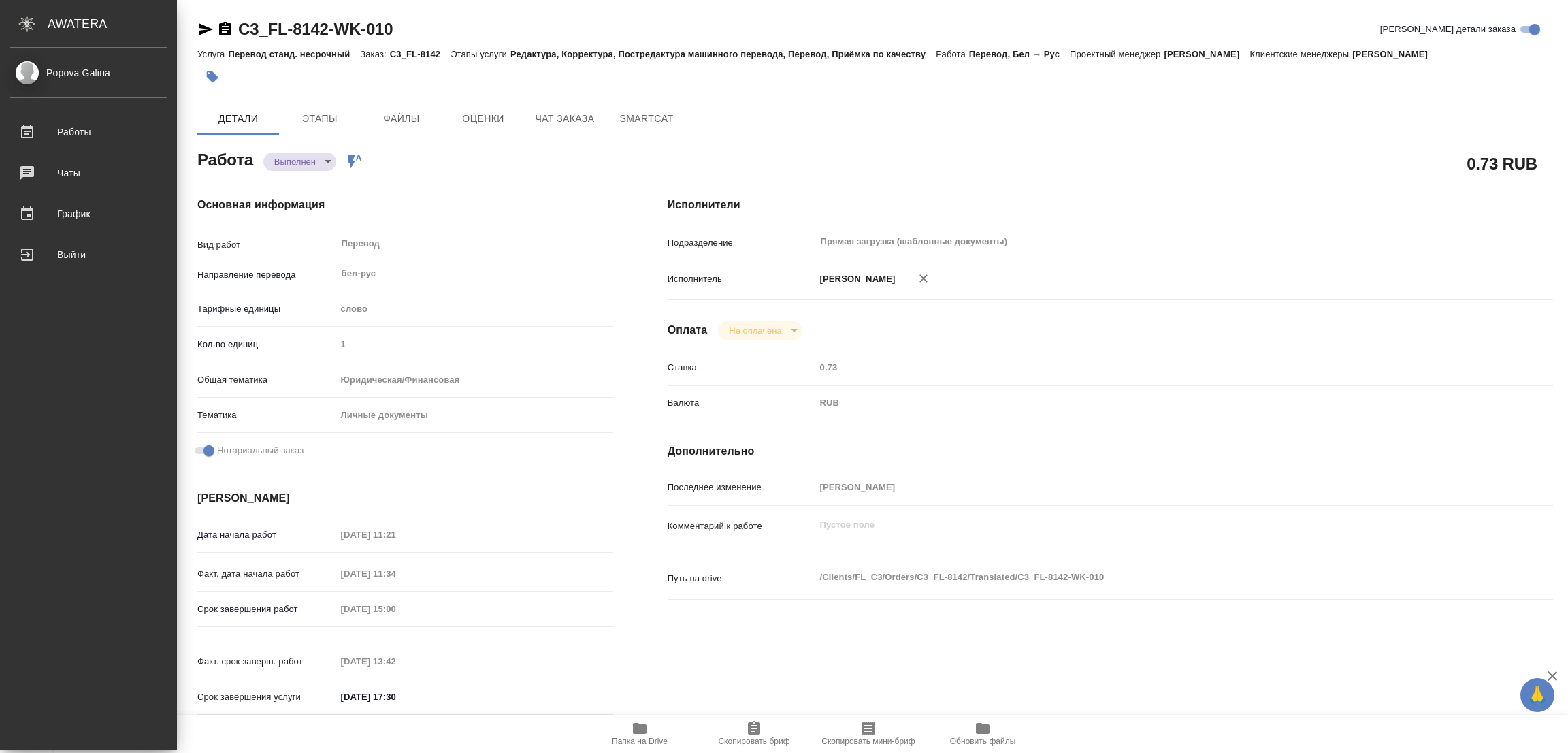
type textarea "x"
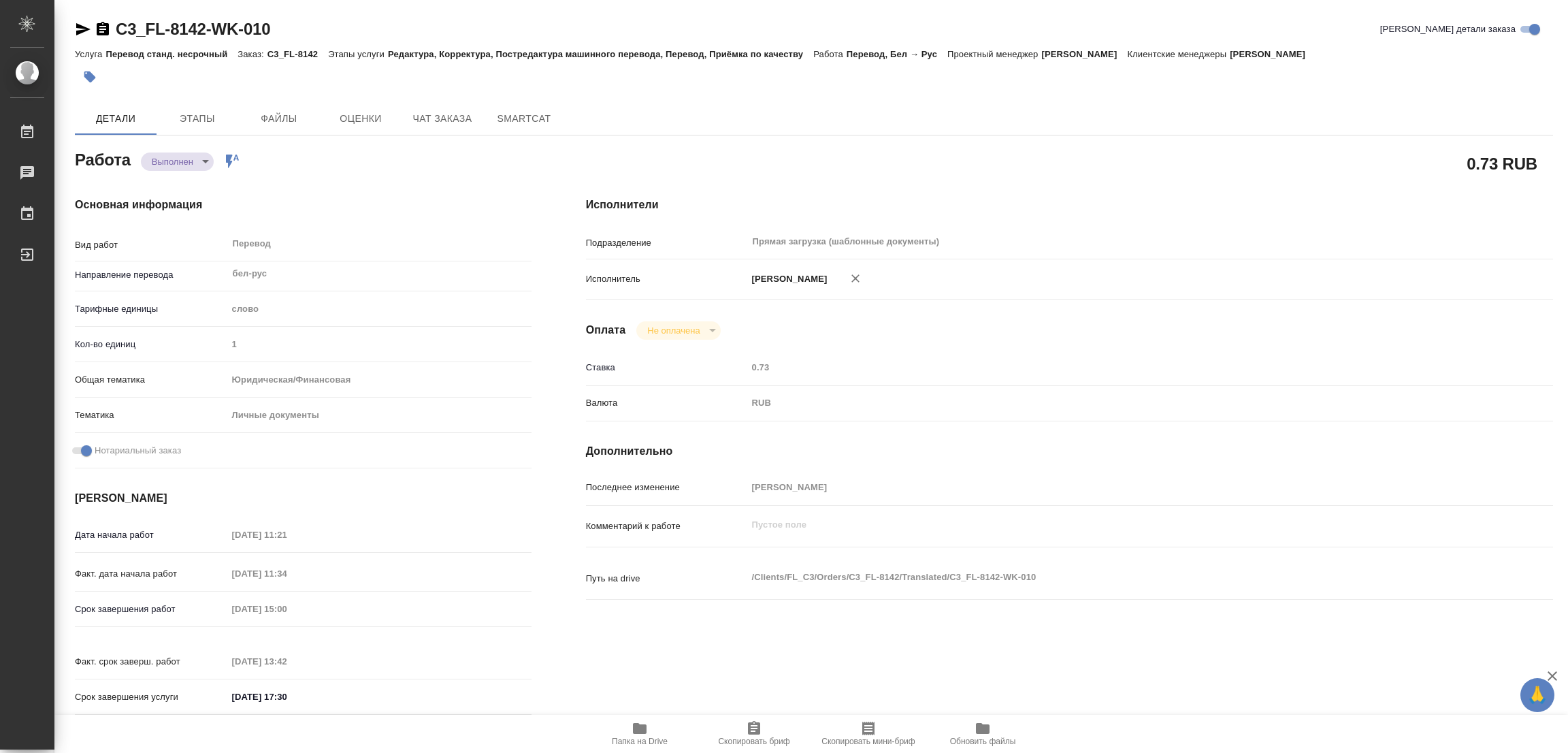
click at [93, 79] on icon "button" at bounding box center [91, 78] width 12 height 12
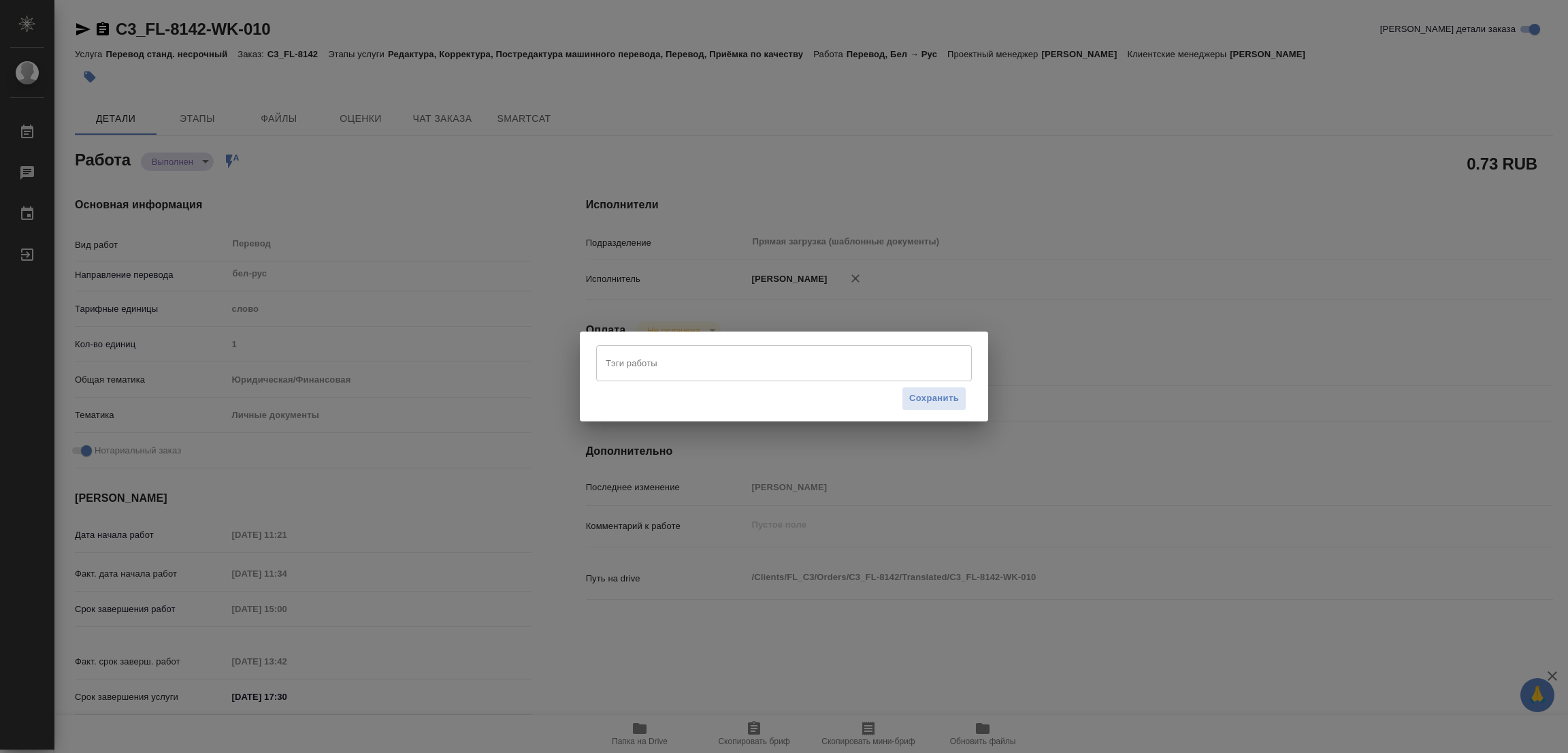
click at [681, 372] on input "Тэги работы" at bounding box center [770, 362] width 337 height 23
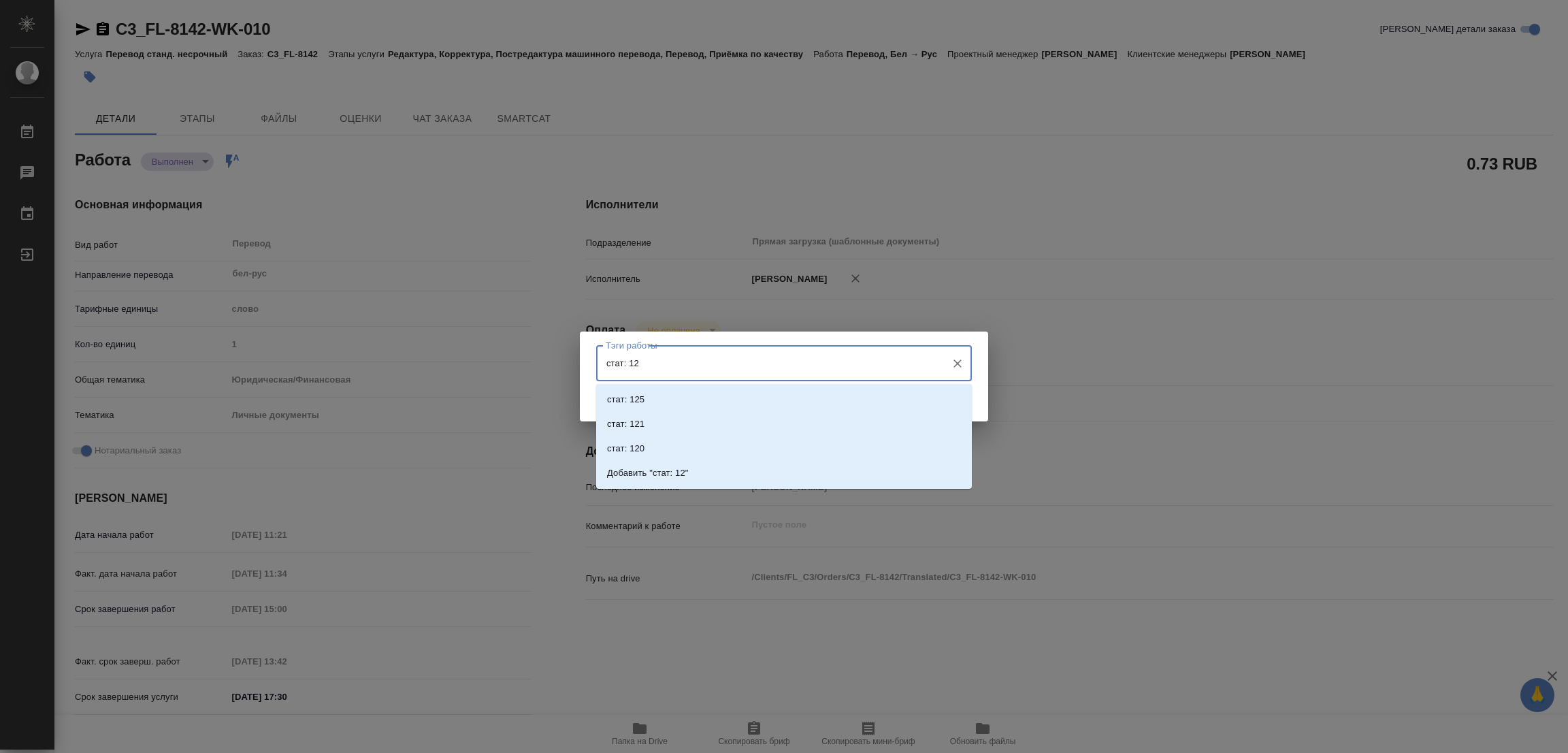
type input "стат: 125"
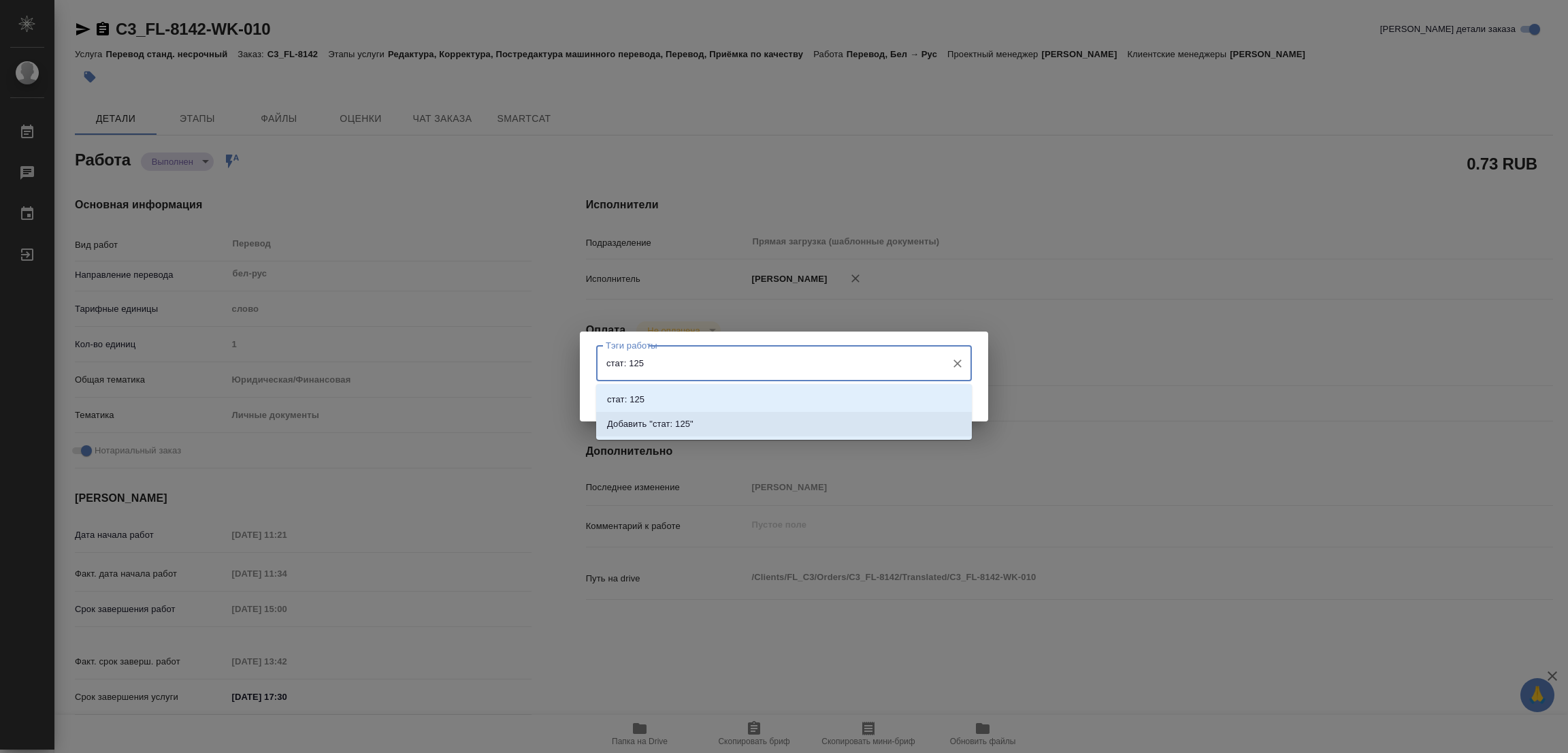
click at [673, 421] on p "Добавить "стат: 125"" at bounding box center [650, 424] width 87 height 14
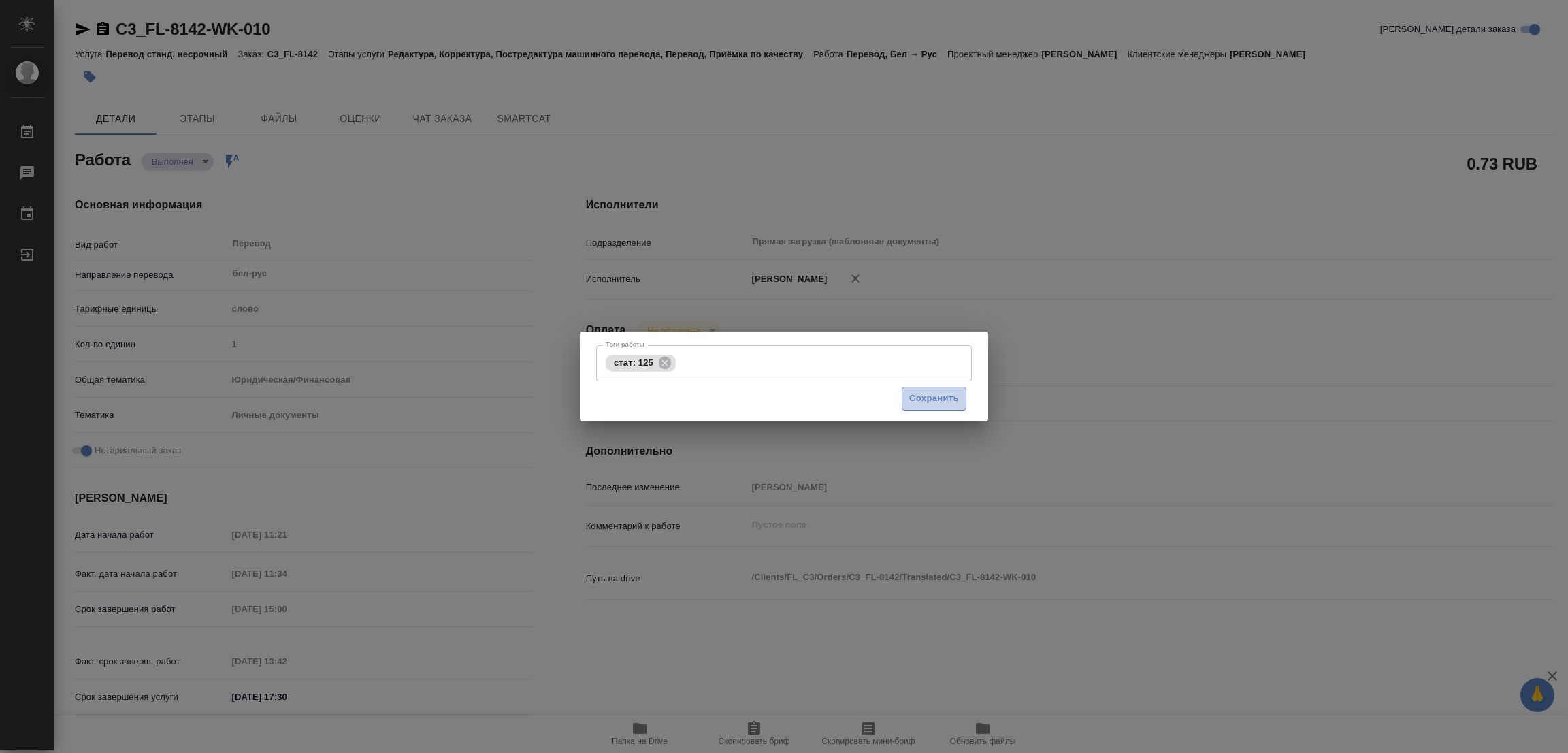
click at [920, 396] on span "Сохранить" at bounding box center [934, 399] width 50 height 16
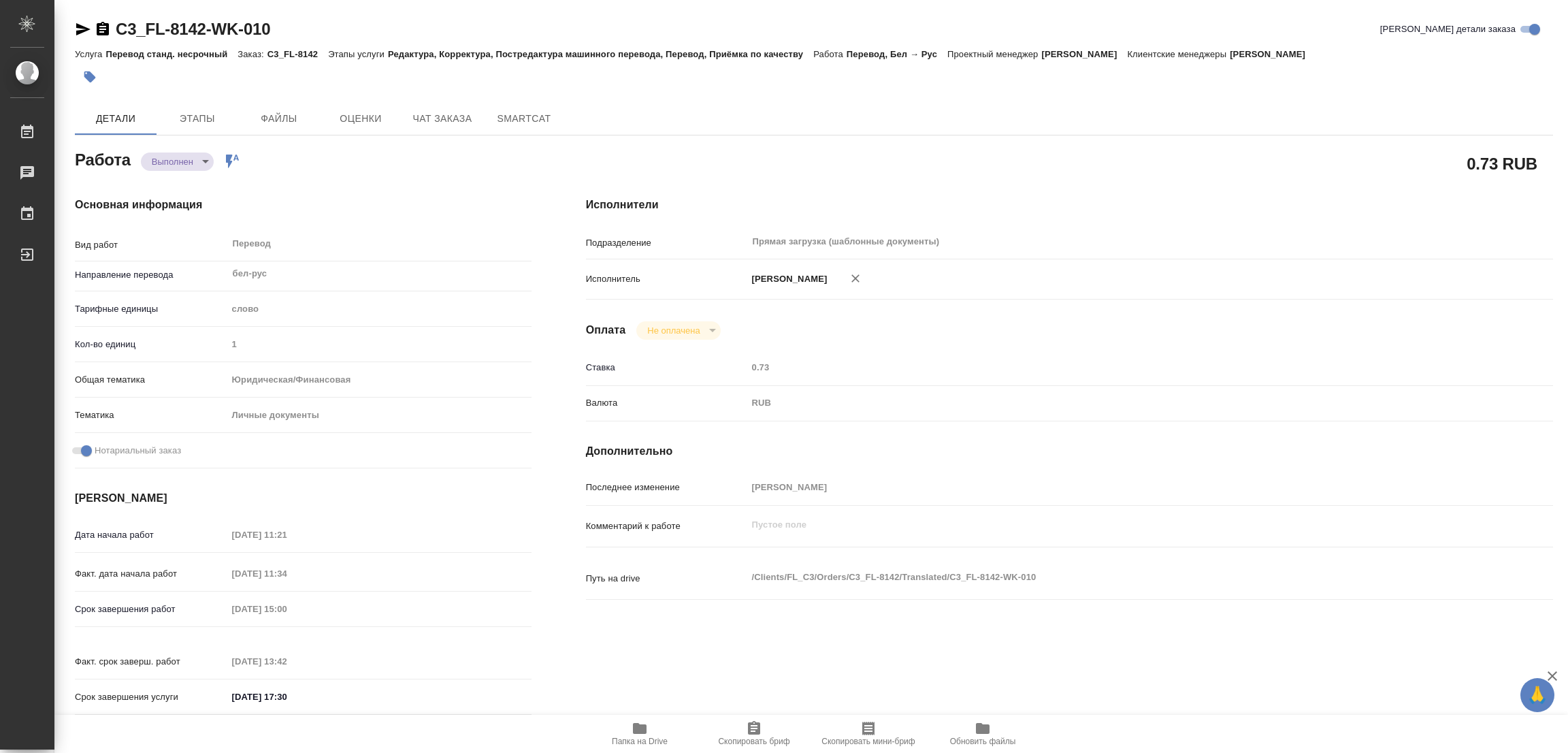
type input "completed"
type textarea "Перевод"
type textarea "x"
type input "бел-рус"
type input "5a8b1489cc6b4906c91bfd90"
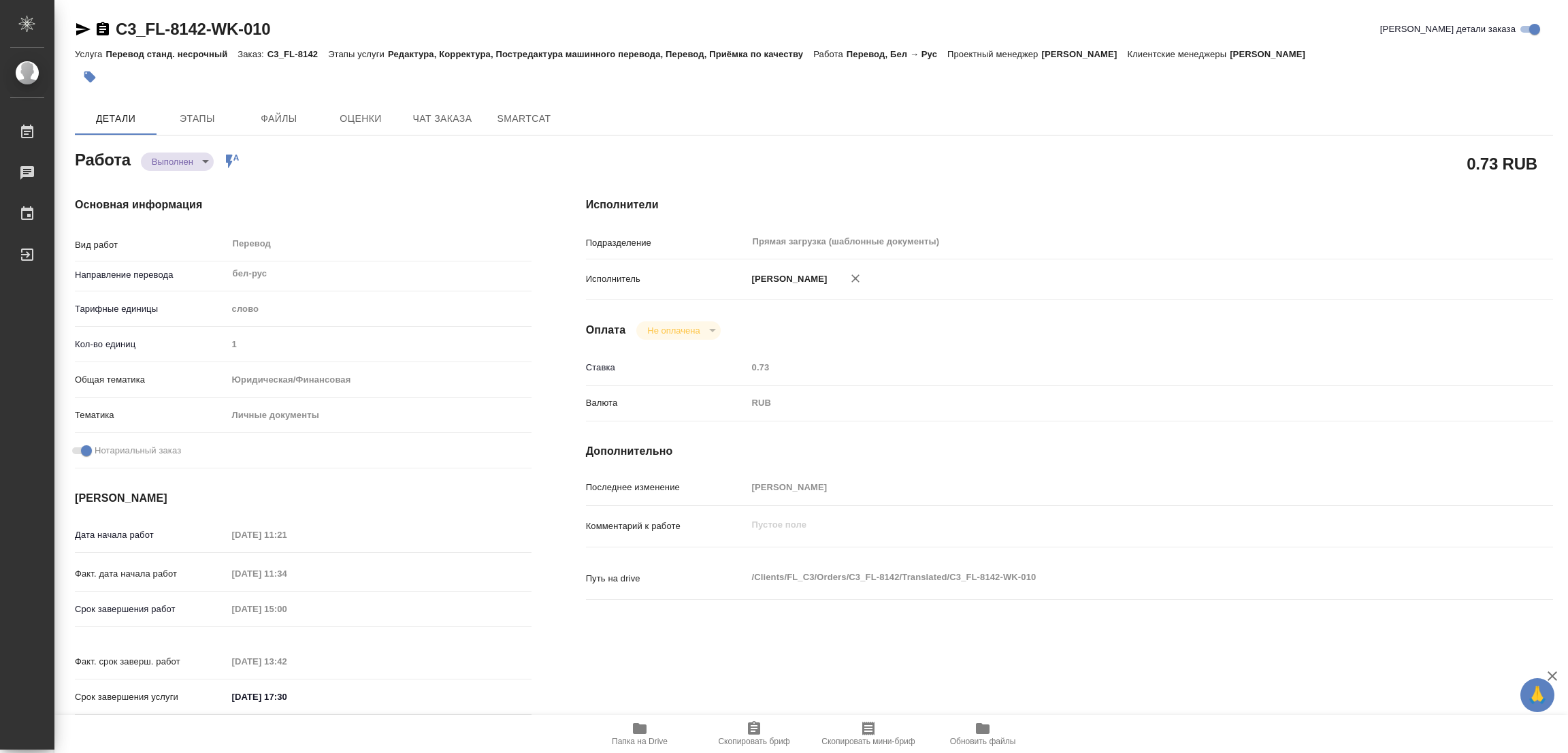
type input "1"
type input "yr-fn"
type input "5a8b8b956a9677013d343cfe"
checkbox input "true"
type input "[DATE] 11:21"
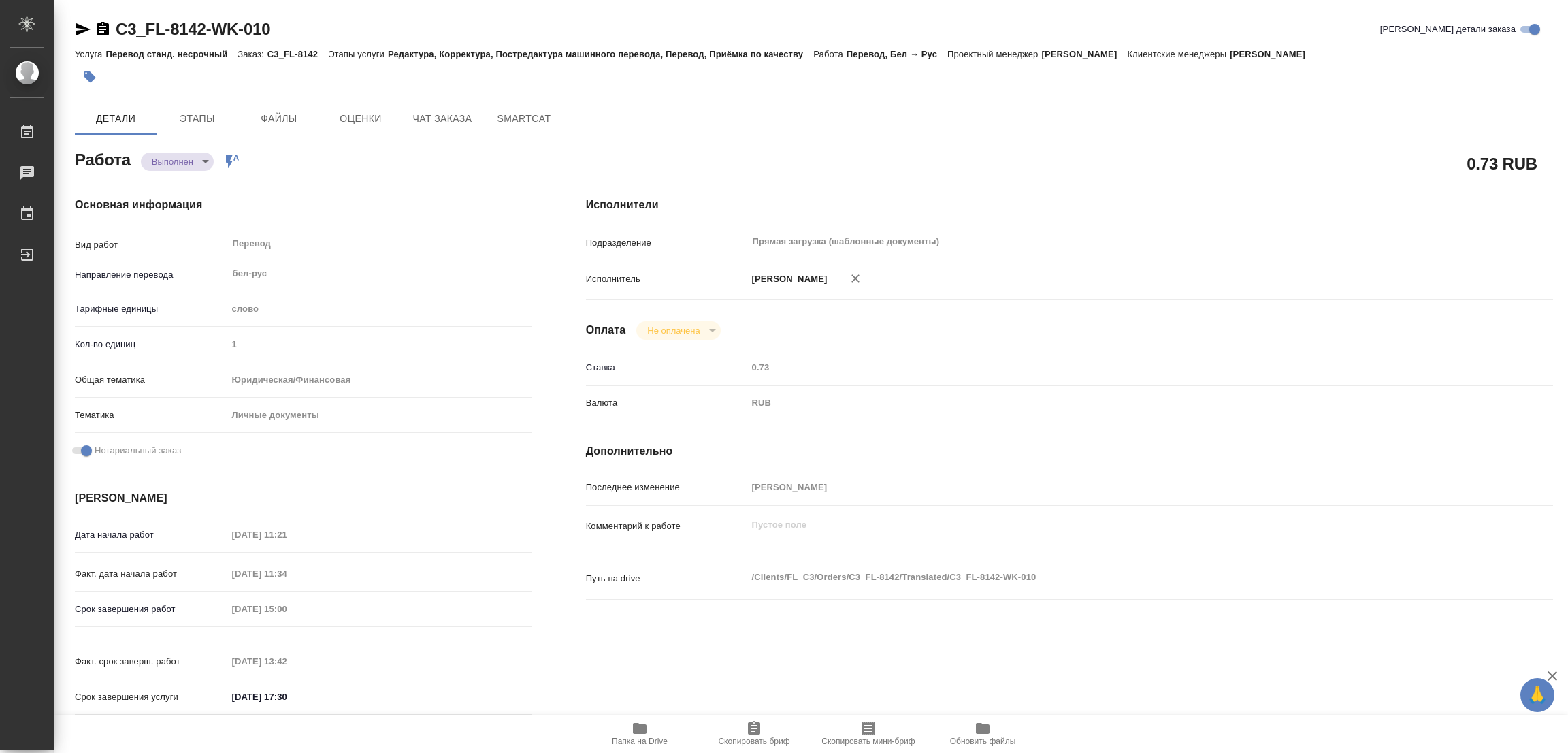
type input "[DATE] 11:34"
type input "[DATE] 15:00"
type input "[DATE] 13:42"
type input "[DATE] 17:30"
type input "Прямая загрузка (шаблонные документы)"
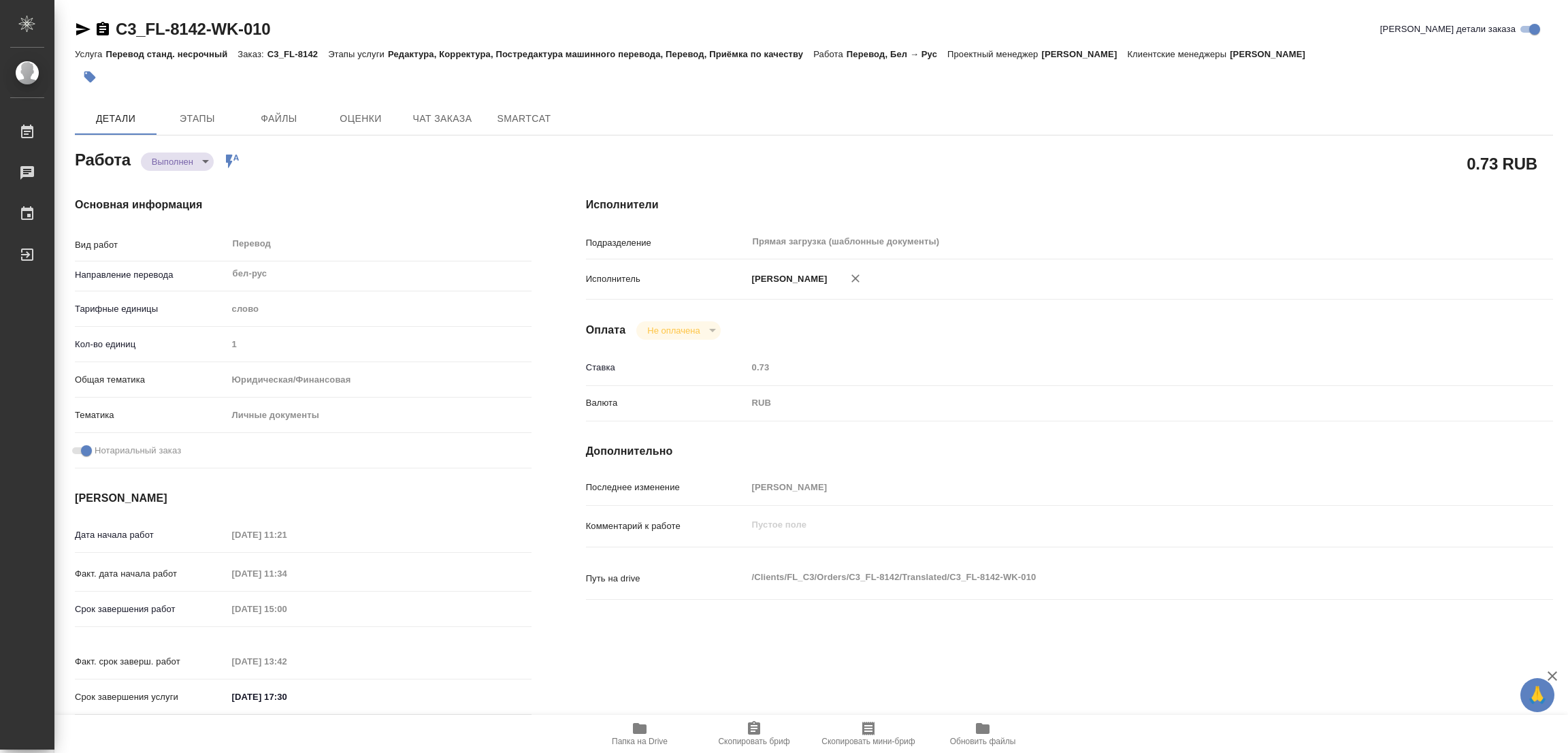
type input "notPayed"
type input "0.73"
type input "RUB"
type input "[PERSON_NAME]"
type textarea "x"
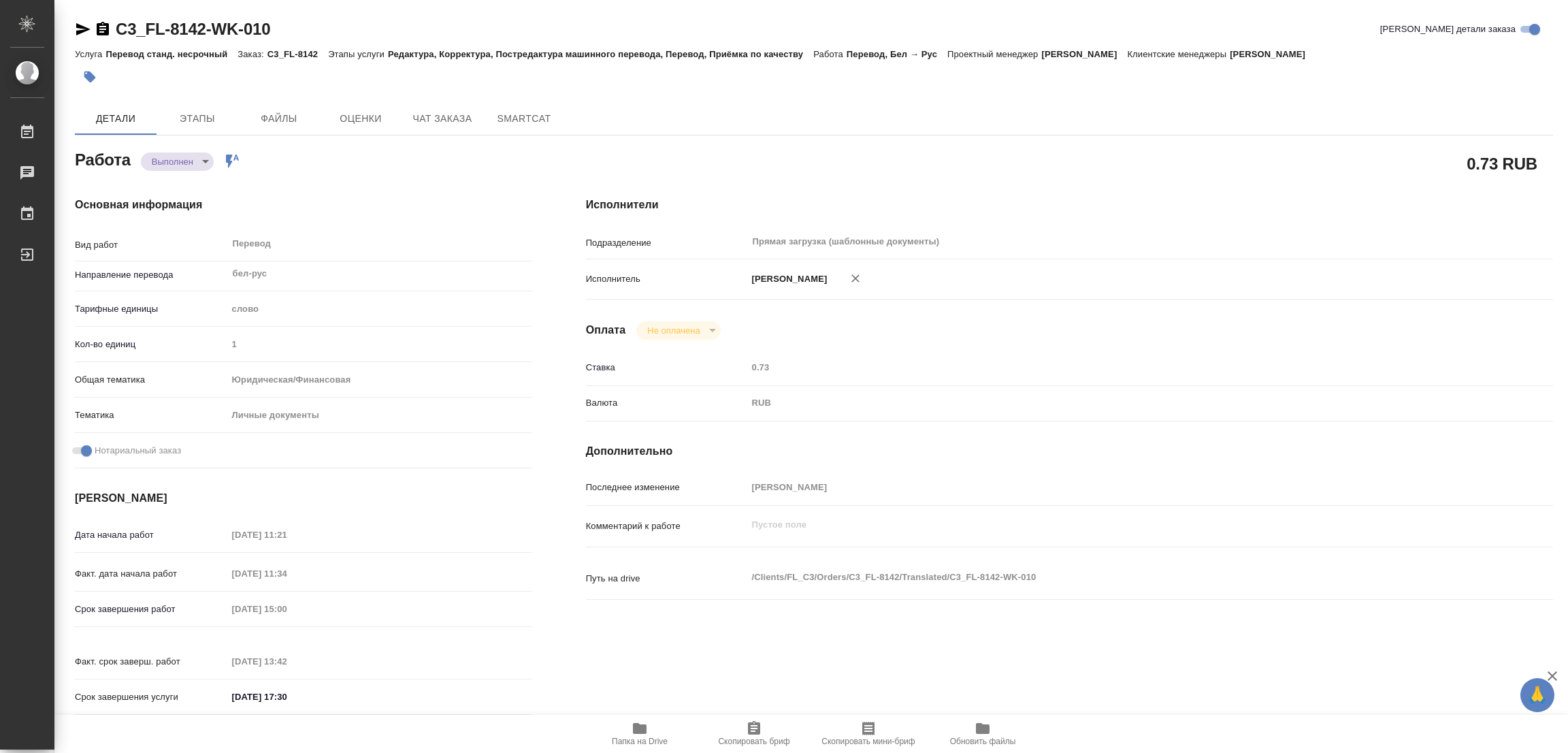
type textarea "/Clients/FL_C3/Orders/C3_FL-8142/Translated/C3_FL-8142-WK-010"
type textarea "x"
type input "C3_FL-8142"
type input "Перевод станд. несрочный"
type input "Редактура, Корректура, Постредактура машинного перевода, Перевод, Приёмка по ка…"
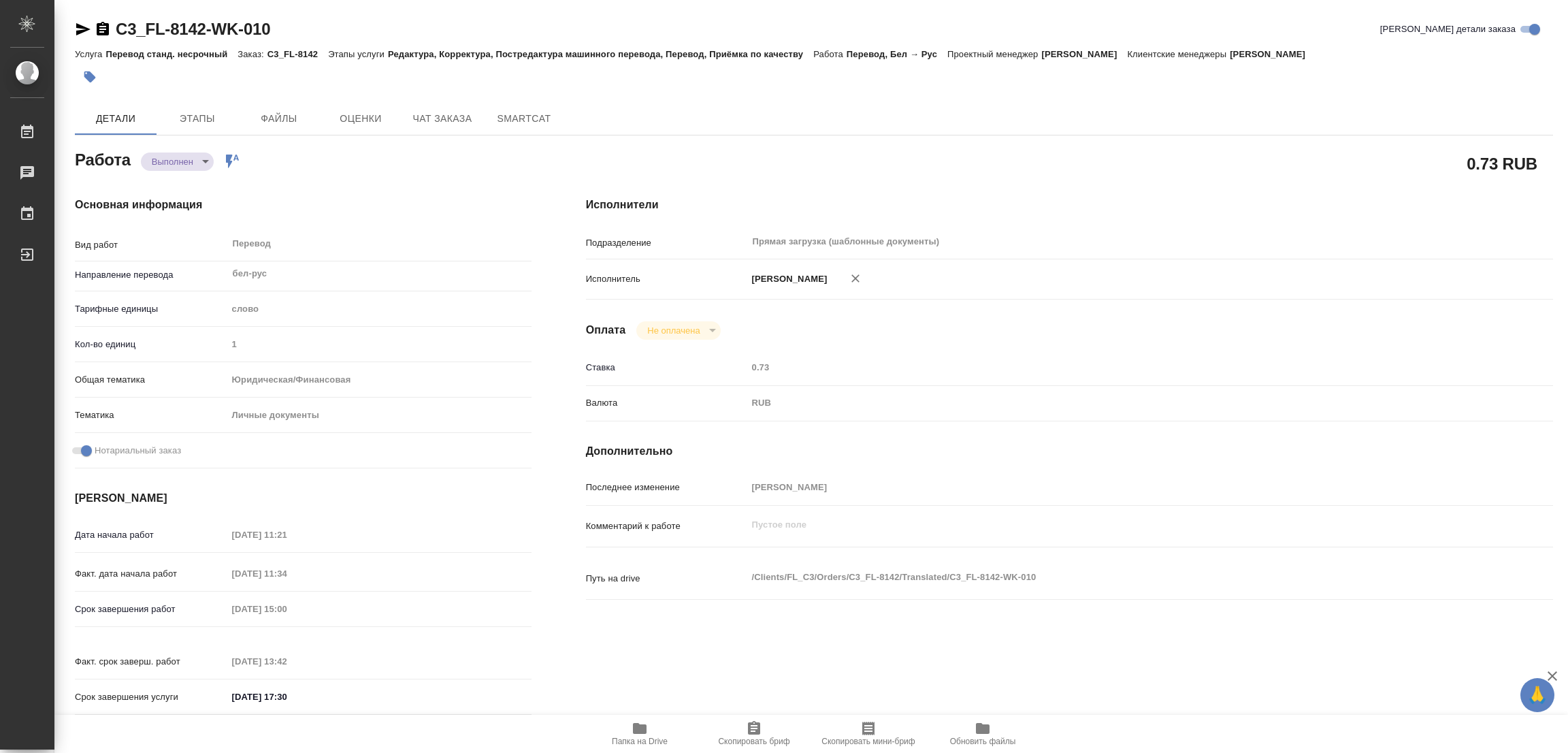
type input "[PERSON_NAME]"
type input "/Clients/FL_C3/Orders/C3_FL-8142"
type textarea "x"
type textarea "под [PERSON_NAME] на гражданство"
type textarea "x"
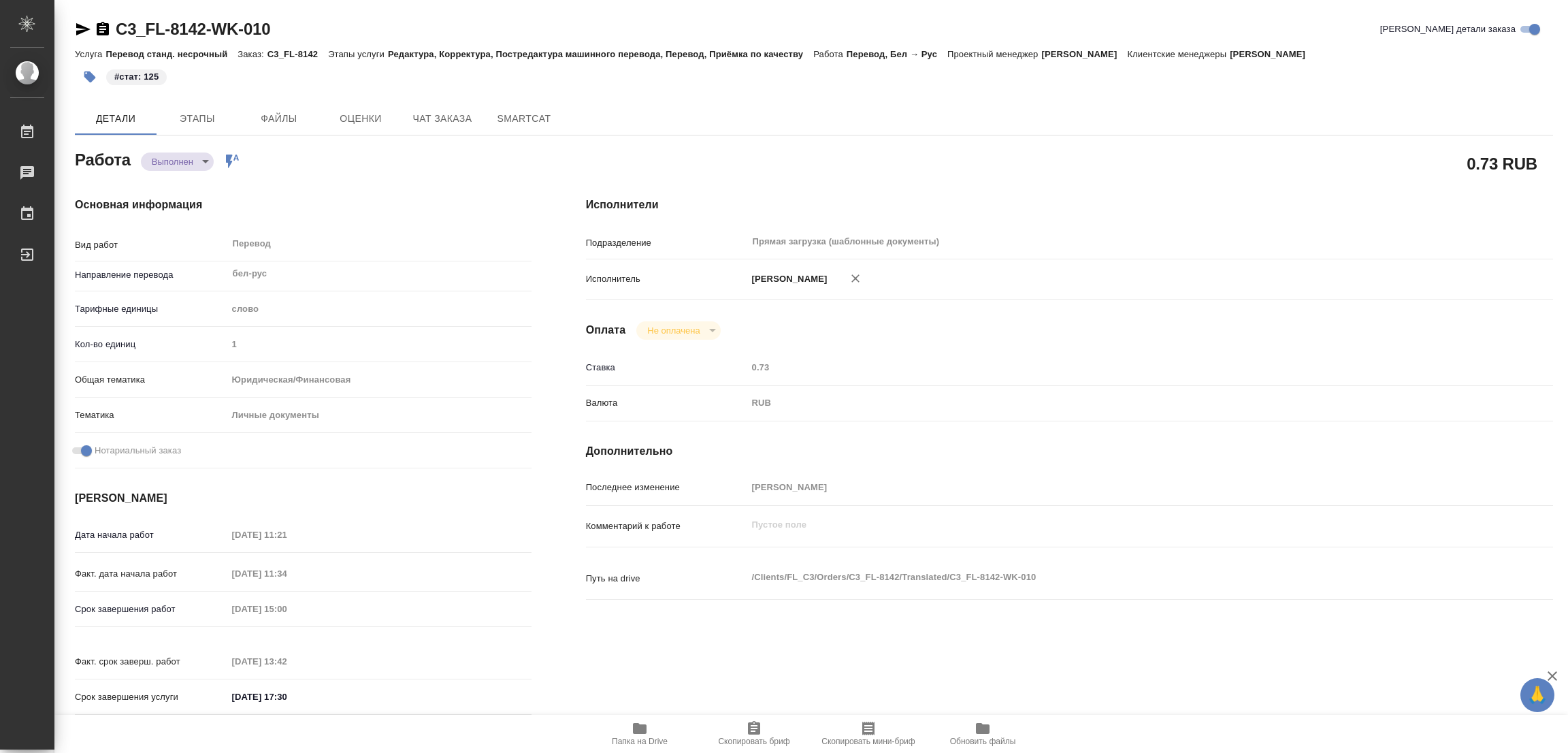
type textarea "x"
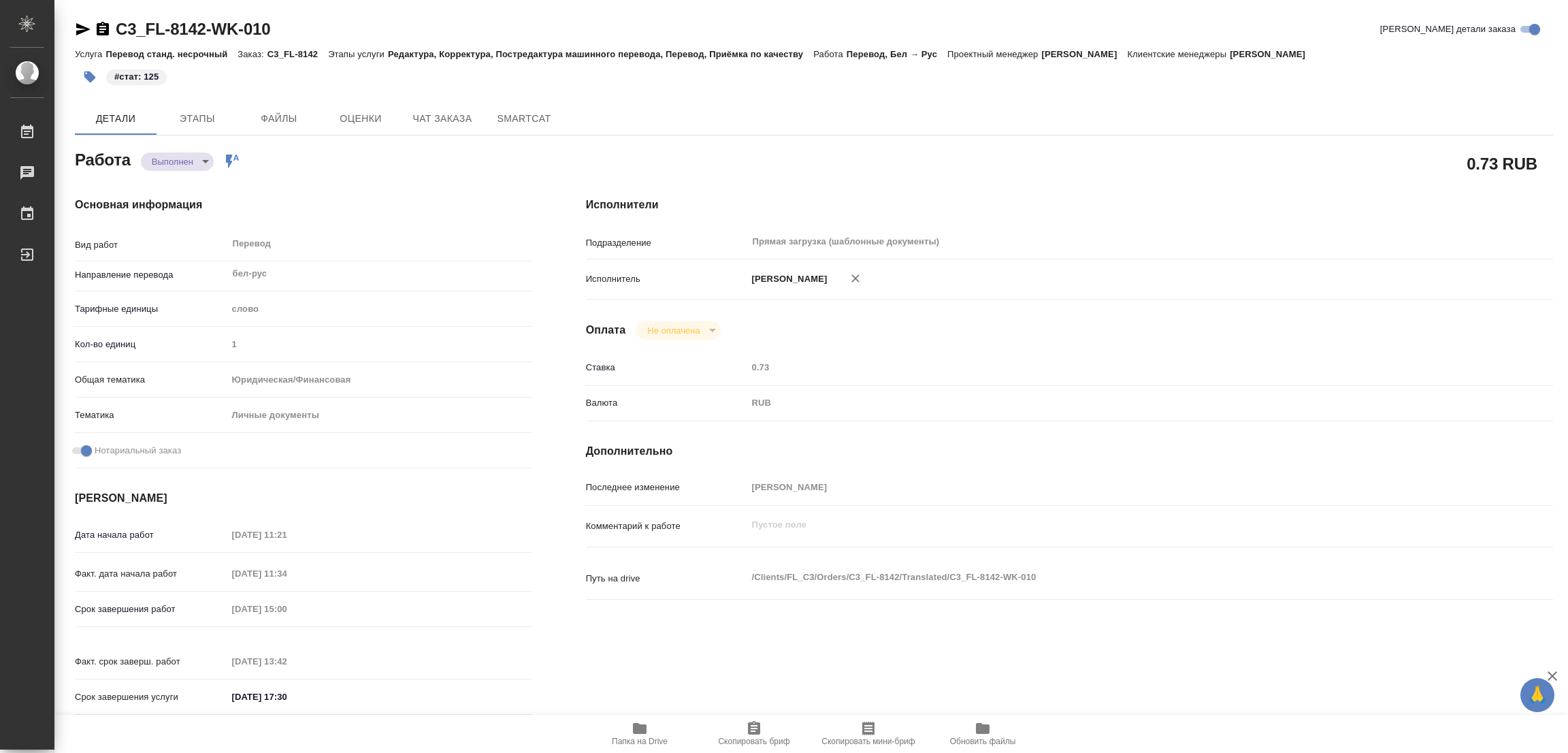
type textarea "x"
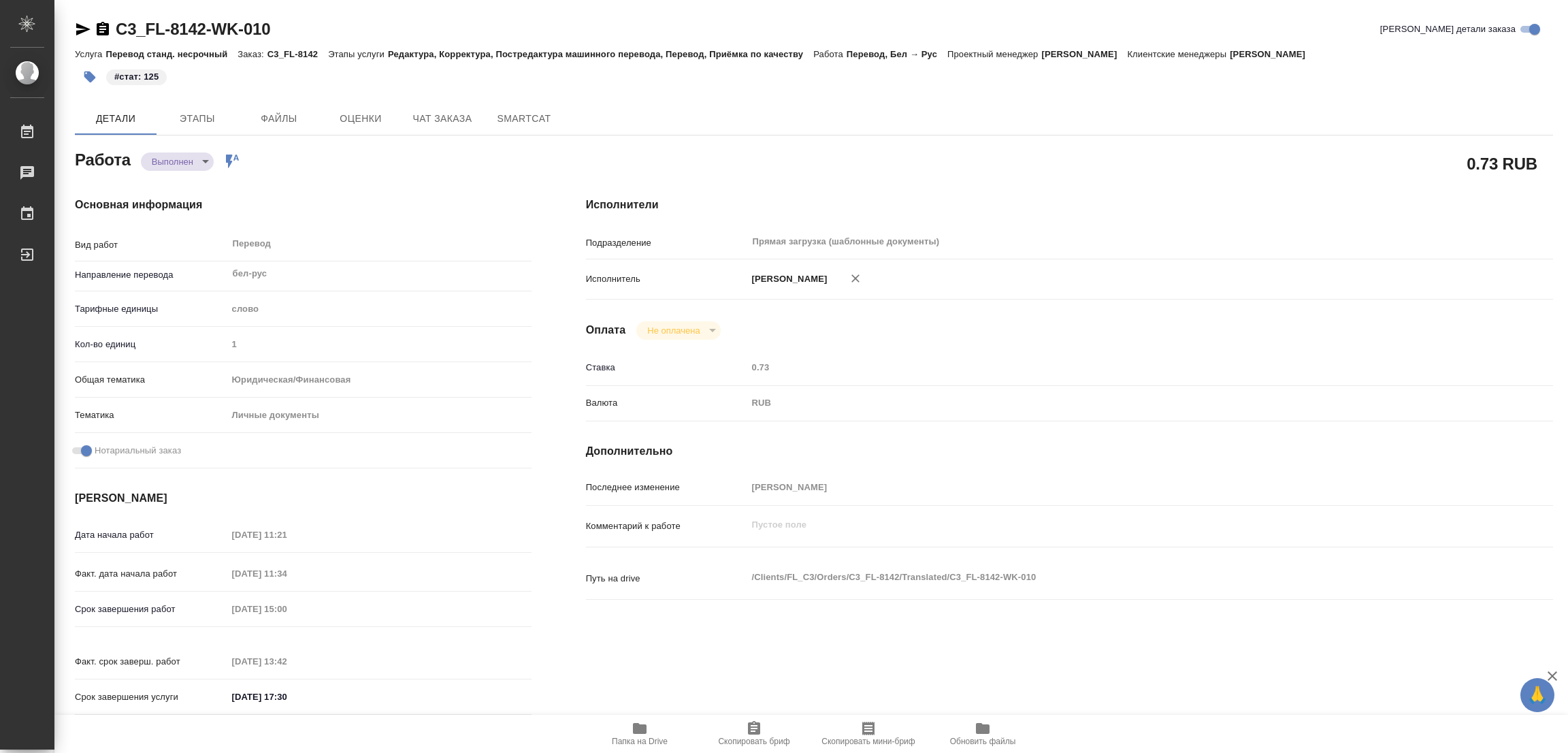
type textarea "x"
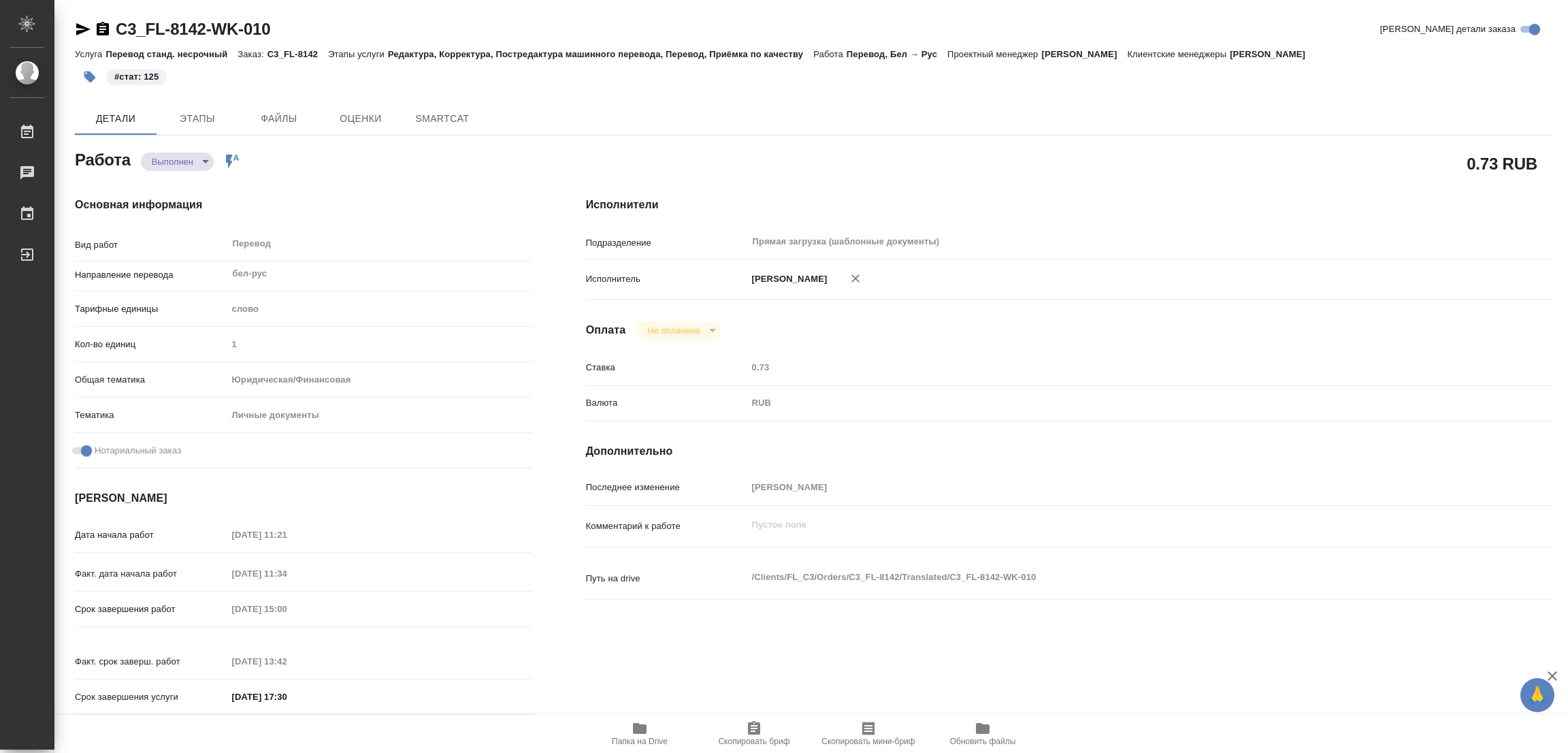
type textarea "x"
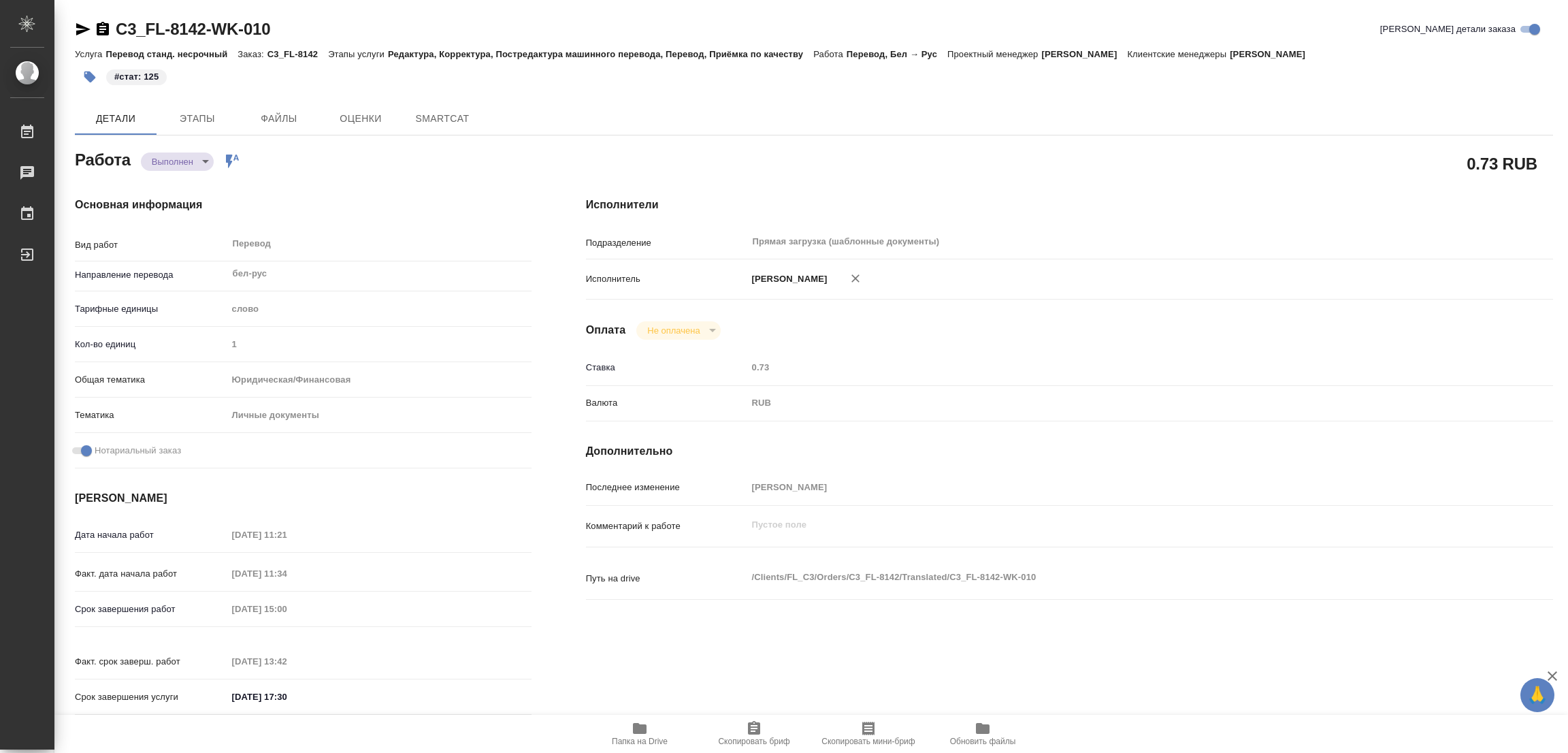
type textarea "x"
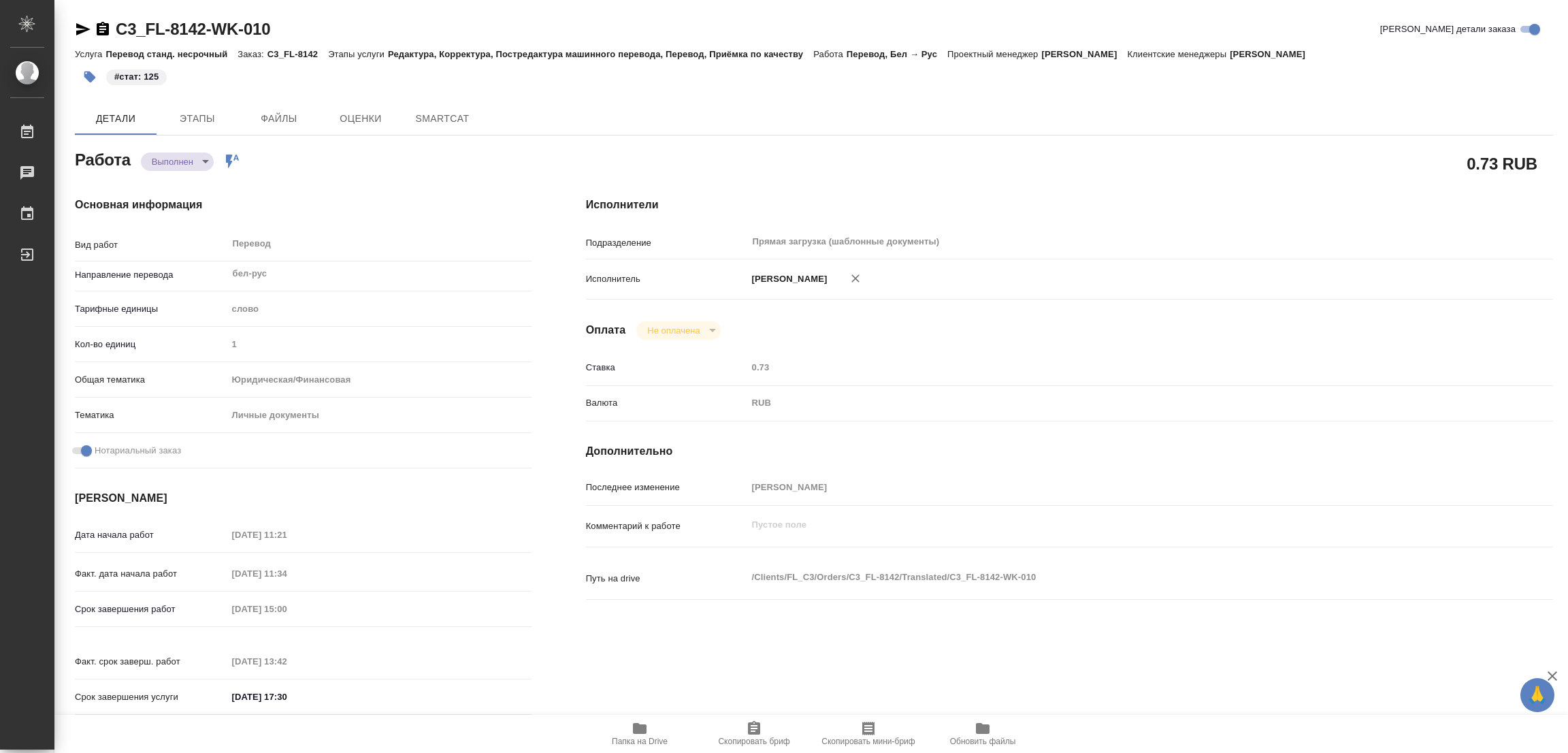
type textarea "x"
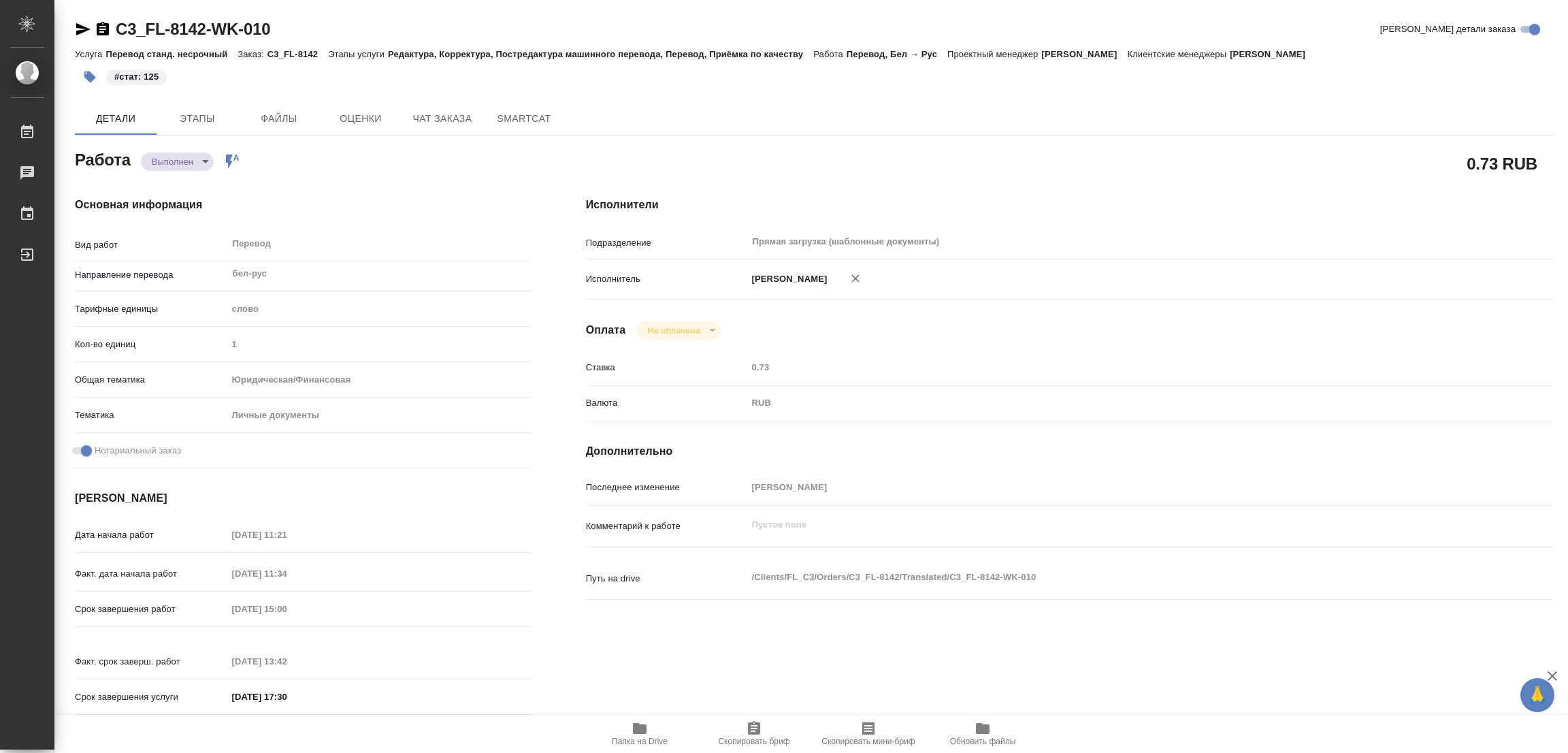
type textarea "x"
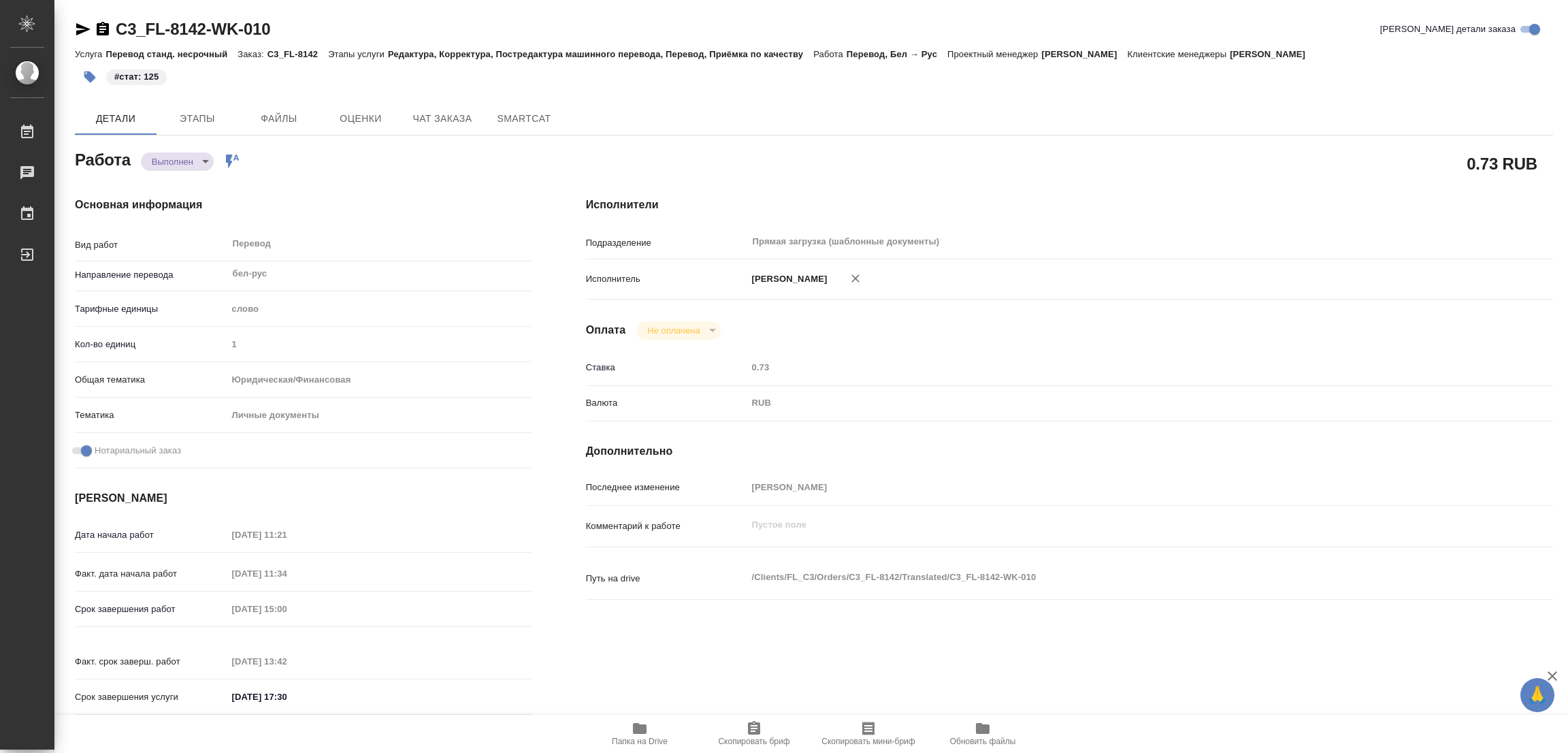
type textarea "x"
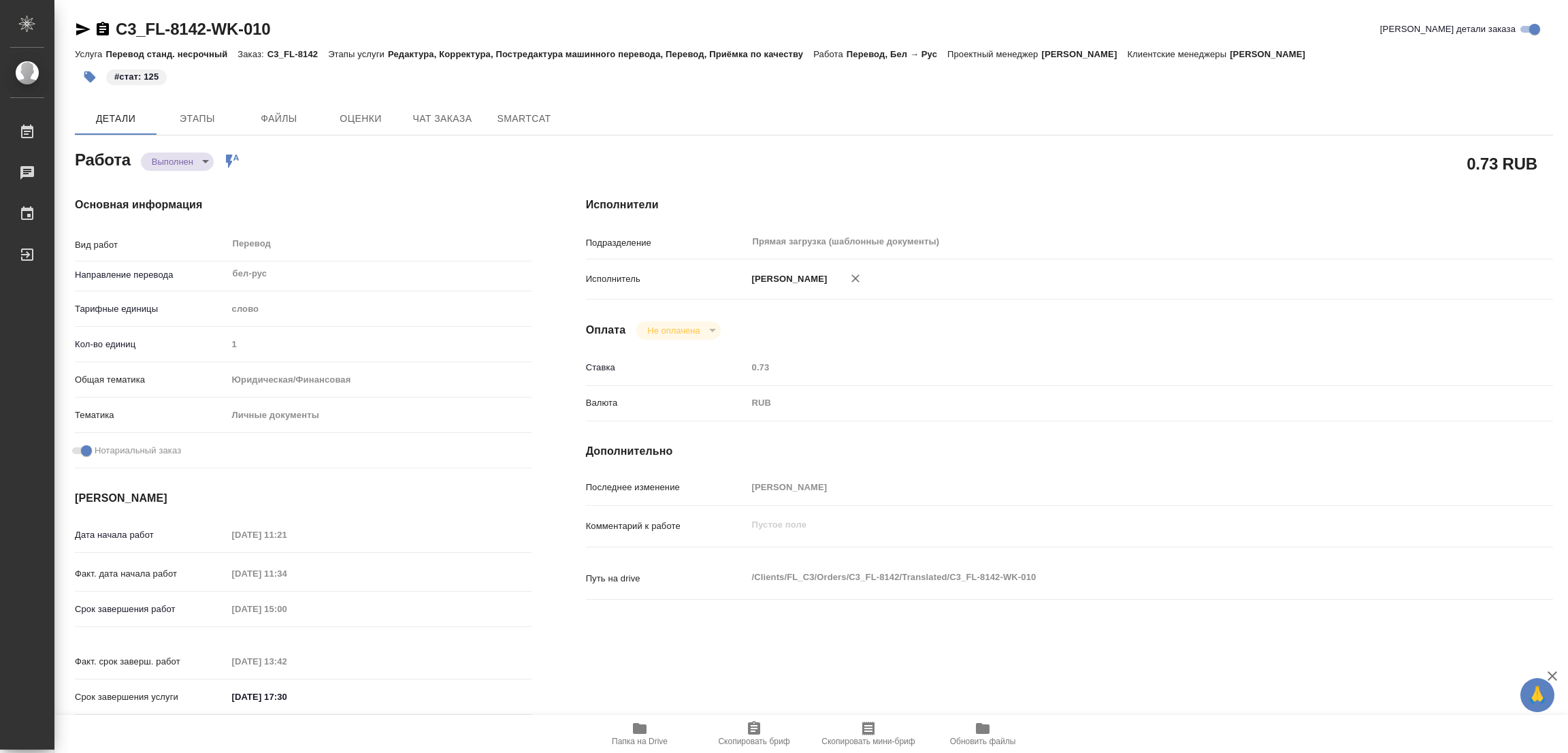
type textarea "x"
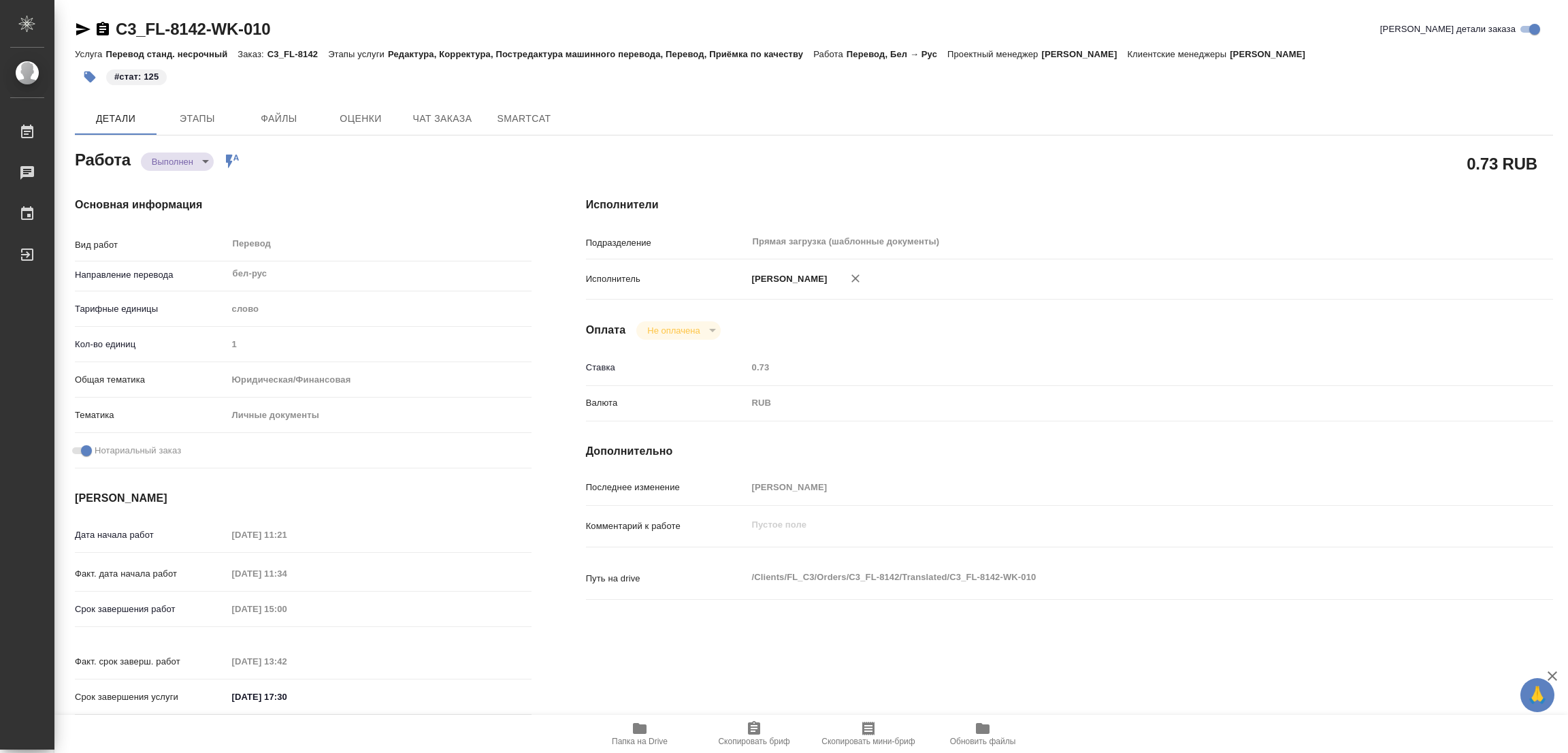
click at [374, 210] on h4 "Основная информация" at bounding box center [302, 205] width 457 height 16
